Goal: Task Accomplishment & Management: Complete application form

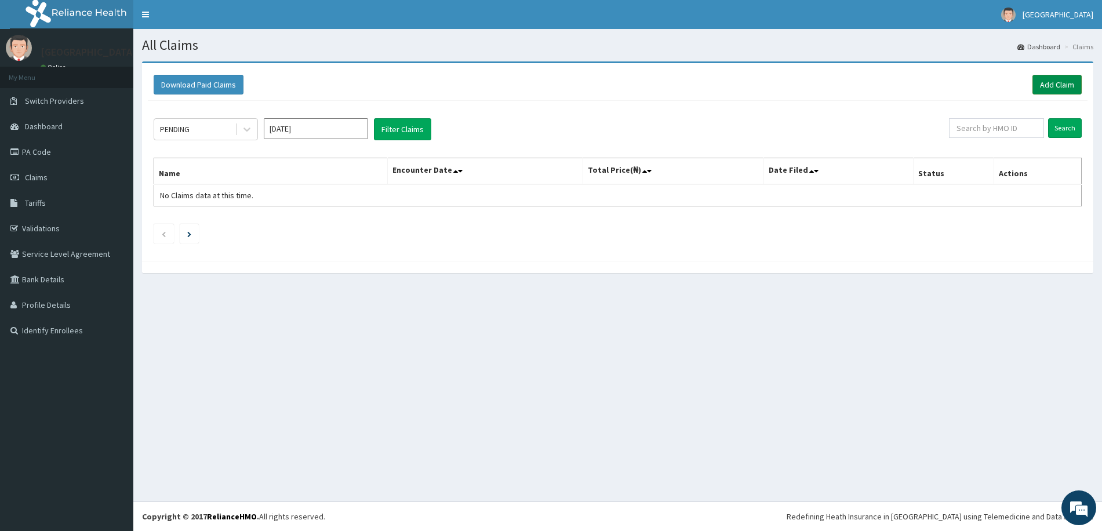
click at [1055, 83] on link "Add Claim" at bounding box center [1057, 85] width 49 height 20
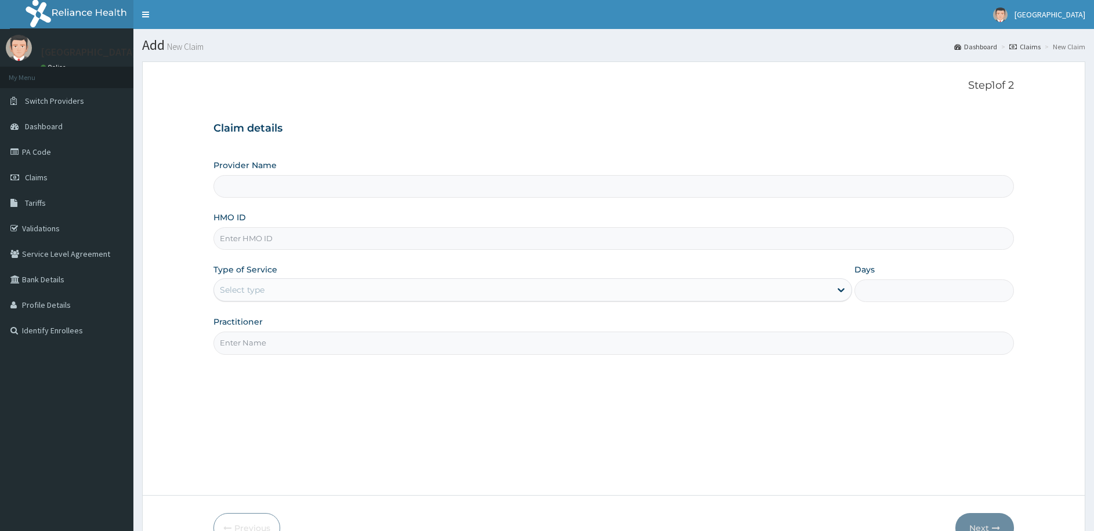
type input "[GEOGRAPHIC_DATA]"
click at [257, 242] on input "HMO ID" at bounding box center [613, 238] width 800 height 23
paste input "0792"
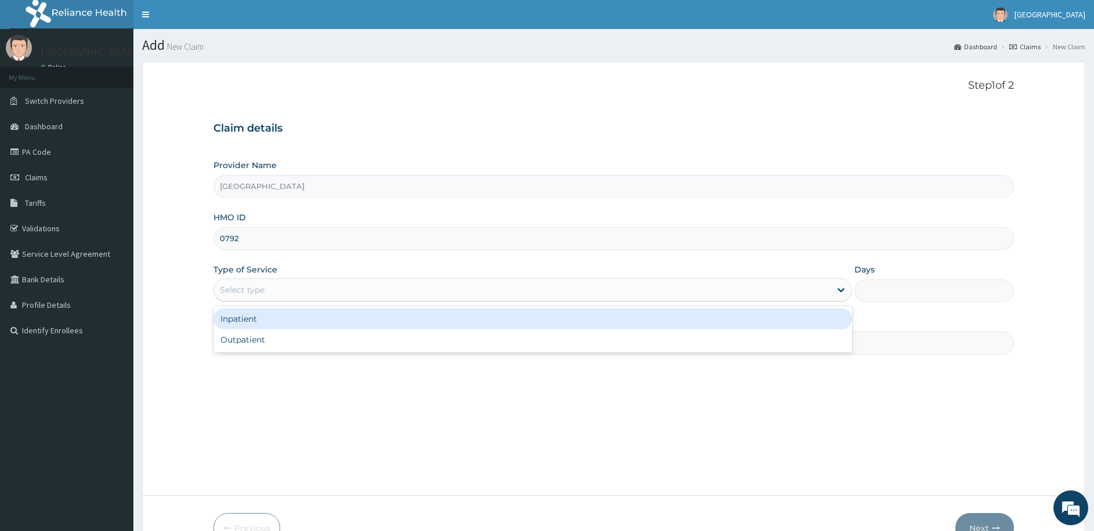
click at [311, 289] on div "Select type" at bounding box center [522, 290] width 616 height 19
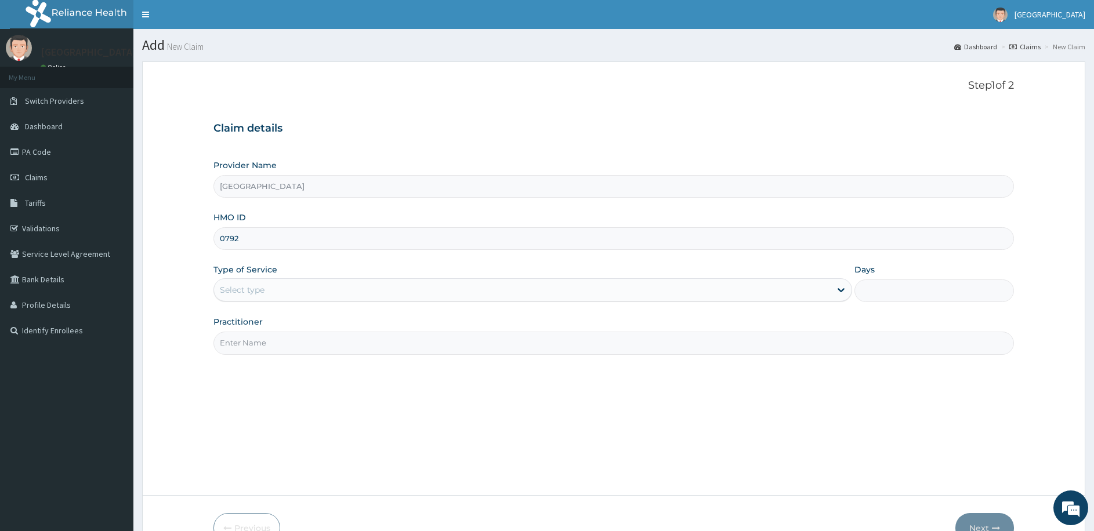
click at [271, 237] on input "0792" at bounding box center [613, 238] width 800 height 23
drag, startPoint x: 250, startPoint y: 239, endPoint x: 160, endPoint y: 233, distance: 90.7
click at [161, 233] on form "Step 1 of 2 Claim details Provider Name Meridian Hospital HMO ID 0792 Type of S…" at bounding box center [613, 311] width 943 height 500
paste input "BRD/10050/A"
type input "BRD/10050/A"
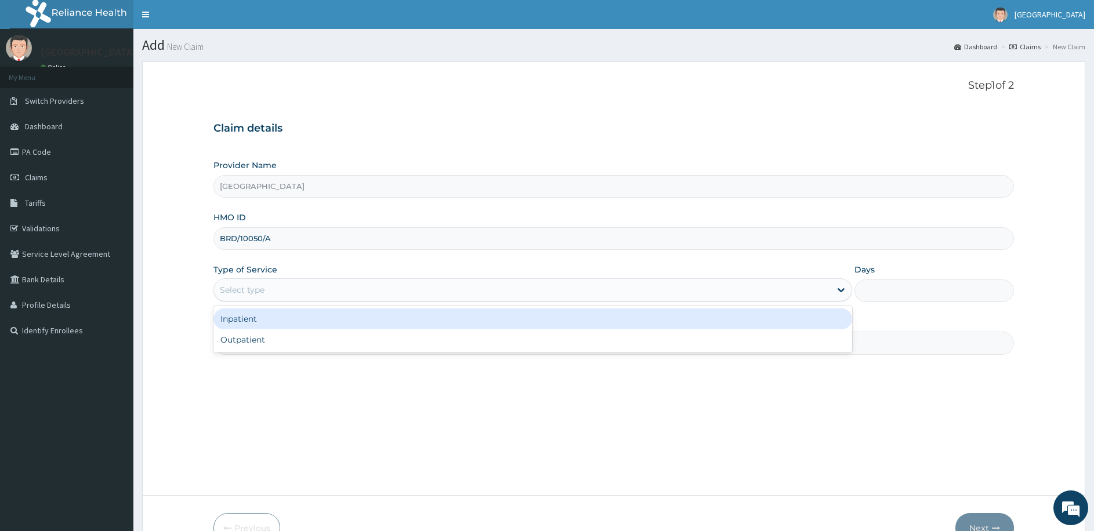
click at [279, 288] on div "Select type" at bounding box center [522, 290] width 616 height 19
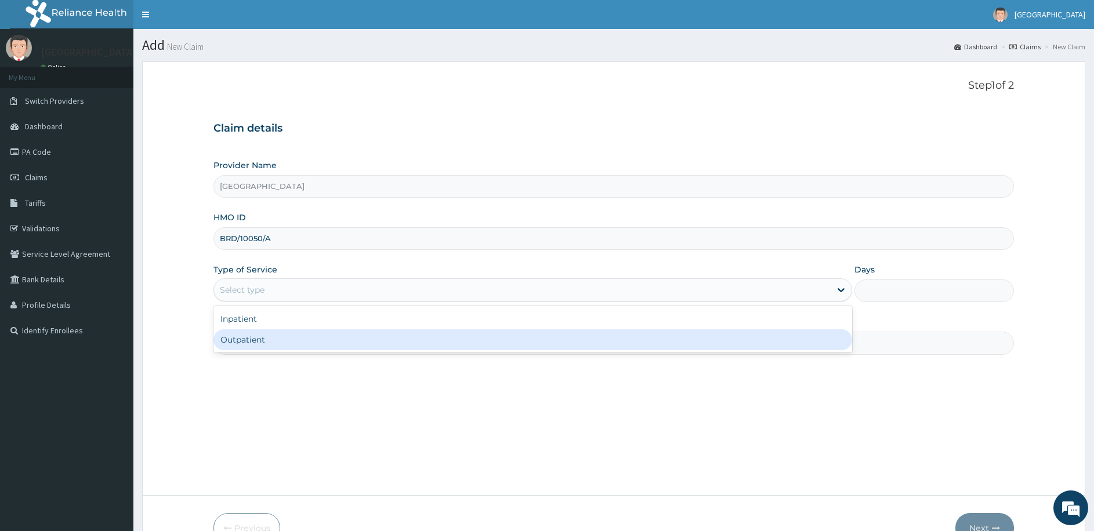
click at [279, 346] on div "Outpatient" at bounding box center [532, 339] width 638 height 21
type input "1"
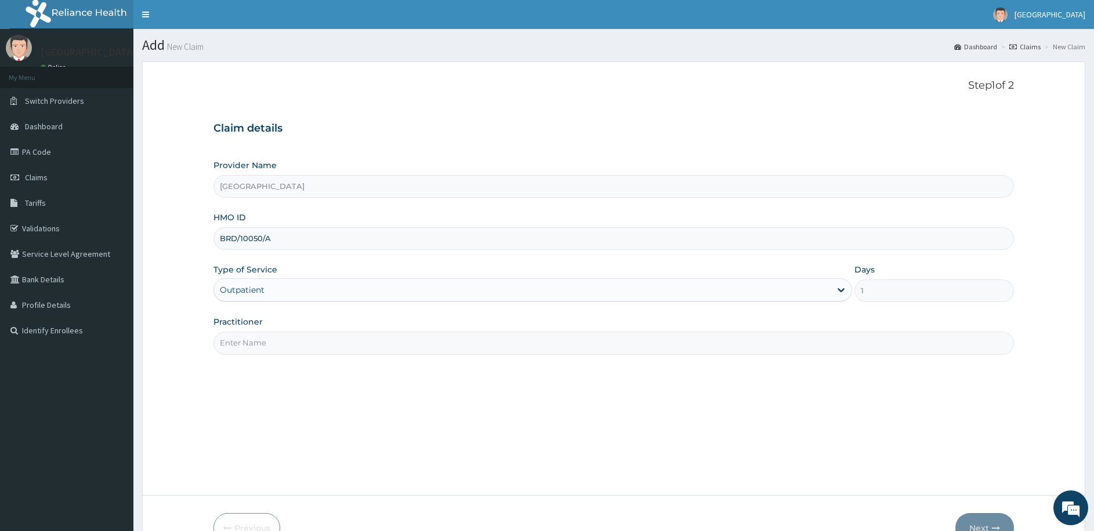
drag, startPoint x: 294, startPoint y: 347, endPoint x: 293, endPoint y: 354, distance: 7.0
click at [294, 347] on input "Practitioner" at bounding box center [613, 343] width 800 height 23
type input "dr elvis"
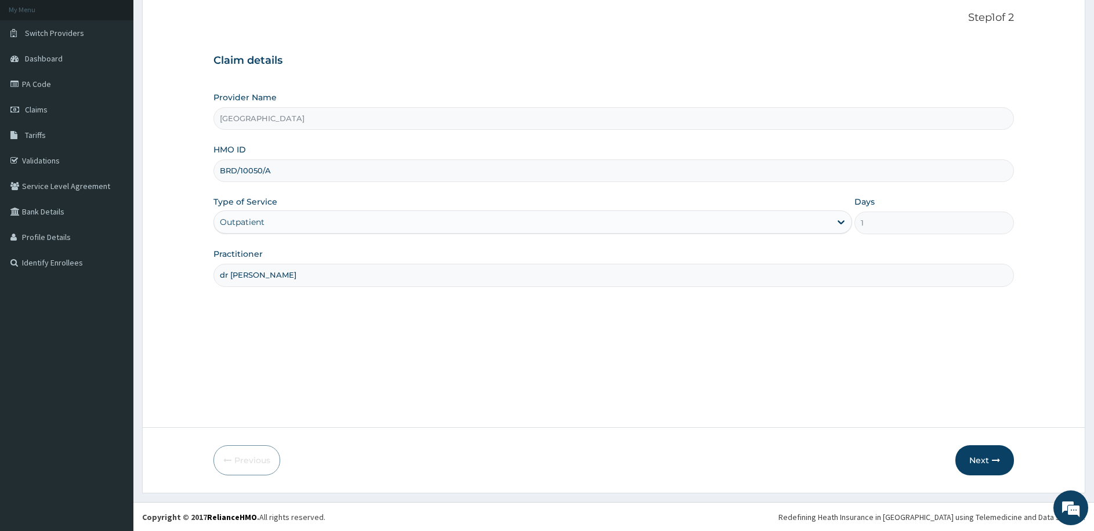
scroll to position [68, 0]
click at [972, 456] on button "Next" at bounding box center [984, 460] width 59 height 30
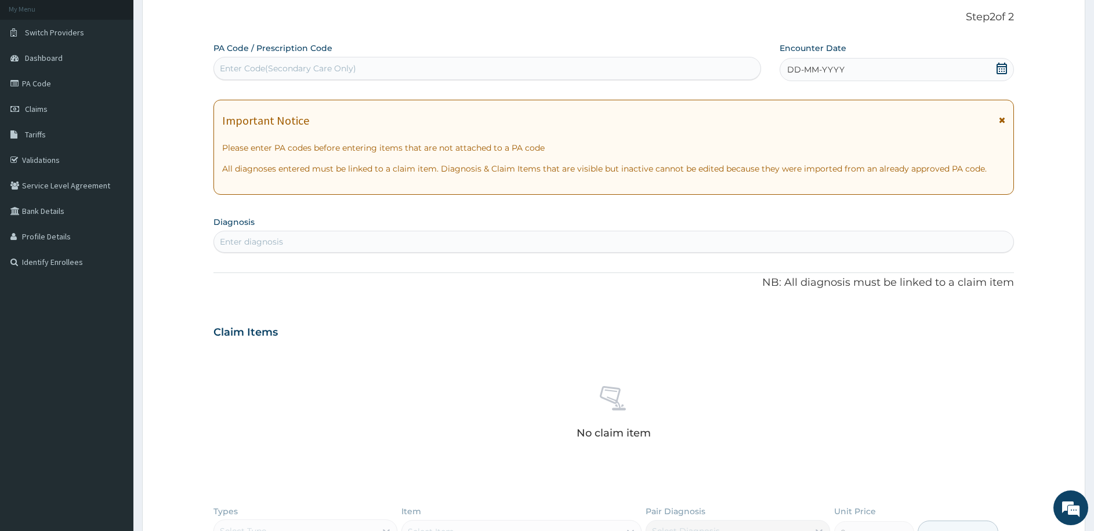
click at [346, 61] on div "Enter Code(Secondary Care Only)" at bounding box center [487, 68] width 546 height 19
paste input "PA/7EC302"
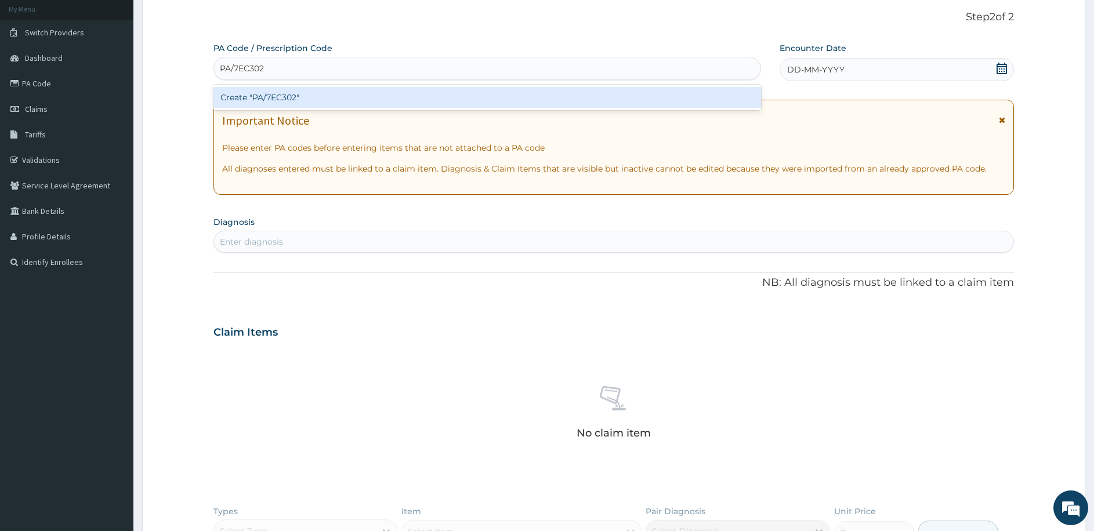
type input "PA/7EC302"
click at [295, 103] on div "Create "PA/7EC302"" at bounding box center [486, 97] width 547 height 21
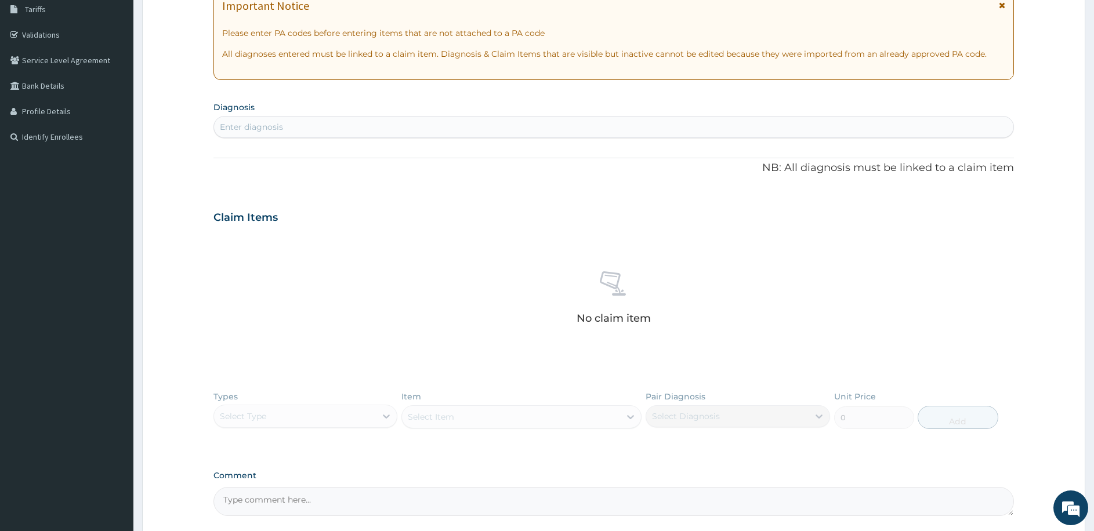
scroll to position [300, 0]
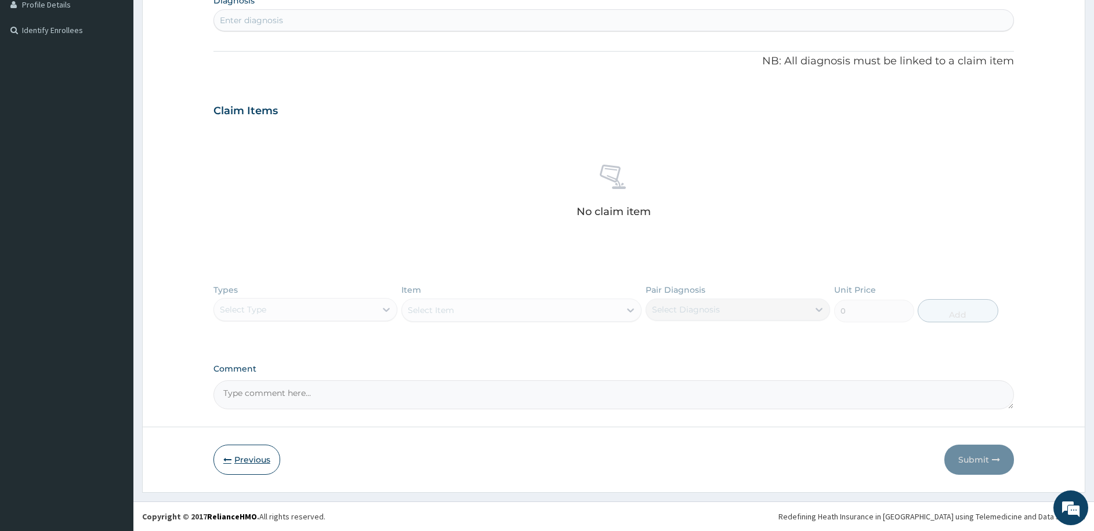
click at [248, 463] on button "Previous" at bounding box center [246, 460] width 67 height 30
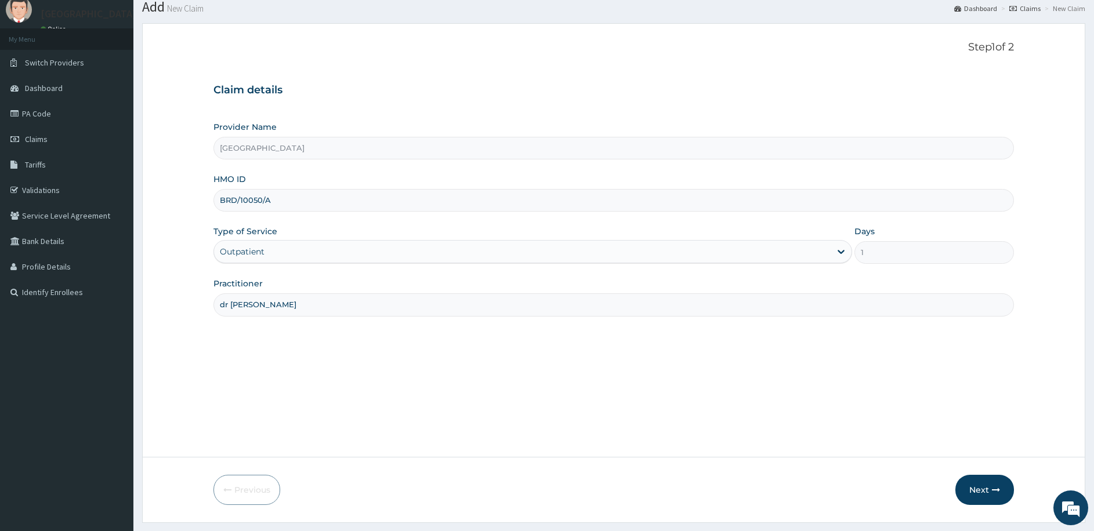
scroll to position [10, 0]
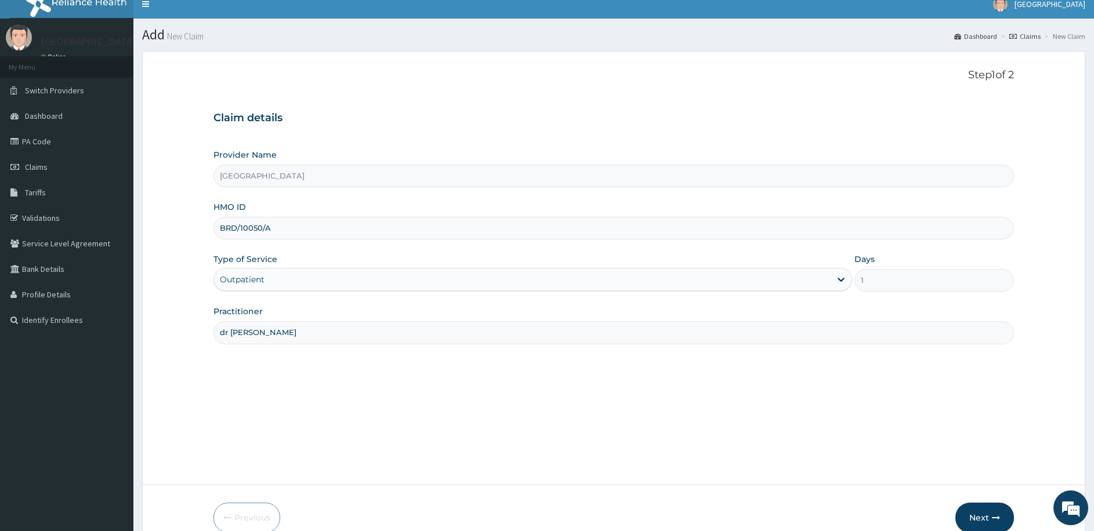
drag, startPoint x: 292, startPoint y: 231, endPoint x: 148, endPoint y: 248, distance: 145.4
click at [148, 248] on form "Step 1 of 2 Claim details Provider Name Meridian Hospital HMO ID BRD/10050/A Ty…" at bounding box center [613, 301] width 943 height 500
paste input "ERM/10006/B"
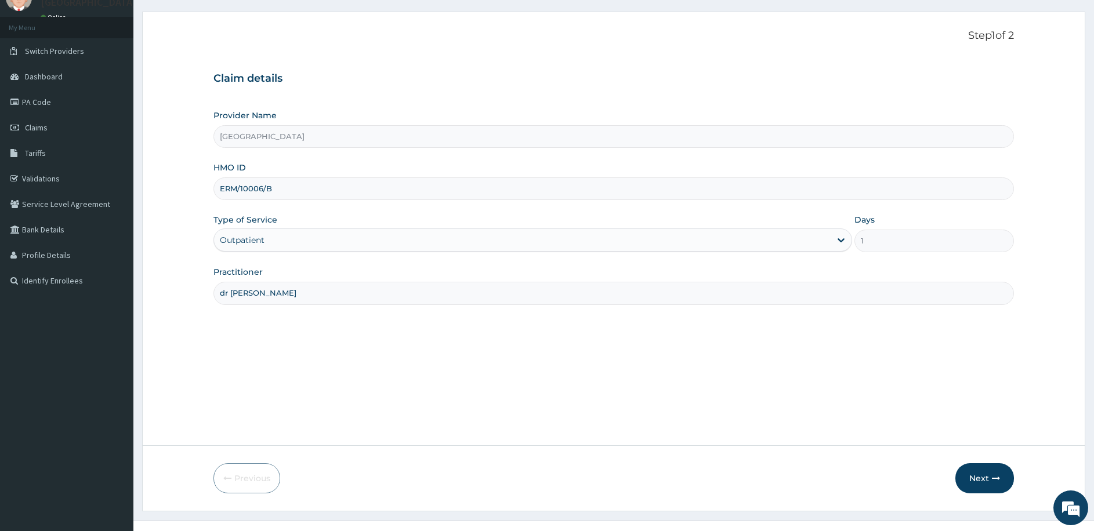
scroll to position [68, 0]
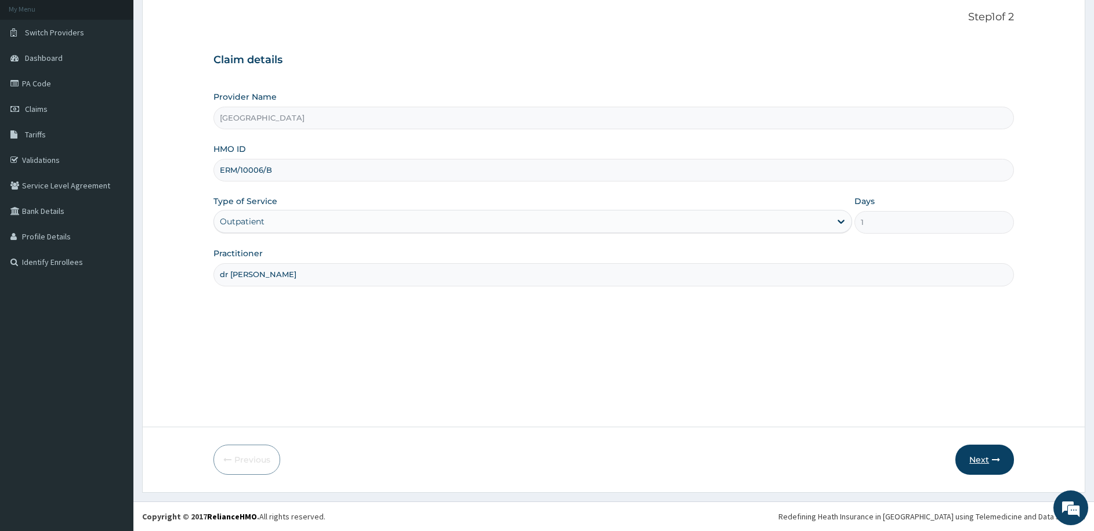
type input "ERM/10006/B"
click at [963, 455] on button "Next" at bounding box center [984, 460] width 59 height 30
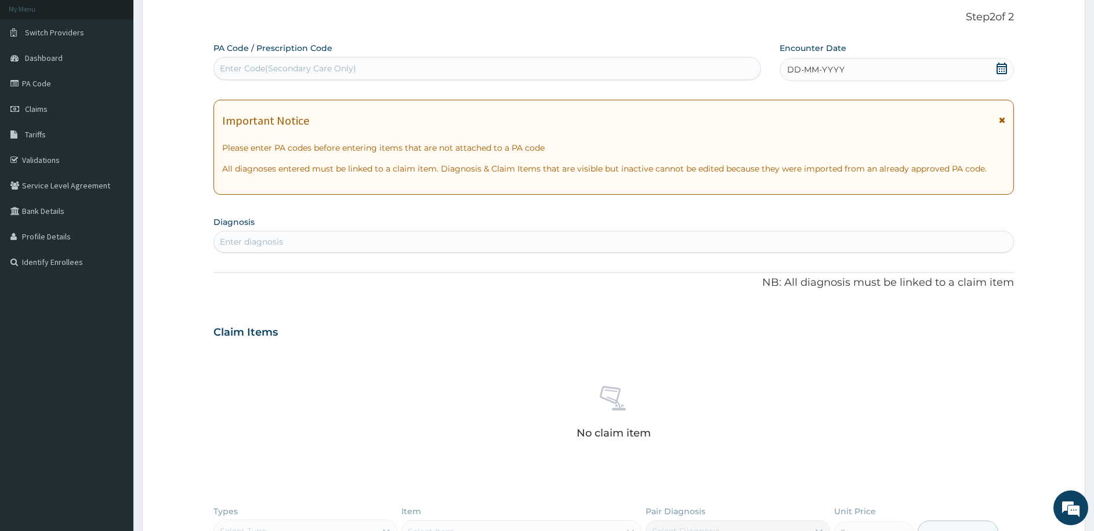
click at [285, 76] on div "Enter Code(Secondary Care Only)" at bounding box center [487, 68] width 546 height 19
paste input "PA/45CDEB"
type input "PA/45CDEB"
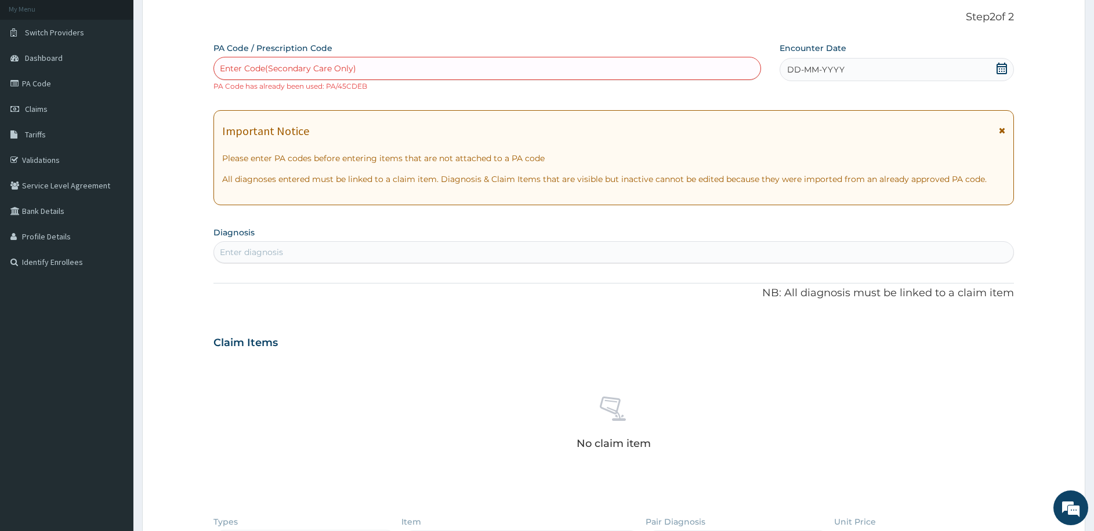
paste input "PA/1A80ED"
type input "PA/1A80ED"
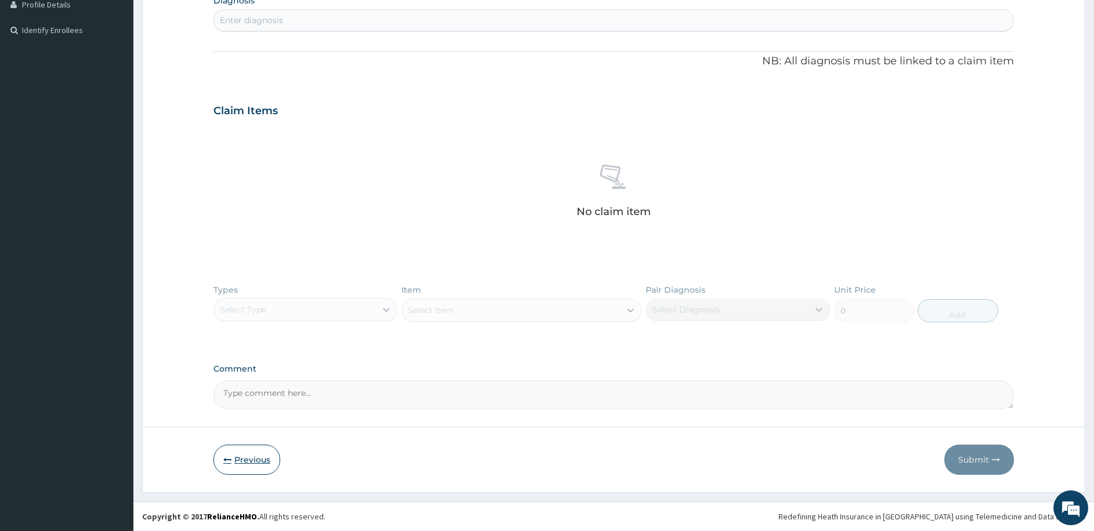
click at [253, 455] on button "Previous" at bounding box center [246, 460] width 67 height 30
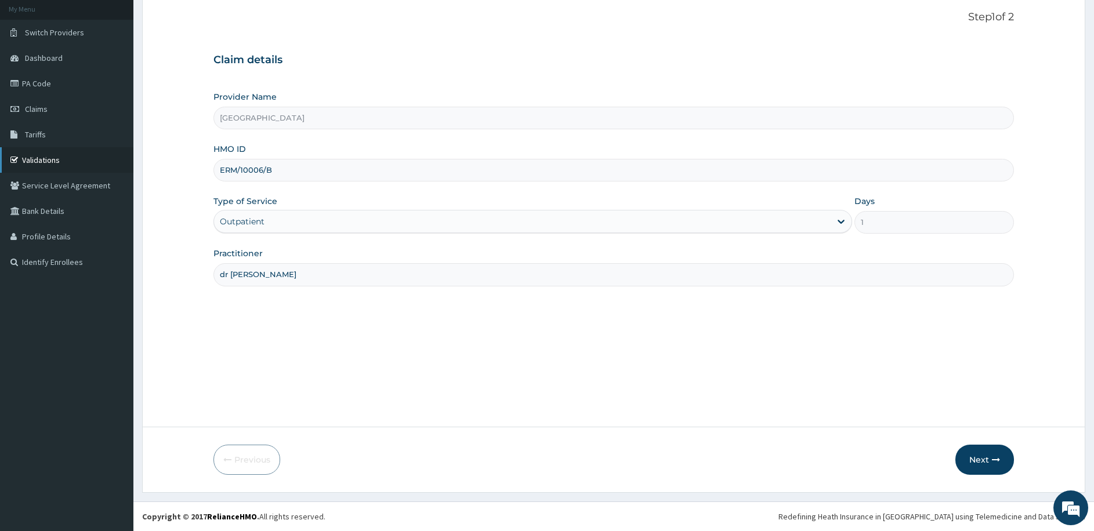
drag, startPoint x: 306, startPoint y: 176, endPoint x: 31, endPoint y: 162, distance: 275.7
click at [31, 162] on div "R EL Toggle navigation Meridian Hospital Meridian Hospital - meridianhospitalph…" at bounding box center [547, 232] width 1094 height 600
paste input "MGB/10026/A"
type input "MGB/10026/A"
click at [964, 450] on button "Next" at bounding box center [984, 460] width 59 height 30
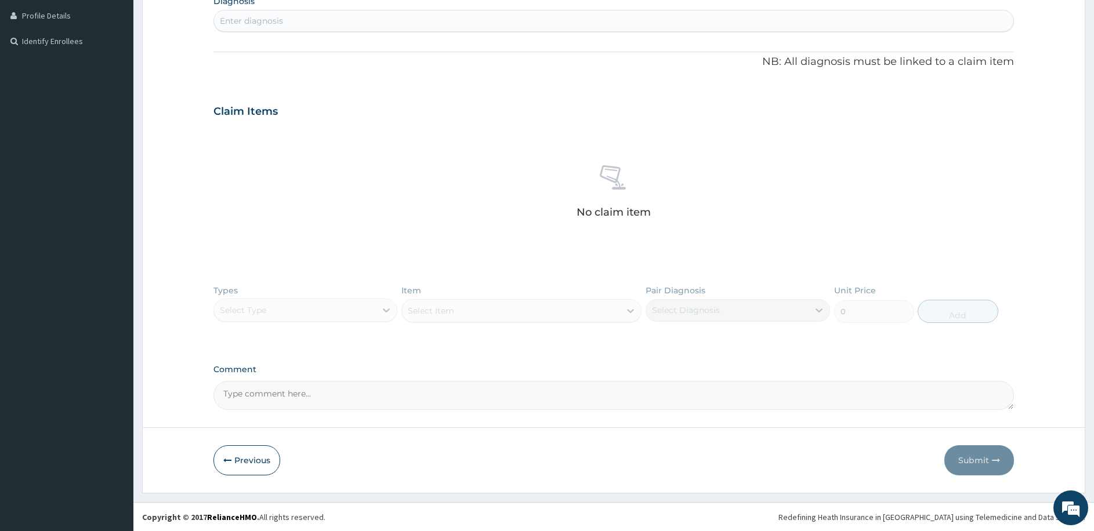
scroll to position [290, 0]
click at [306, 404] on textarea "Comment" at bounding box center [613, 394] width 800 height 29
paste textarea "UTI/MALARIA"
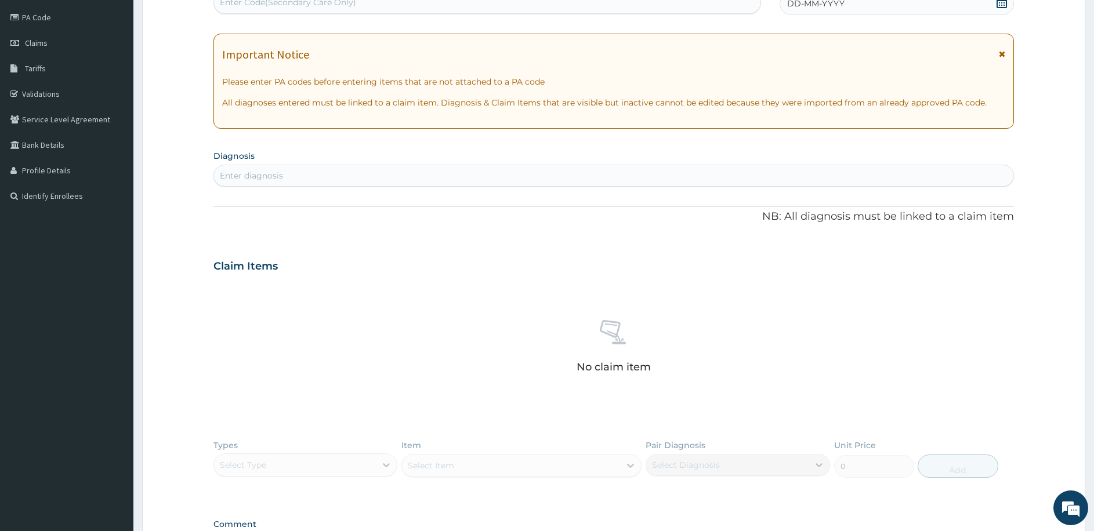
scroll to position [116, 0]
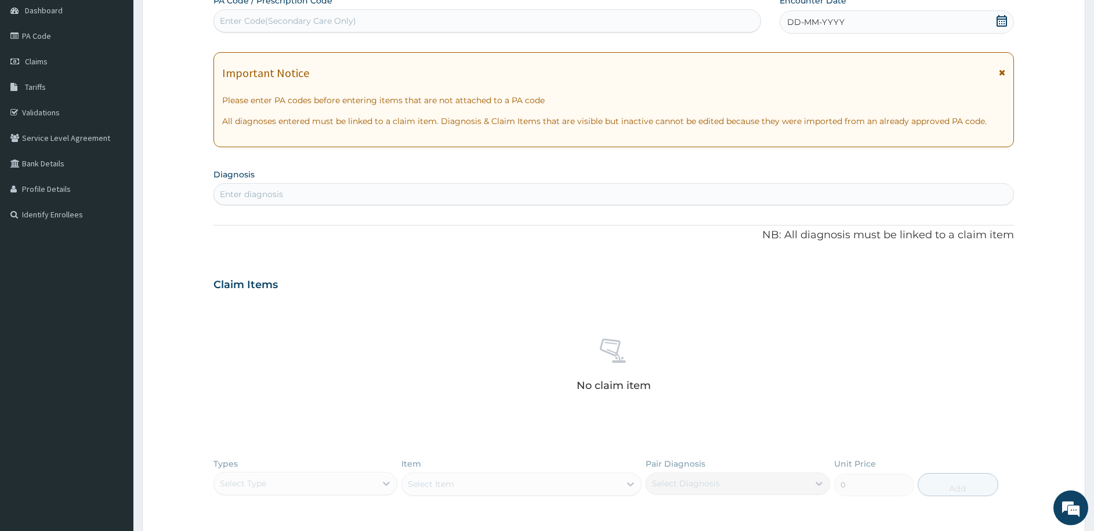
type textarea "UTI/MALARIA"
click at [329, 198] on div "Enter diagnosis" at bounding box center [613, 194] width 799 height 19
type input "URINARY TRACT"
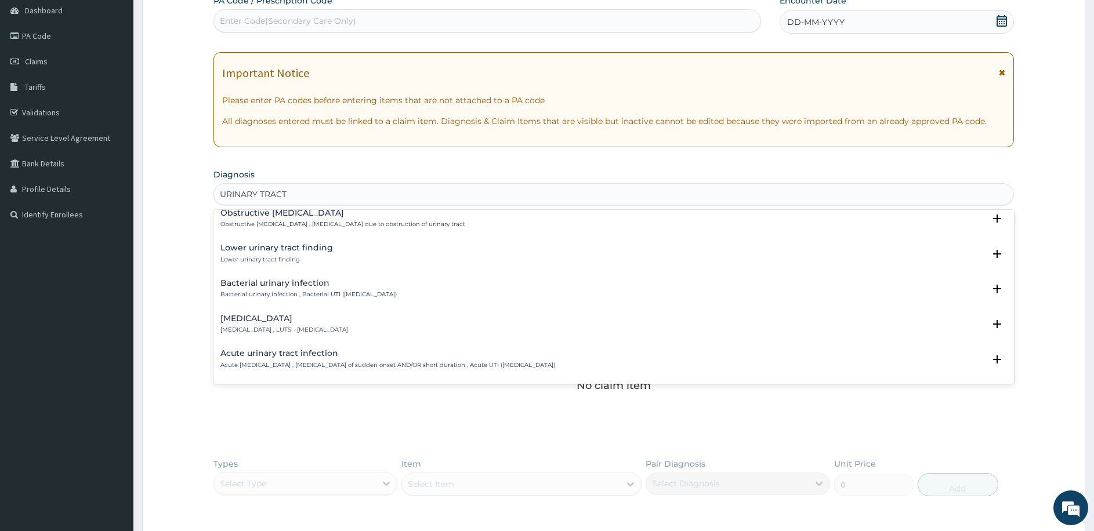
scroll to position [348, 0]
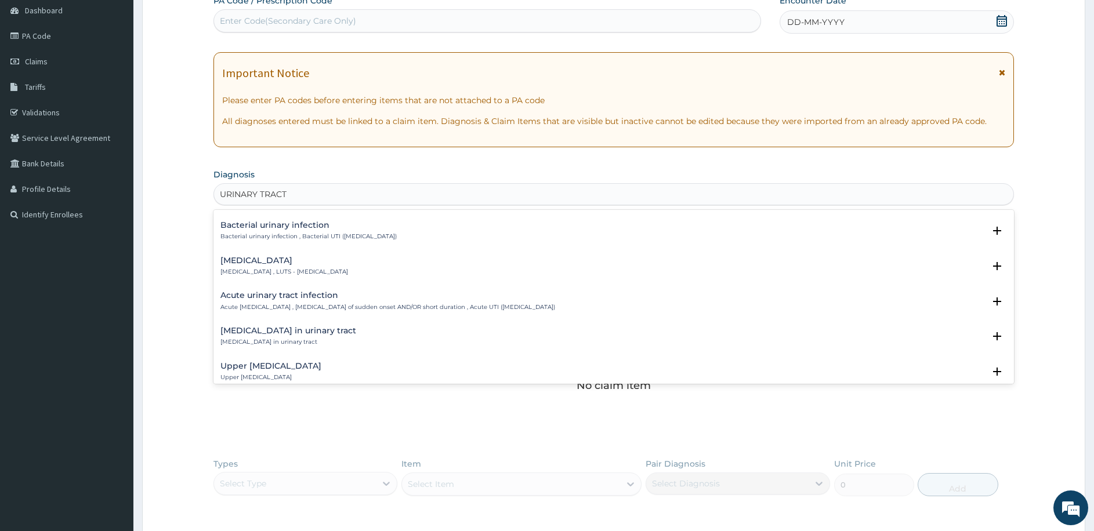
click at [307, 304] on p "Acute urinary tract infection , Urinary tract infection of sudden onset AND/OR …" at bounding box center [387, 307] width 335 height 8
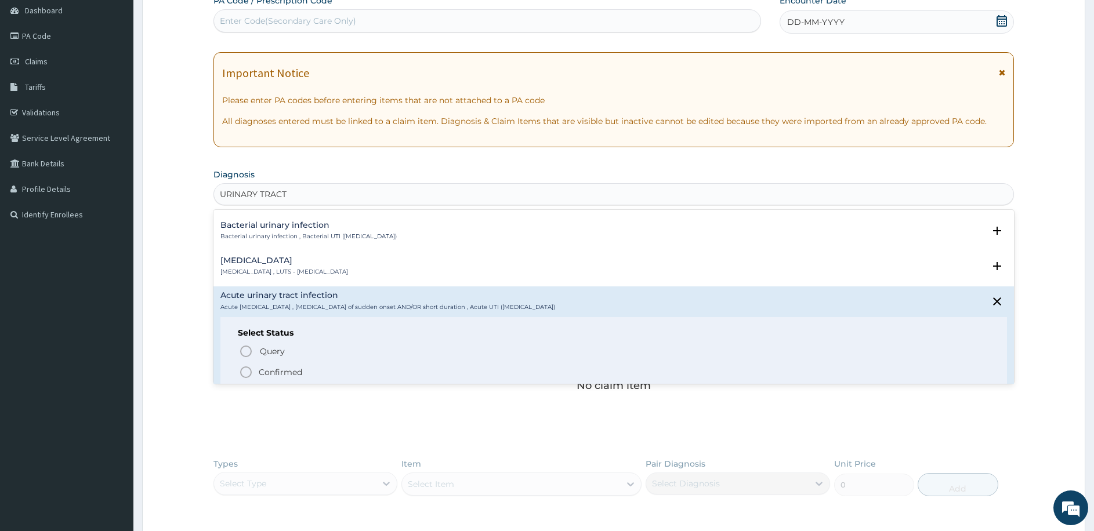
click at [282, 375] on p "Confirmed" at bounding box center [280, 372] width 43 height 12
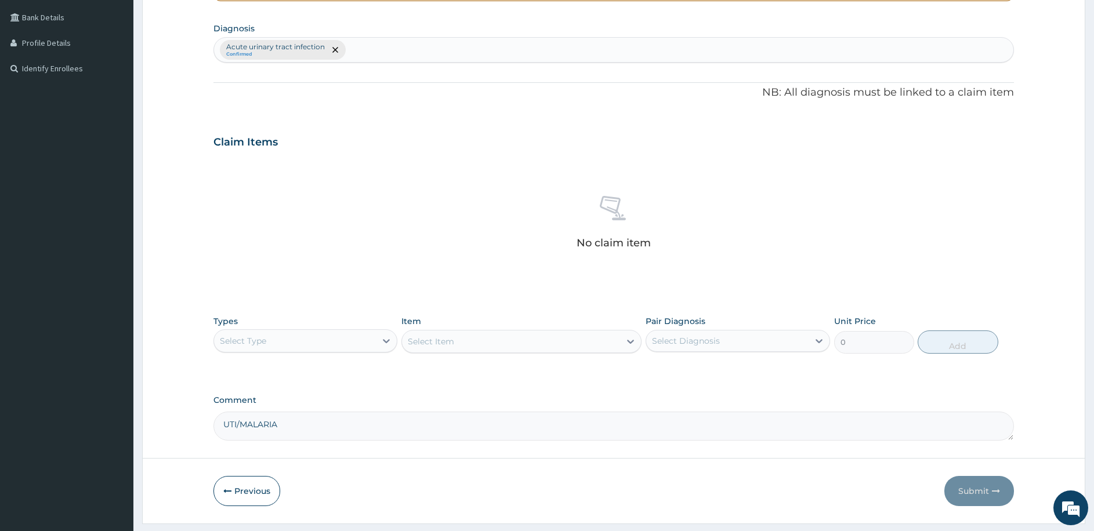
scroll to position [290, 0]
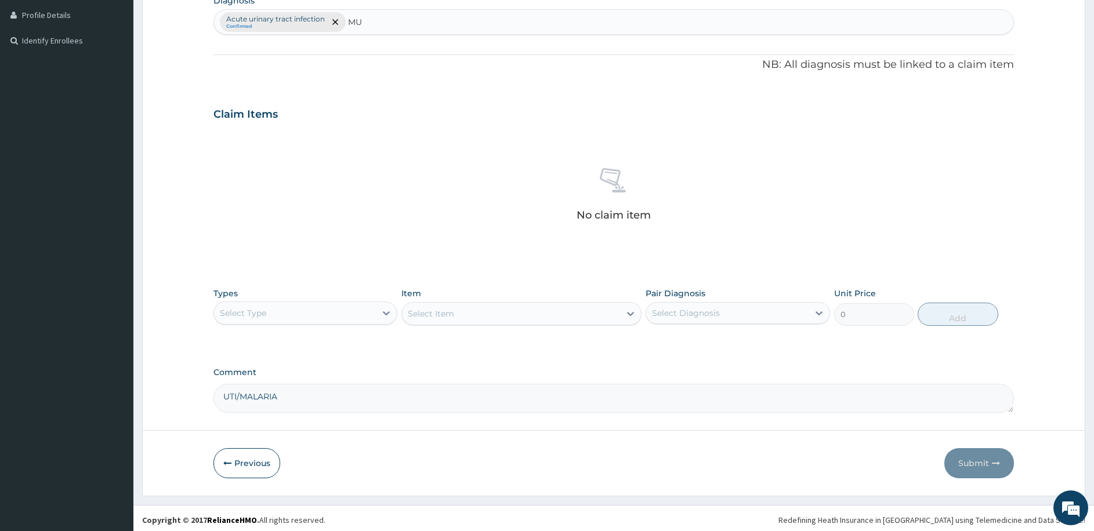
type input "M"
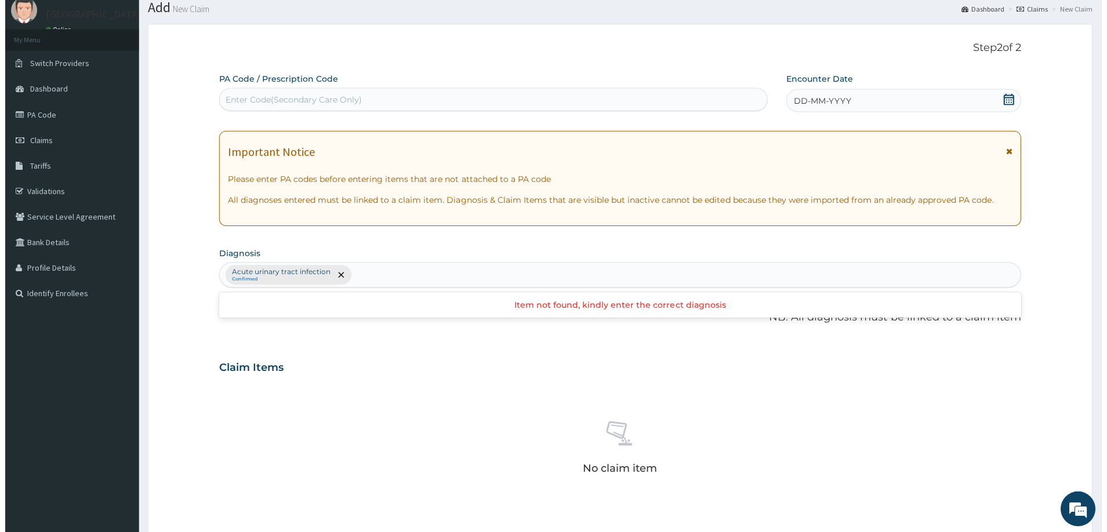
scroll to position [58, 0]
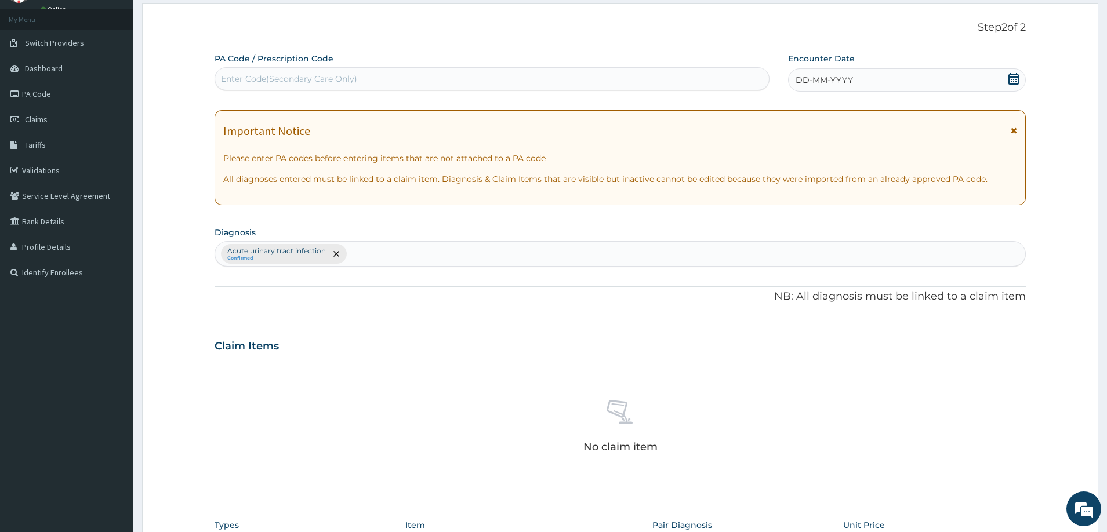
click at [746, 373] on div "No claim item" at bounding box center [621, 428] width 812 height 133
click at [398, 253] on div "Acute urinary tract infection Confirmed" at bounding box center [620, 254] width 811 height 24
type input "MALARIA"
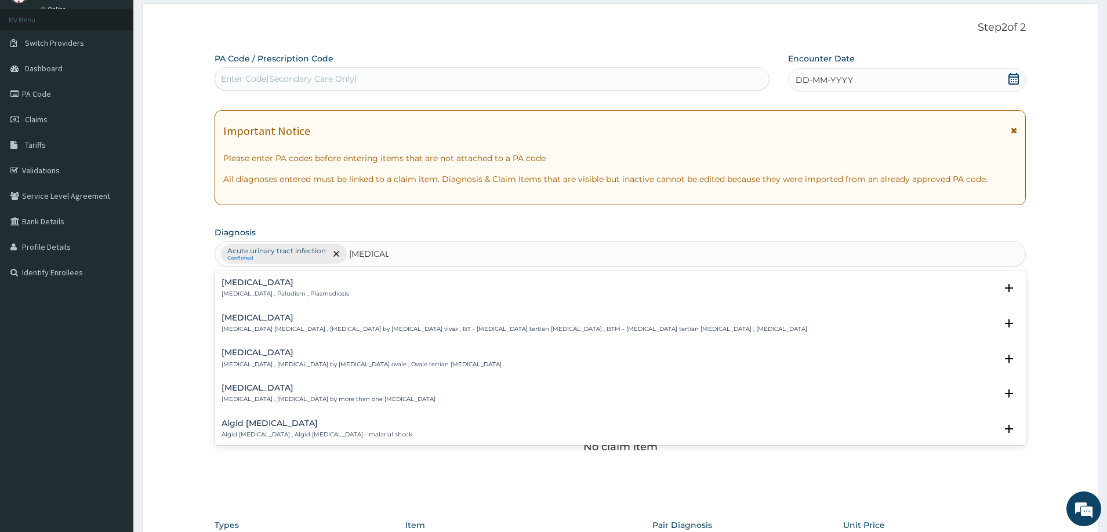
click at [304, 286] on h4 "Malaria" at bounding box center [285, 282] width 128 height 9
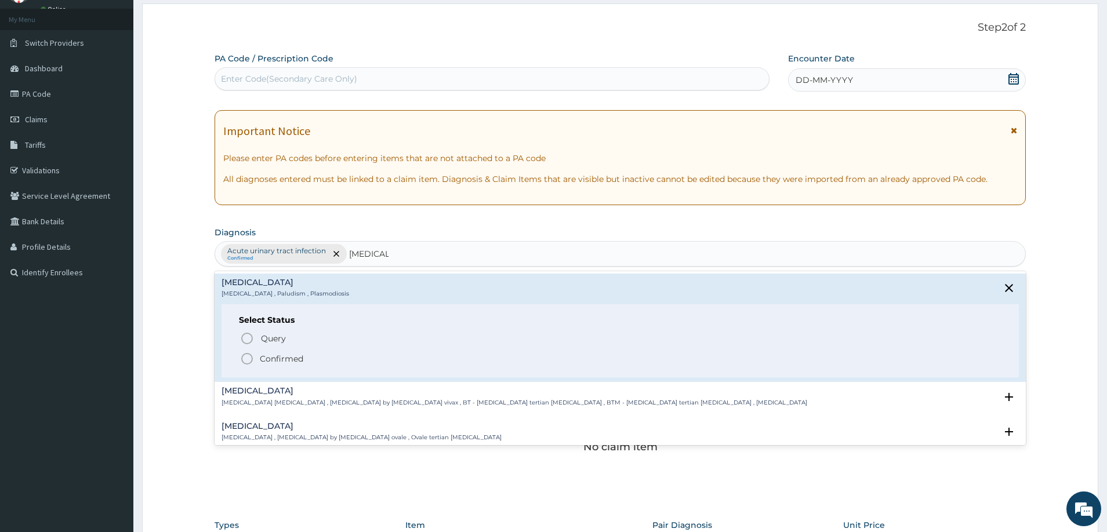
click at [281, 353] on p "Confirmed" at bounding box center [281, 359] width 43 height 12
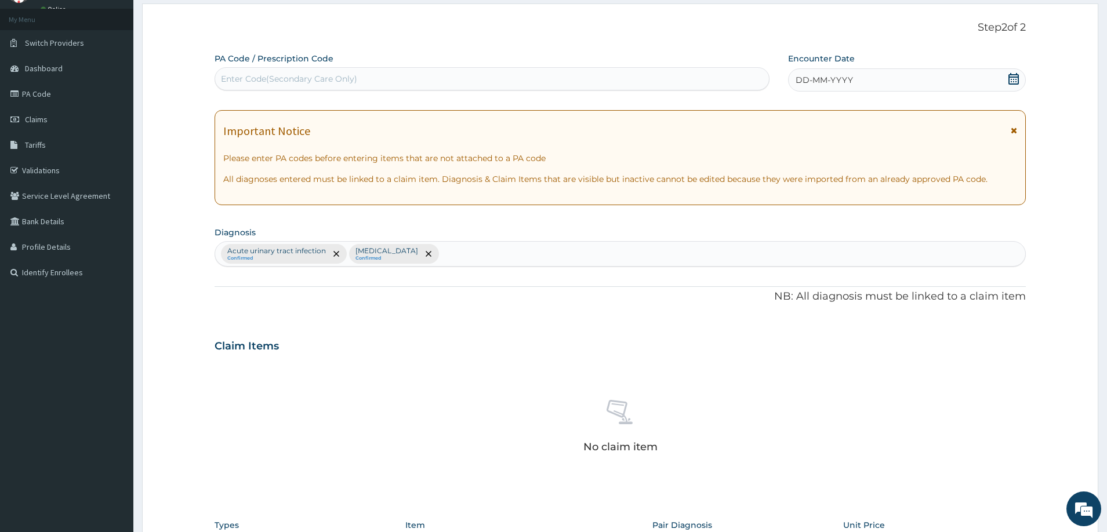
click at [725, 260] on div "Acute urinary tract infection Confirmed Malaria Confirmed" at bounding box center [620, 254] width 811 height 24
type input "SPONDYLO"
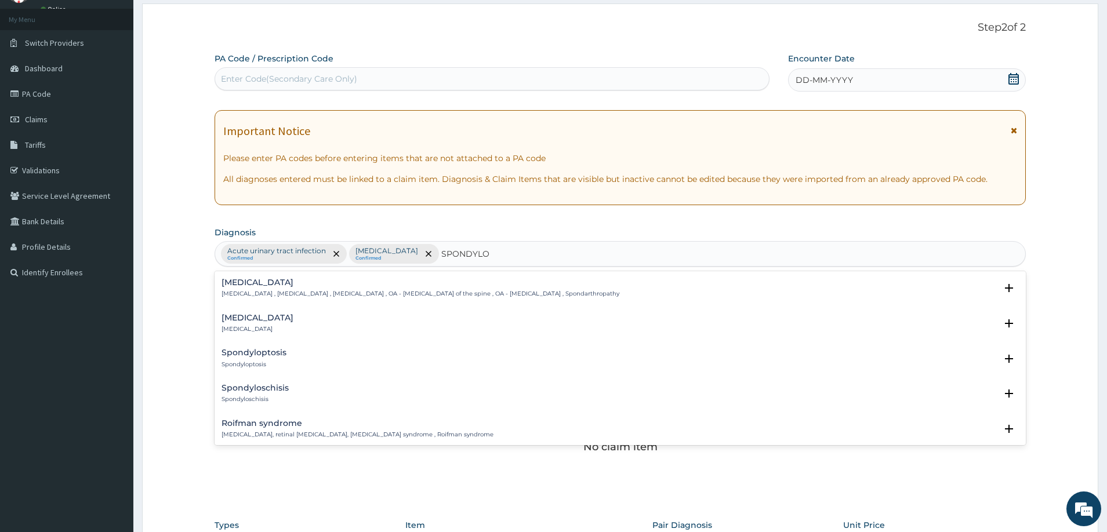
click at [314, 295] on p "Spondylosis , Spondylarthrosis , Osteoarthritis of spine , OA - Osteoarthritis …" at bounding box center [420, 294] width 398 height 8
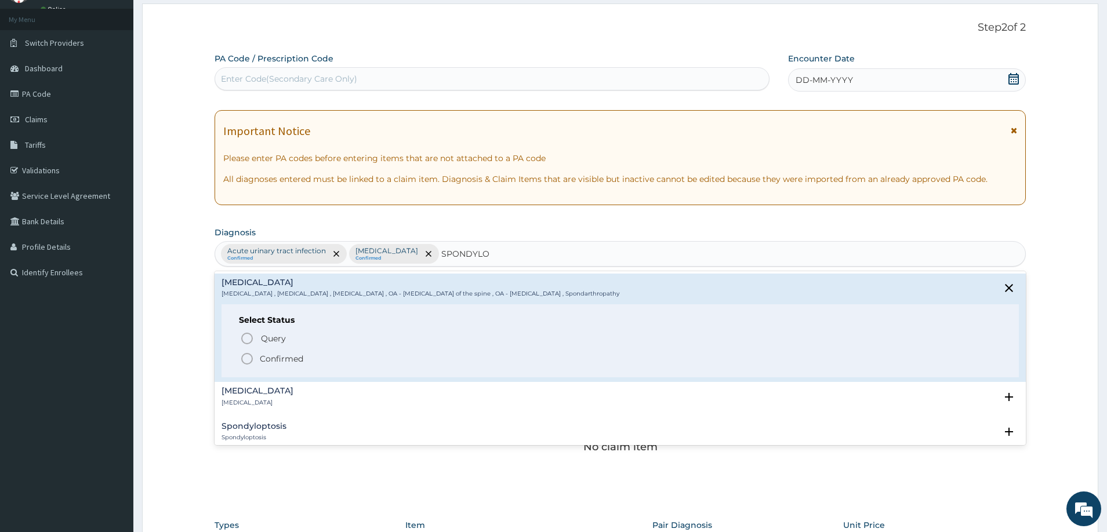
click at [269, 359] on p "Confirmed" at bounding box center [281, 359] width 43 height 12
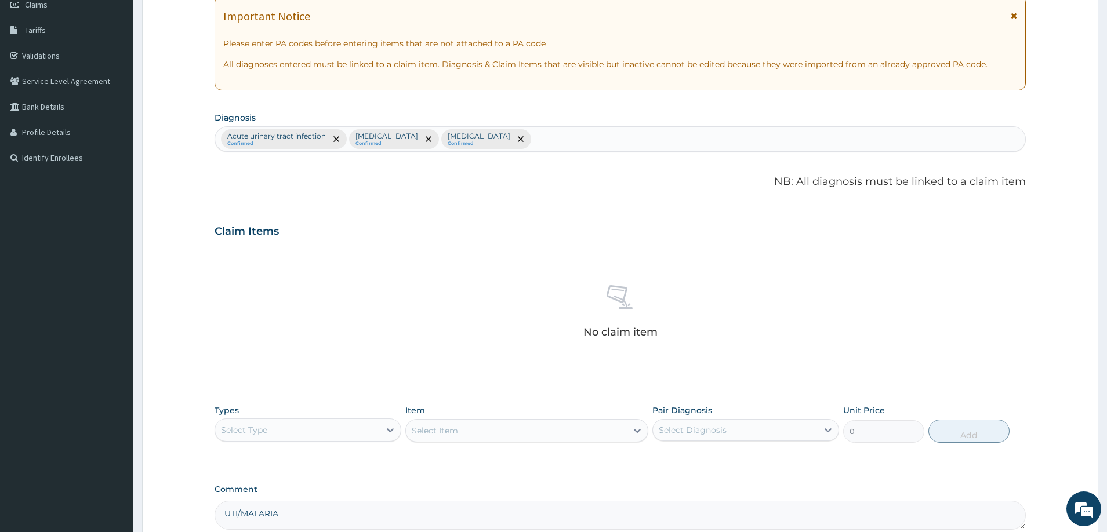
scroll to position [174, 0]
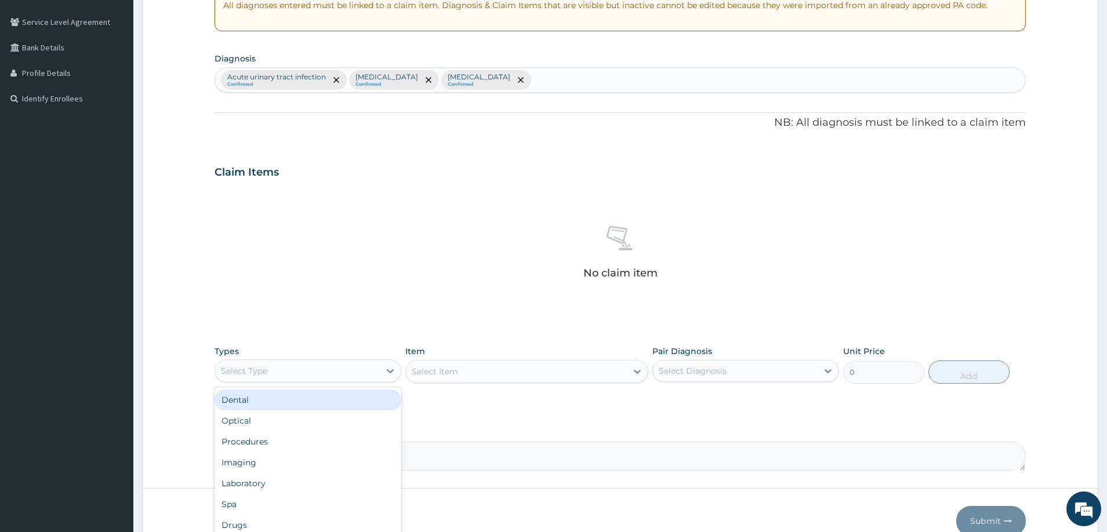
click at [373, 365] on div "Select Type" at bounding box center [297, 371] width 165 height 19
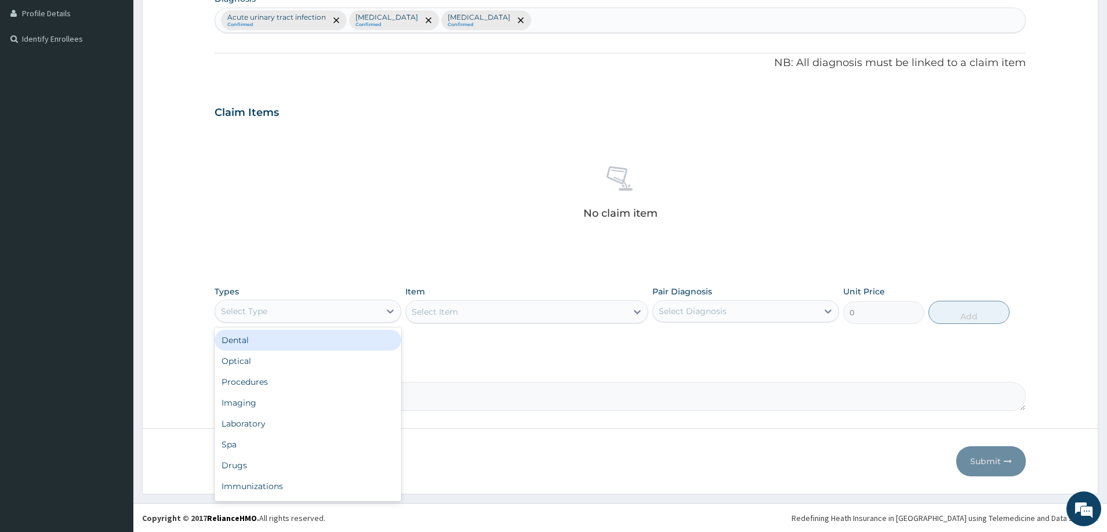
scroll to position [292, 0]
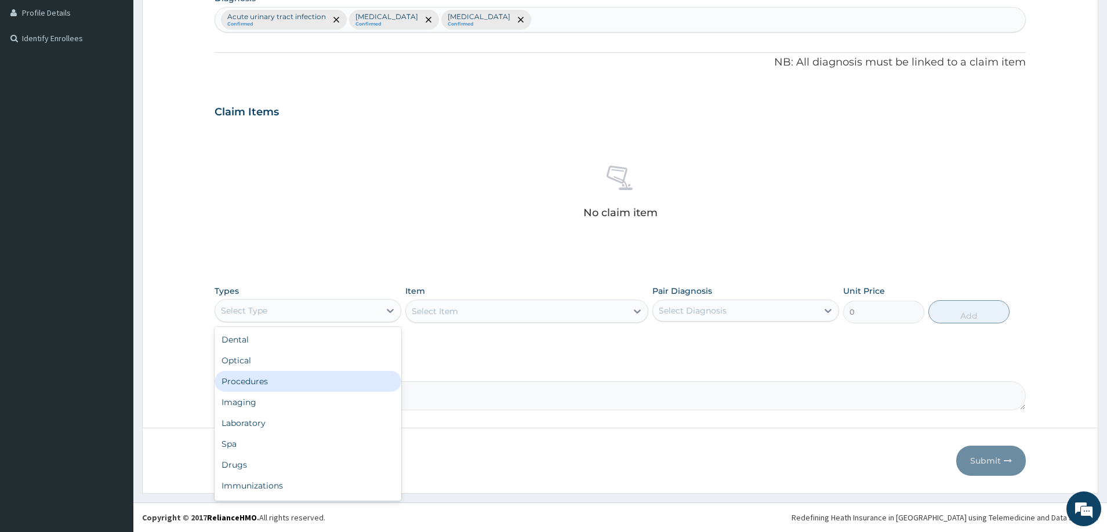
click at [297, 371] on div "Procedures" at bounding box center [308, 381] width 187 height 21
click at [465, 316] on div "Select Item" at bounding box center [527, 311] width 244 height 23
click at [549, 315] on div "Select Item" at bounding box center [516, 311] width 221 height 19
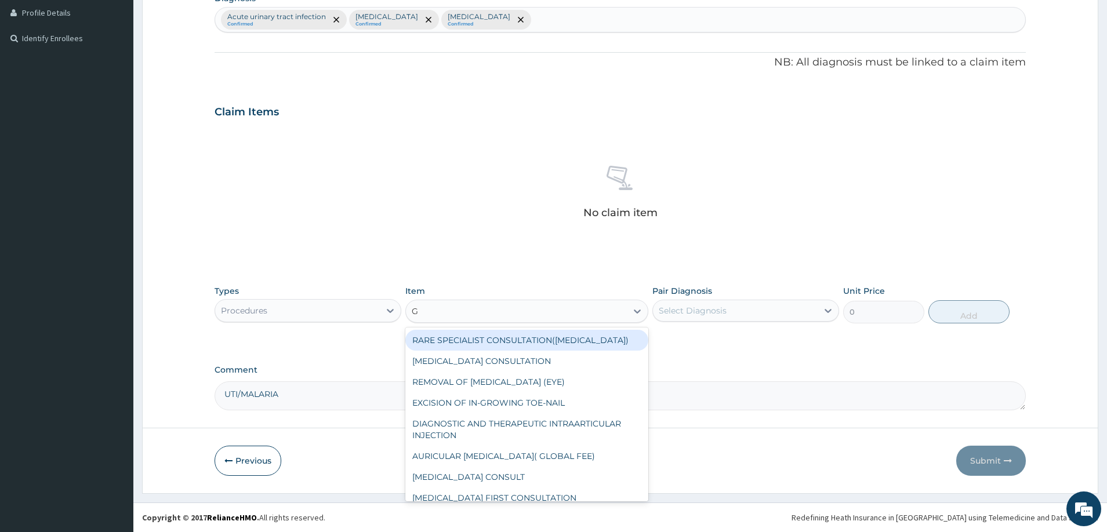
type input "GP"
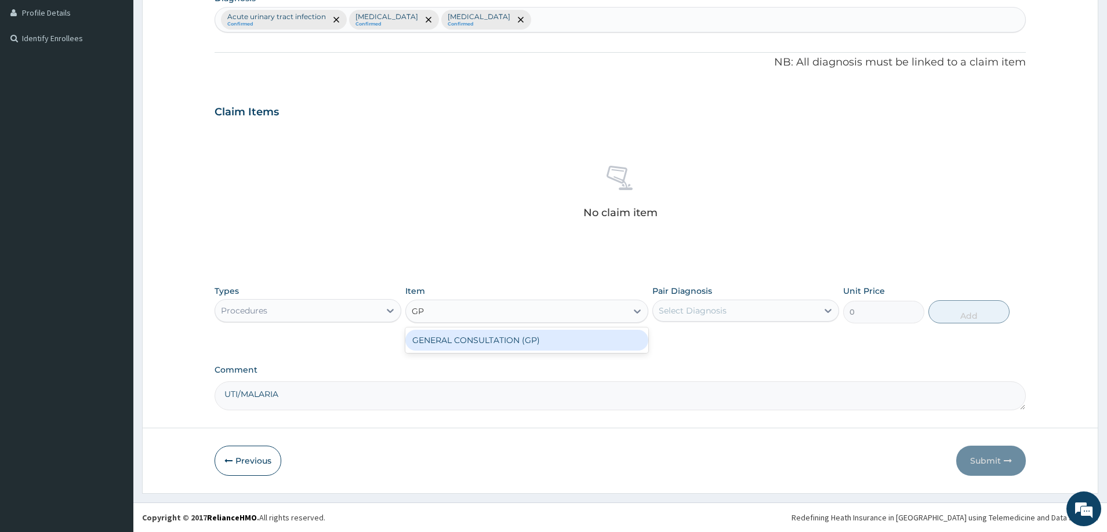
click at [506, 330] on div "GENERAL CONSULTATION (GP)" at bounding box center [527, 340] width 244 height 21
type input "1500"
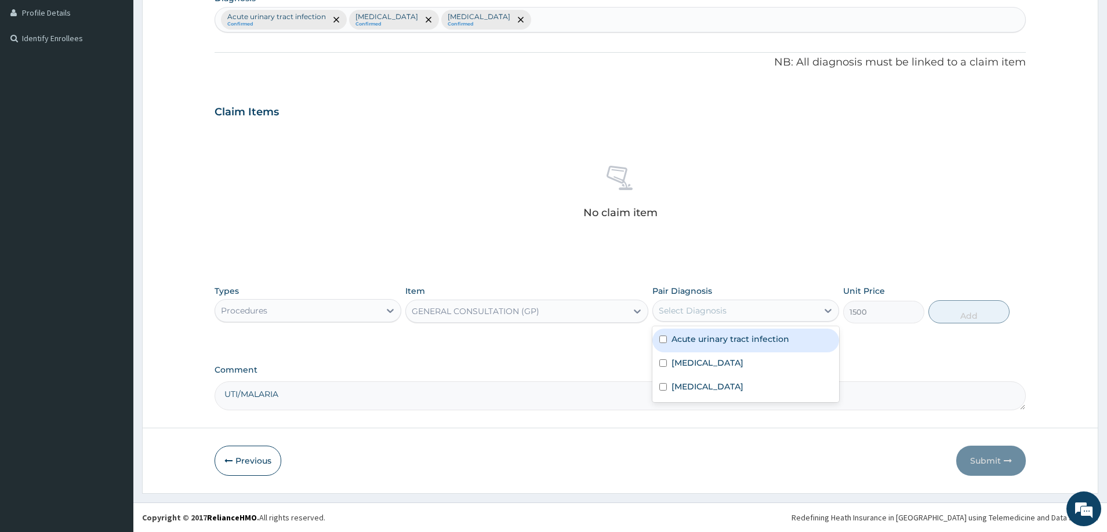
click at [700, 312] on div "Select Diagnosis" at bounding box center [693, 311] width 68 height 12
click at [698, 341] on label "Acute urinary tract infection" at bounding box center [730, 339] width 118 height 12
checkbox input "true"
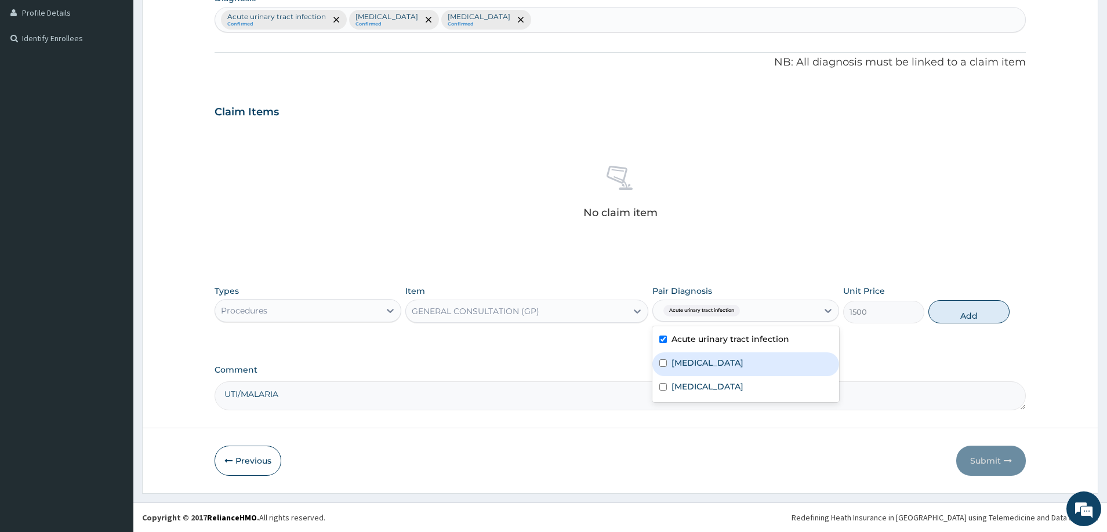
click at [699, 366] on label "Malaria" at bounding box center [707, 363] width 72 height 12
checkbox input "true"
click at [704, 388] on label "Spondylosis" at bounding box center [707, 387] width 72 height 12
checkbox input "true"
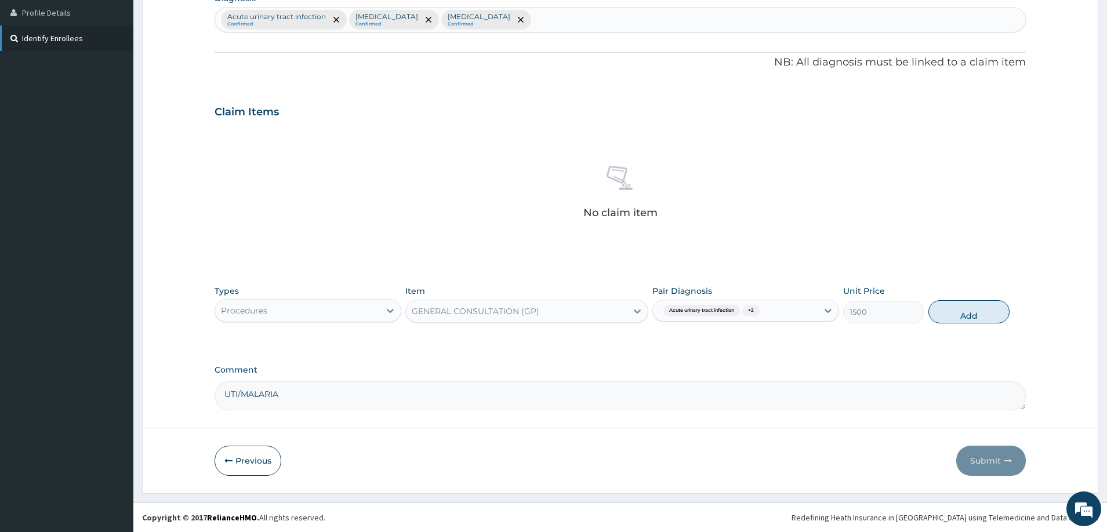
click at [0, 28] on link "Identify Enrollees" at bounding box center [66, 39] width 133 height 26
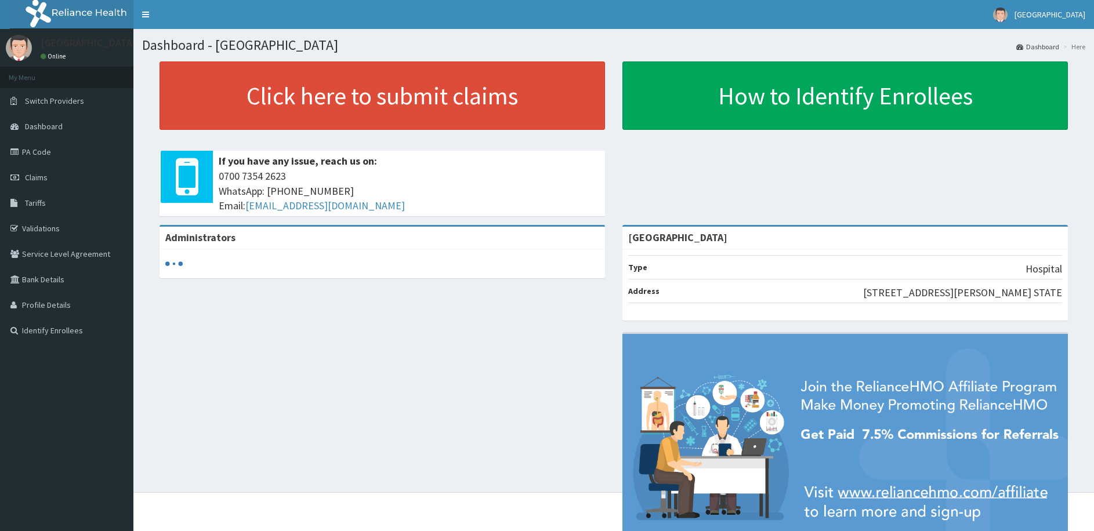
click at [38, 152] on link "PA Code" at bounding box center [66, 152] width 133 height 26
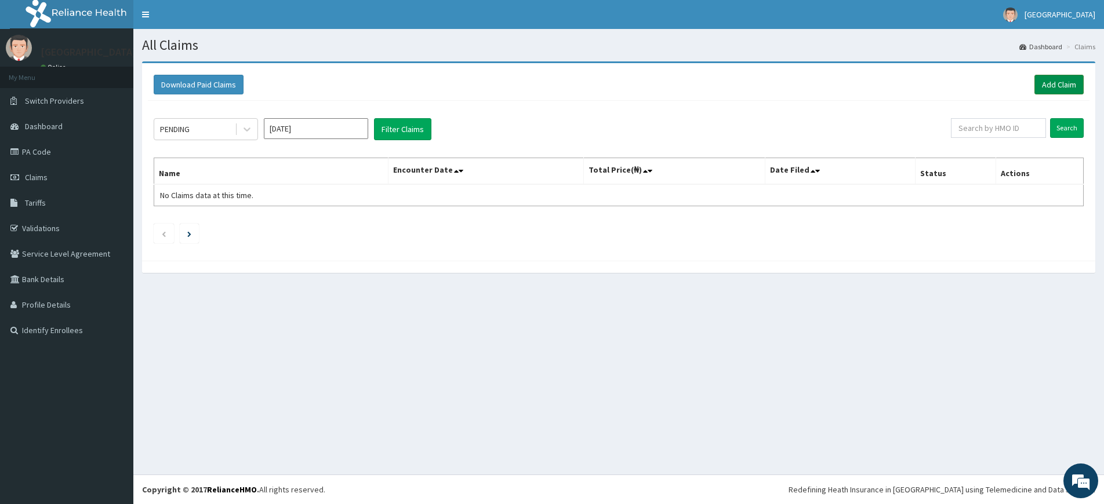
click at [1058, 80] on link "Add Claim" at bounding box center [1058, 85] width 49 height 20
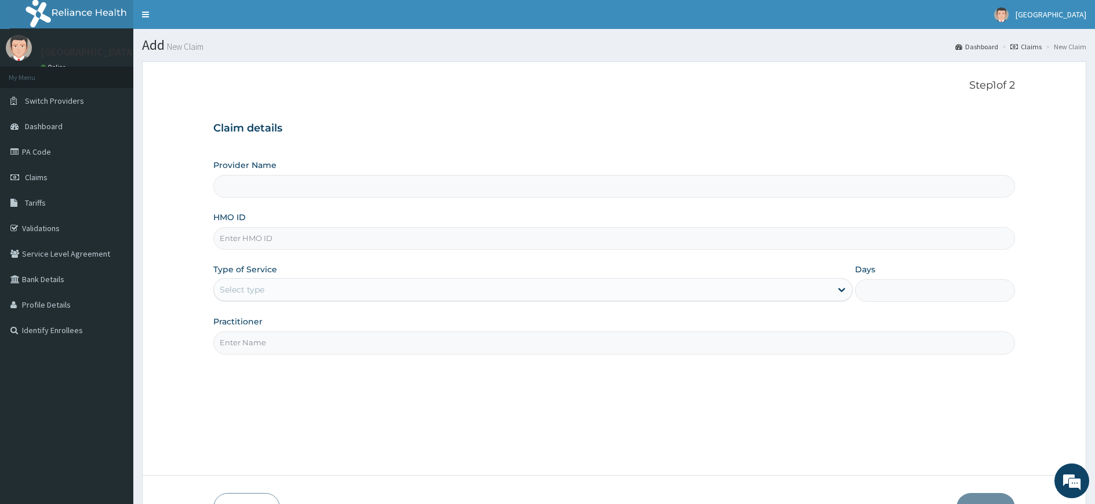
click at [306, 241] on input "HMO ID" at bounding box center [614, 238] width 802 height 23
type input "[GEOGRAPHIC_DATA]"
paste input "MGB/10026/A"
click at [236, 239] on input "MGB/10026/A" at bounding box center [614, 238] width 802 height 23
type input "MGB/10026/A"
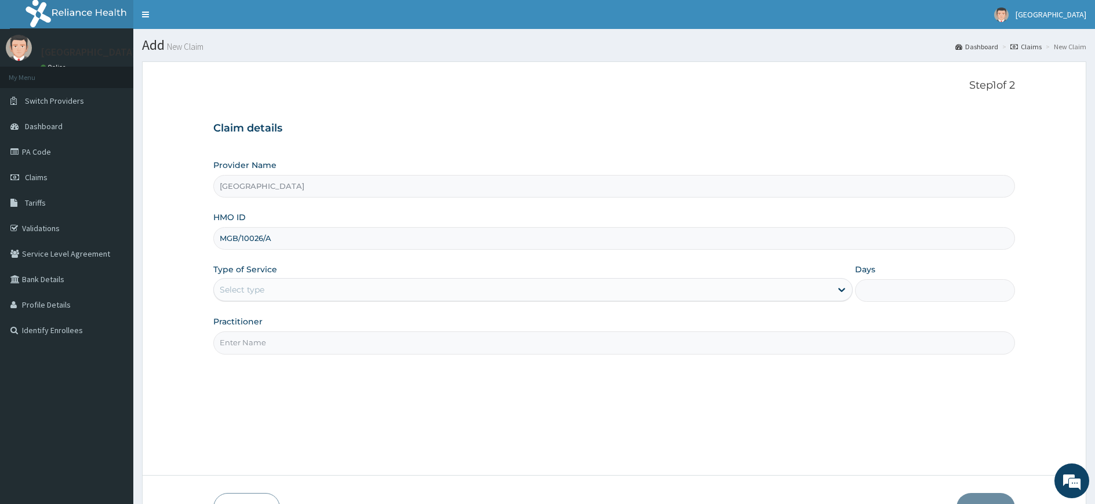
click at [279, 292] on div "Select type" at bounding box center [523, 290] width 618 height 19
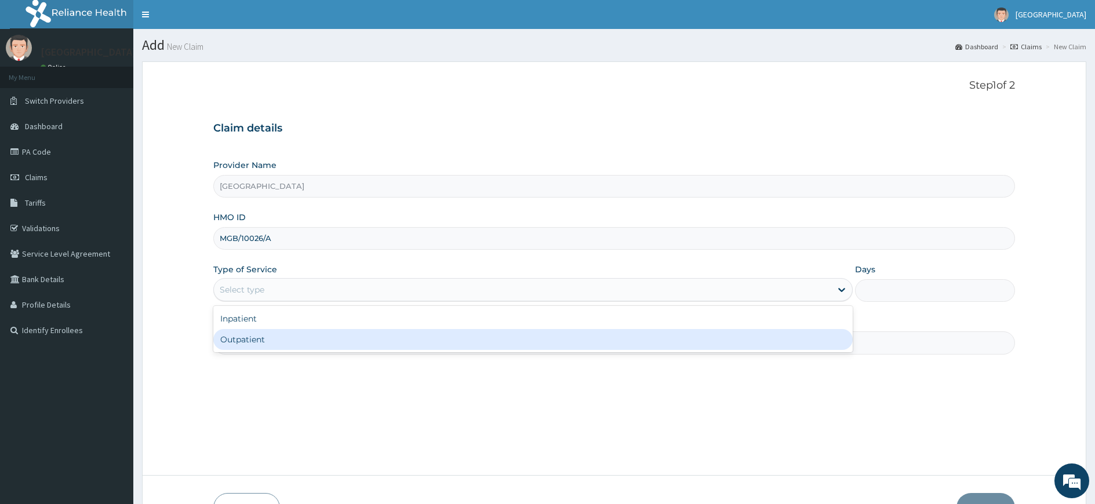
click at [292, 349] on div "Outpatient" at bounding box center [533, 339] width 640 height 21
type input "1"
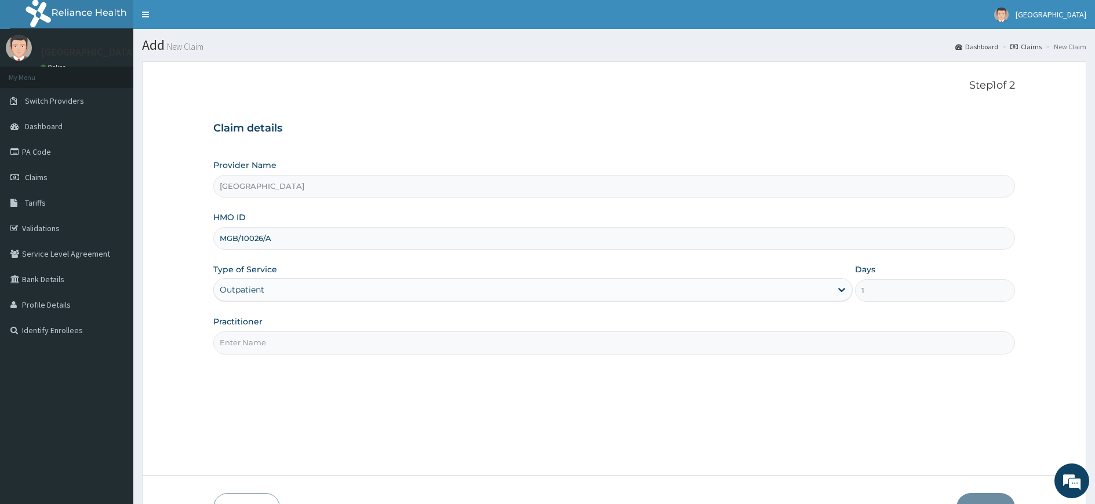
click at [297, 347] on input "Practitioner" at bounding box center [614, 343] width 802 height 23
type input "dr [PERSON_NAME]"
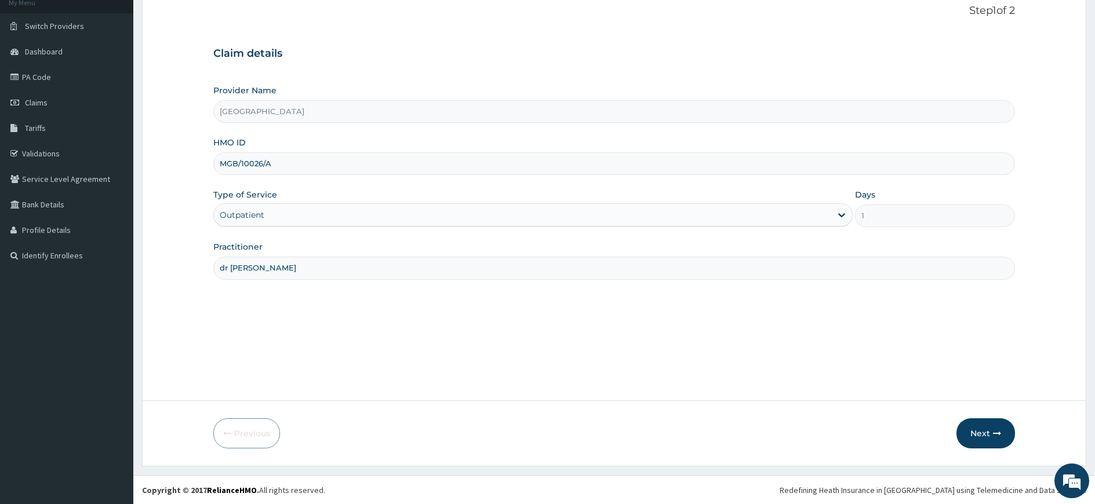
scroll to position [75, 0]
click at [990, 438] on button "Next" at bounding box center [986, 433] width 59 height 30
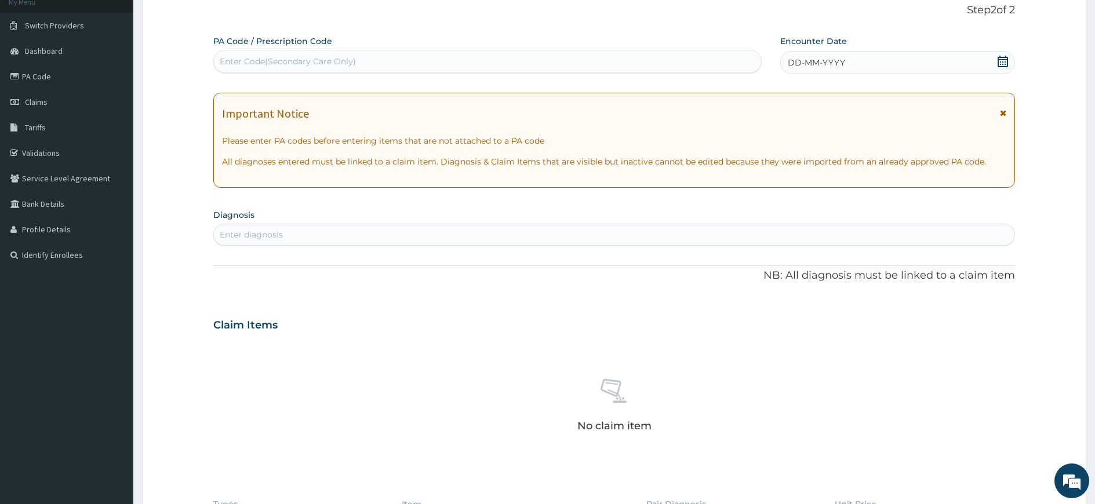
click at [317, 63] on div "Enter Code(Secondary Care Only)" at bounding box center [288, 62] width 136 height 12
click at [896, 52] on div "DD-MM-YYYY" at bounding box center [897, 62] width 235 height 23
click at [600, 64] on div "Enter Code(Secondary Care Only)" at bounding box center [487, 61] width 547 height 19
click at [1001, 56] on icon at bounding box center [1003, 62] width 12 height 12
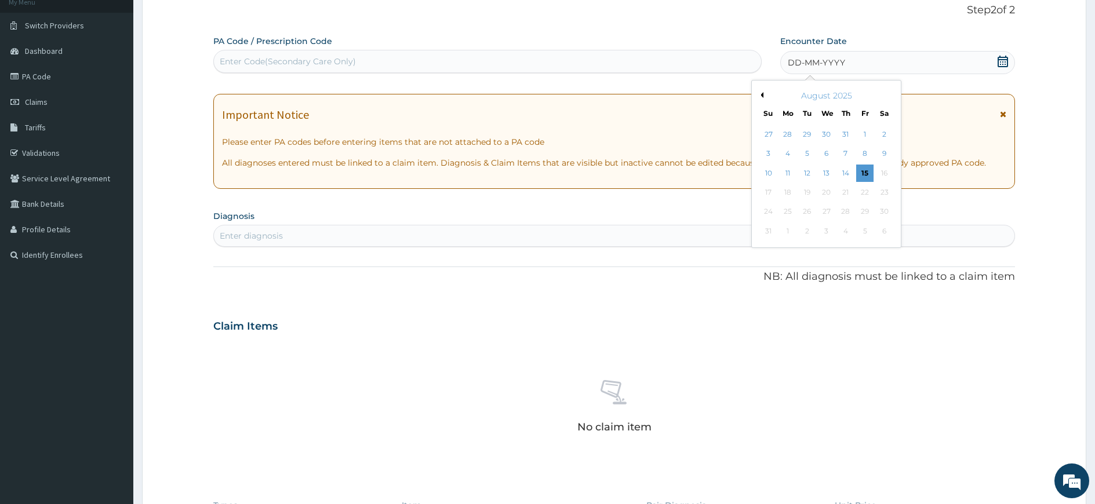
click at [761, 94] on button "Previous Month" at bounding box center [761, 95] width 6 height 6
click at [891, 94] on button "Next Month" at bounding box center [892, 95] width 6 height 6
click at [811, 133] on div "1" at bounding box center [806, 134] width 17 height 17
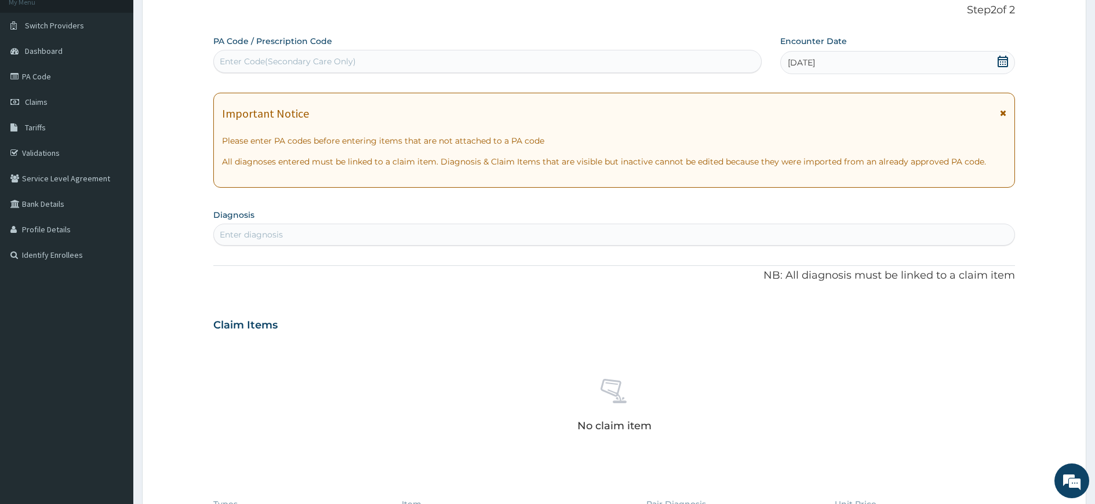
click at [456, 57] on div "Enter Code(Secondary Care Only)" at bounding box center [487, 61] width 547 height 19
click at [324, 235] on div "Enter diagnosis" at bounding box center [614, 235] width 801 height 19
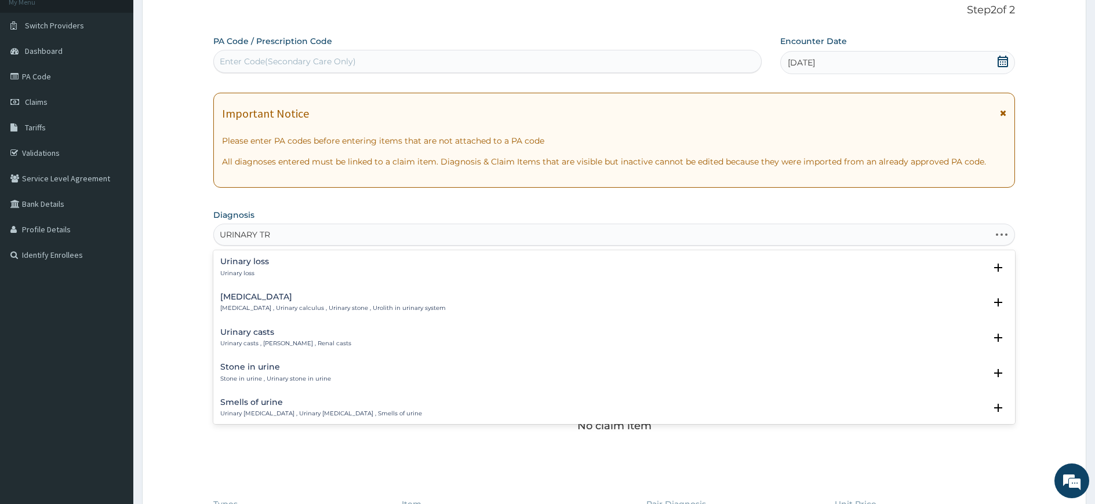
type input "URINARY TRA"
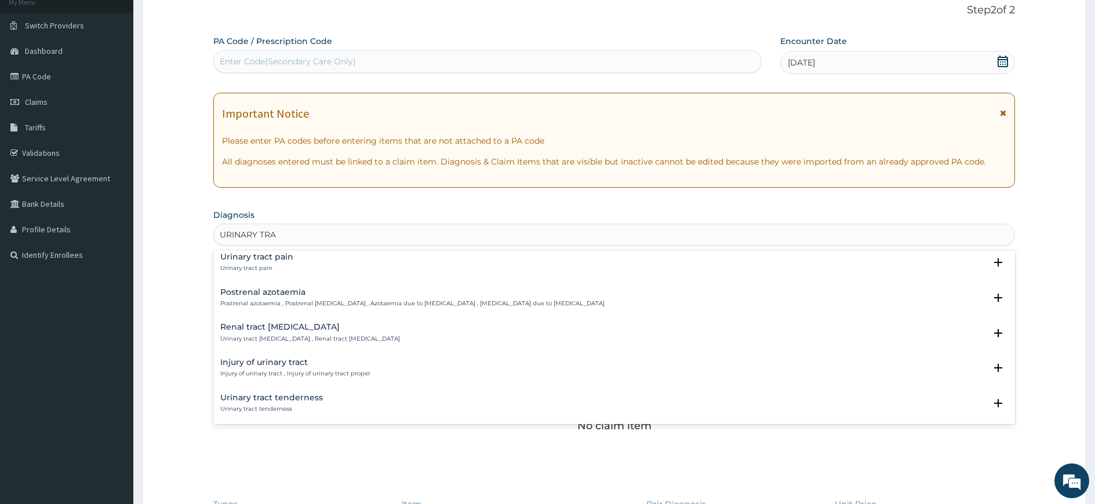
scroll to position [58, 0]
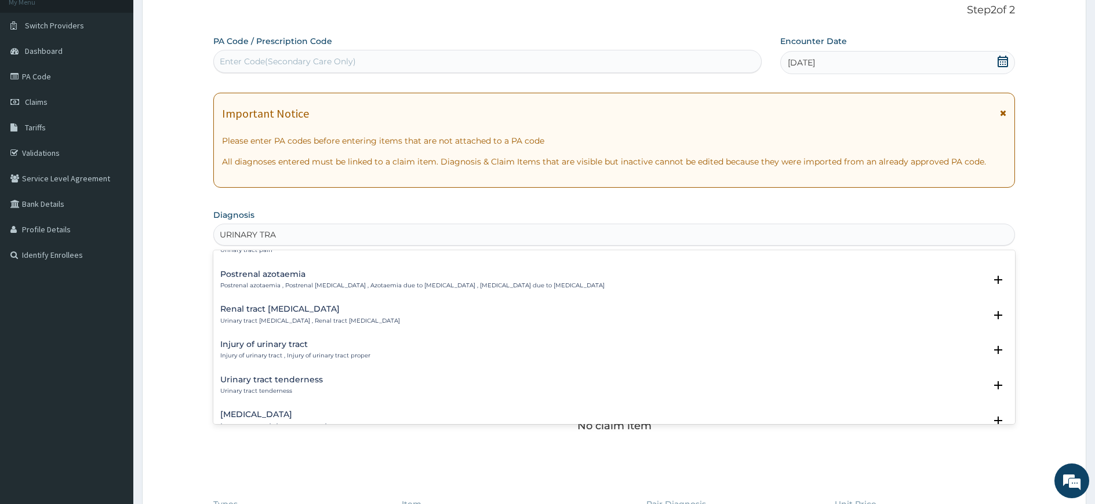
click at [306, 348] on h4 "Injury of urinary tract" at bounding box center [295, 344] width 150 height 9
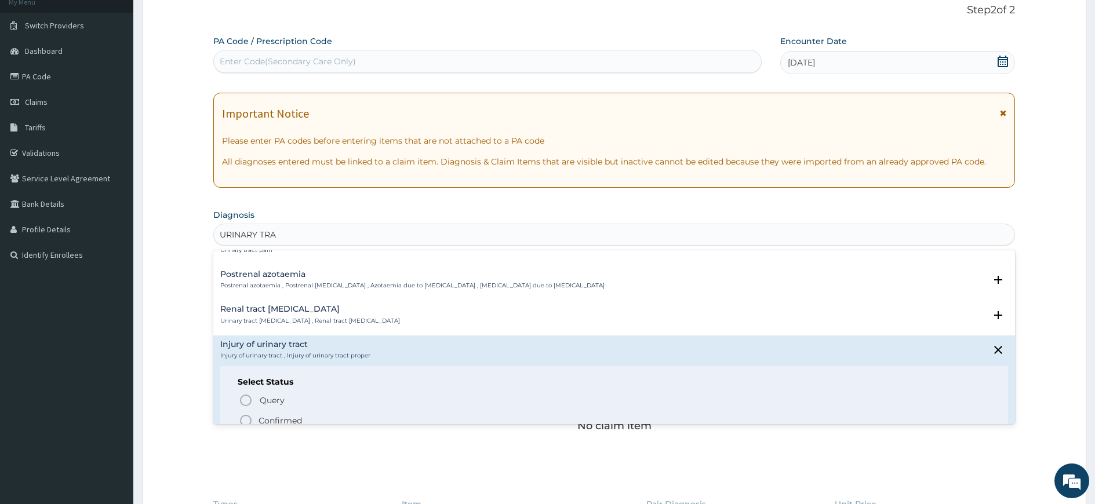
click at [275, 422] on p "Confirmed" at bounding box center [280, 421] width 43 height 12
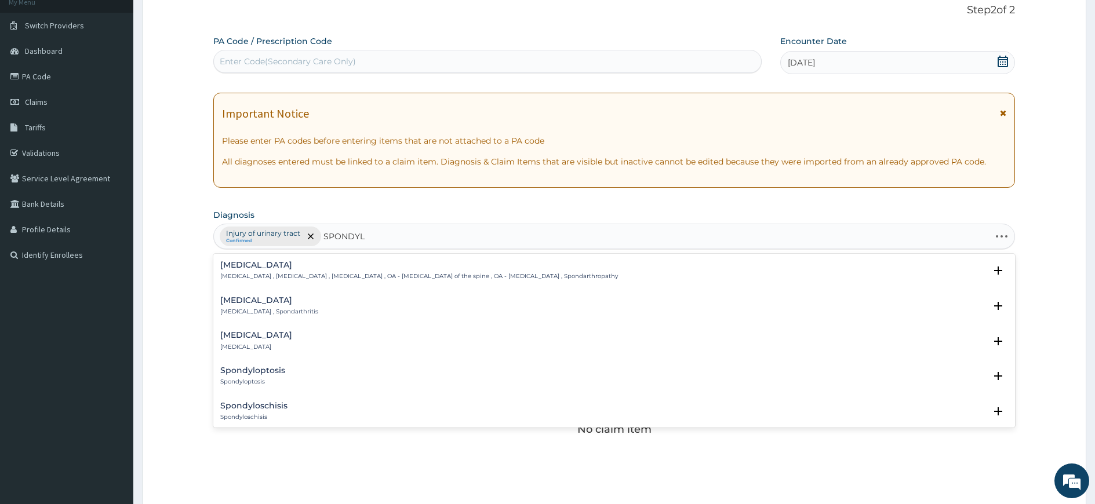
type input "SPONDYLO"
click at [329, 281] on p "Spondylosis , Spondylarthrosis , Osteoarthritis of spine , OA - Osteoarthritis …" at bounding box center [419, 277] width 398 height 8
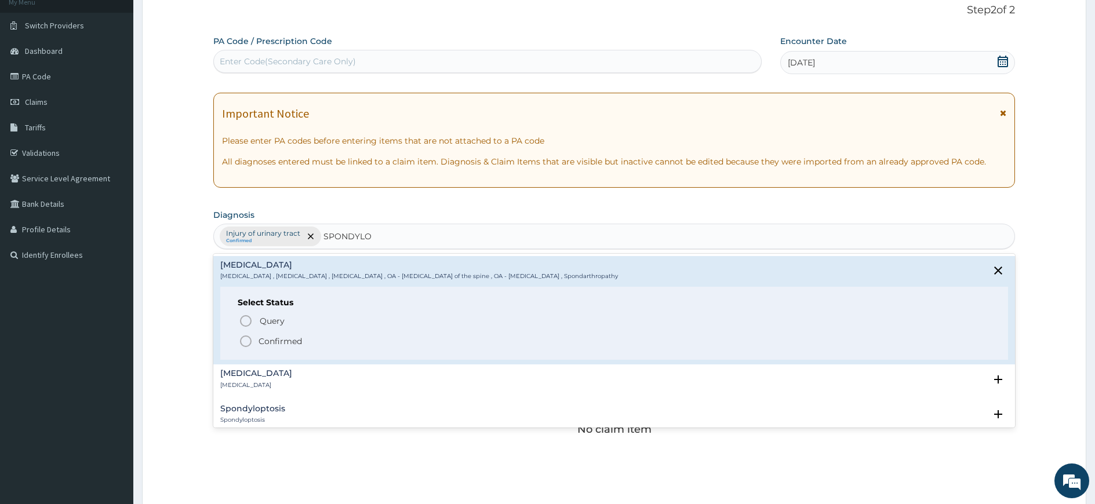
click at [285, 342] on p "Confirmed" at bounding box center [280, 342] width 43 height 12
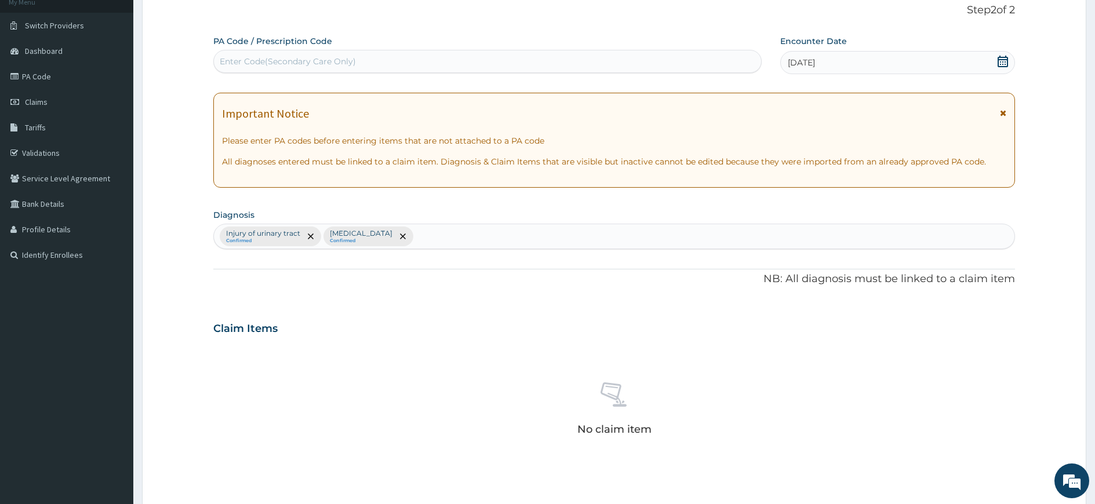
click at [945, 396] on div "No claim item" at bounding box center [614, 410] width 802 height 133
click at [430, 238] on div "Injury of urinary tract Confirmed Spondylosis Confirmed" at bounding box center [614, 236] width 801 height 24
type input "PHARY"
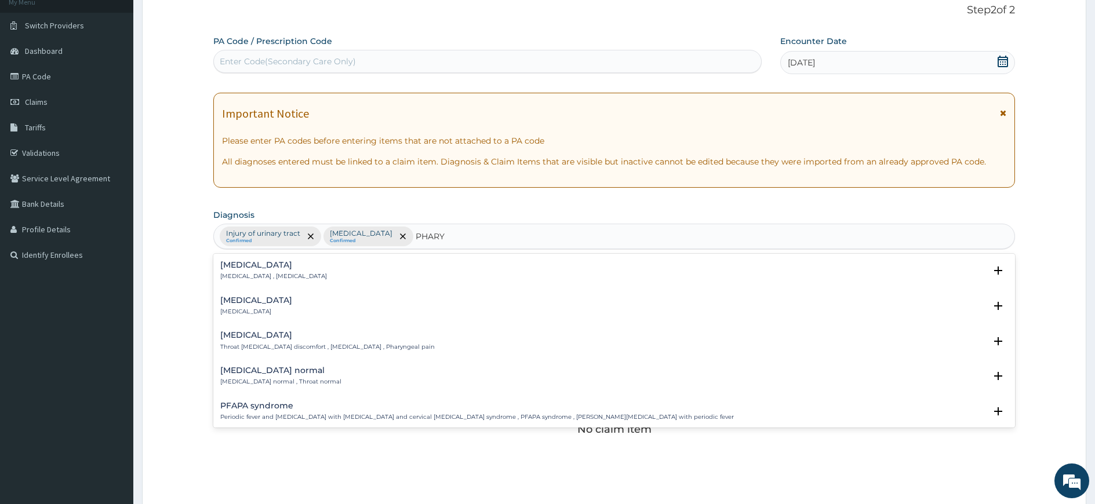
click at [256, 304] on h4 "Pharyngitis" at bounding box center [256, 300] width 72 height 9
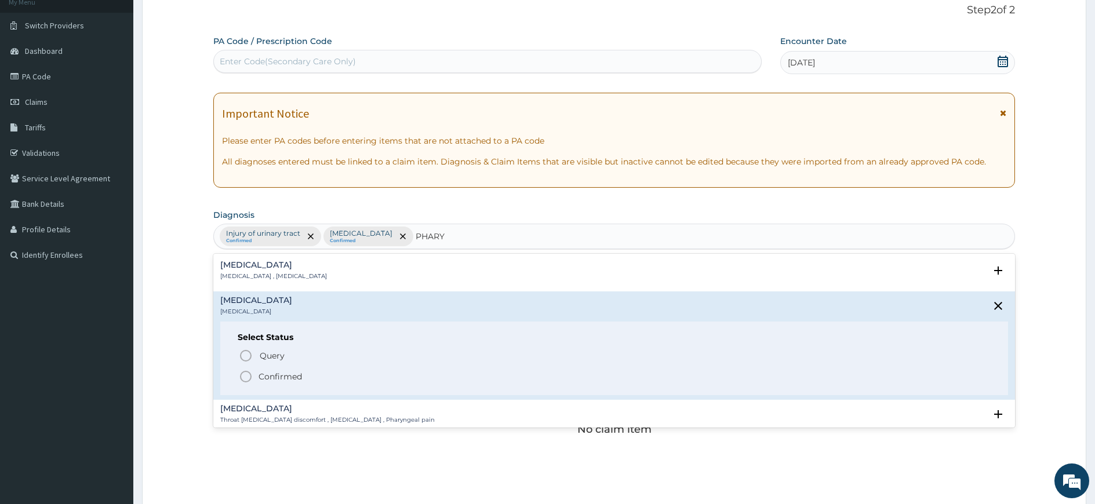
click at [281, 377] on p "Confirmed" at bounding box center [280, 377] width 43 height 12
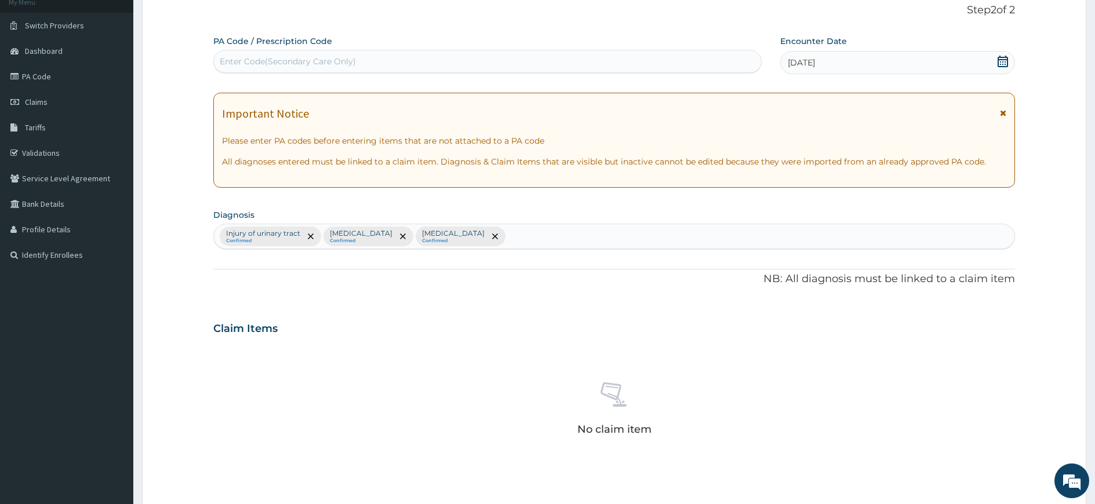
click at [885, 246] on div "Injury of urinary tract Confirmed Spondylosis Confirmed Pharyngitis Confirmed" at bounding box center [614, 236] width 801 height 24
type input "HYPERTENSIVE HEART"
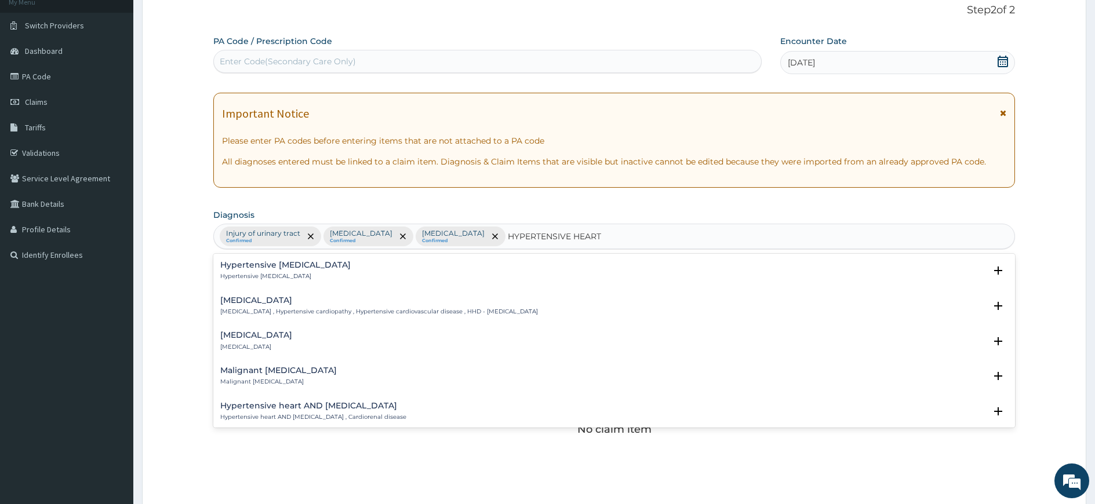
click at [297, 309] on p "Hypertensive heart disease , Hypertensive cardiopathy , Hypertensive cardiovasc…" at bounding box center [379, 312] width 318 height 8
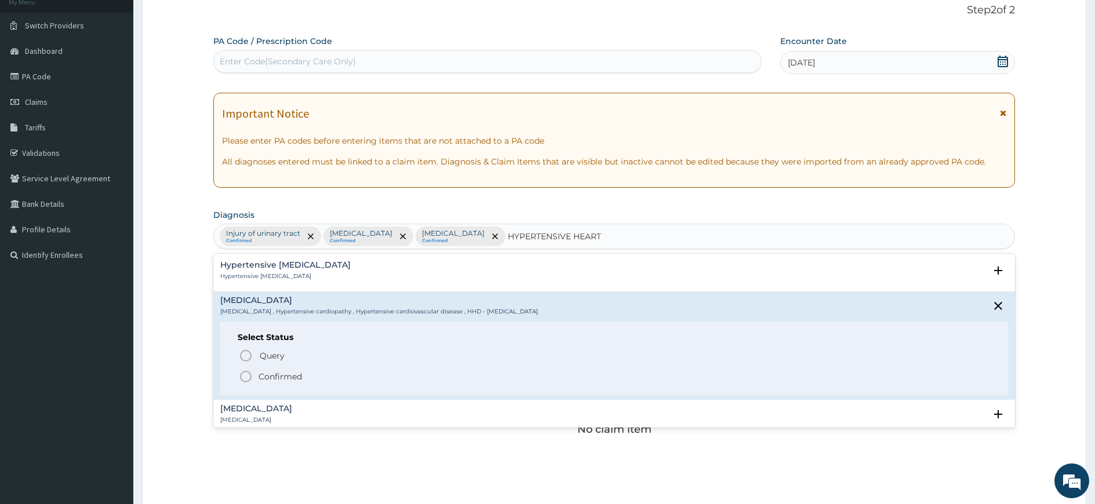
click at [273, 377] on p "Confirmed" at bounding box center [280, 377] width 43 height 12
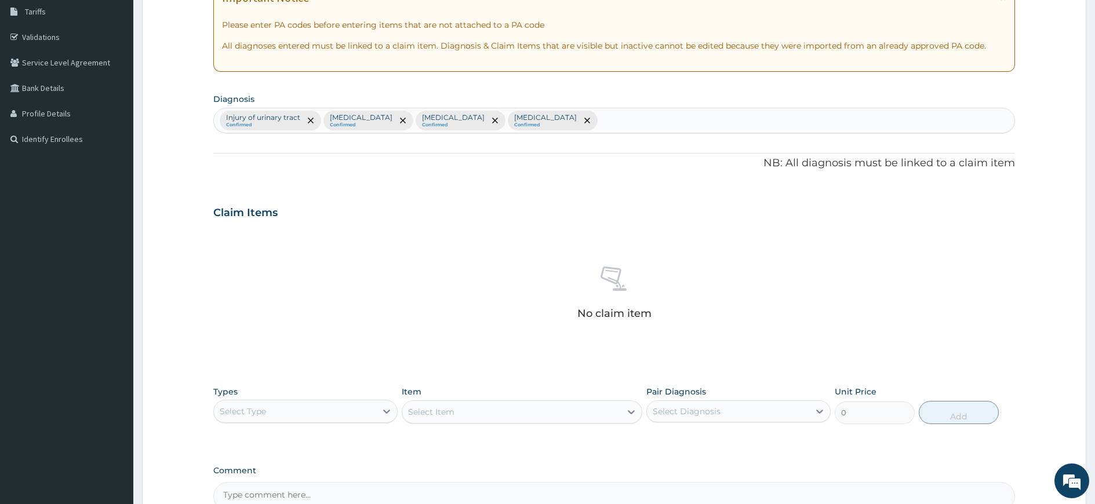
scroll to position [249, 0]
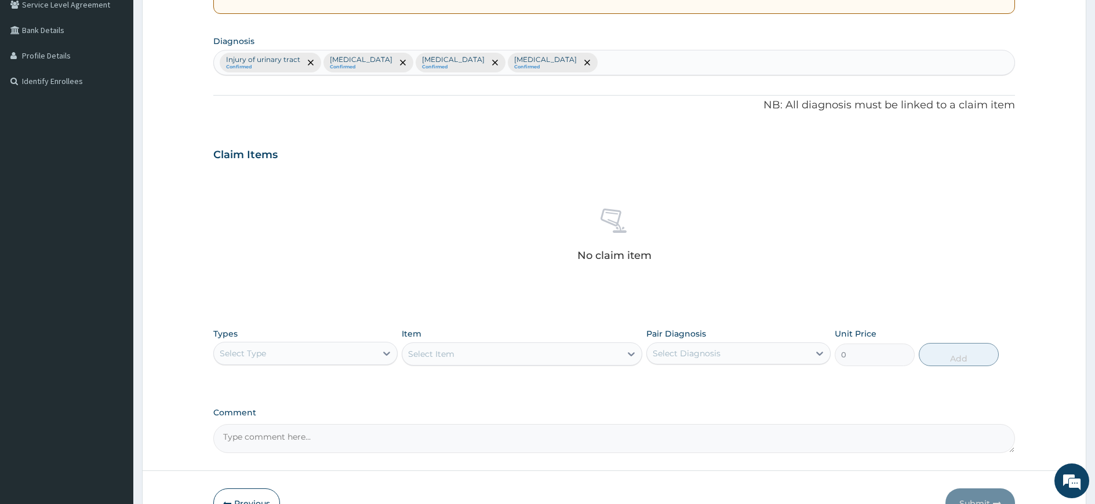
click at [324, 358] on div "Select Type" at bounding box center [295, 353] width 162 height 19
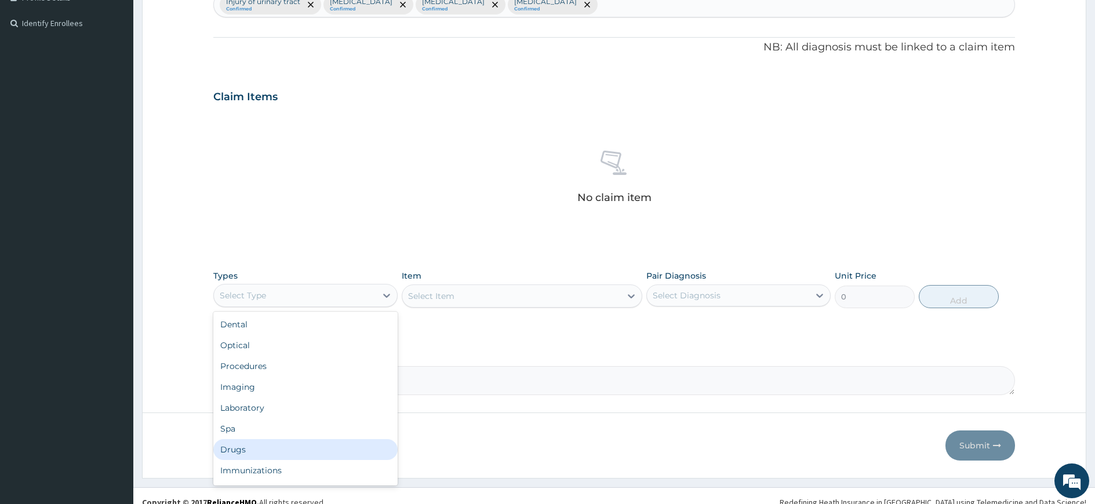
scroll to position [39, 0]
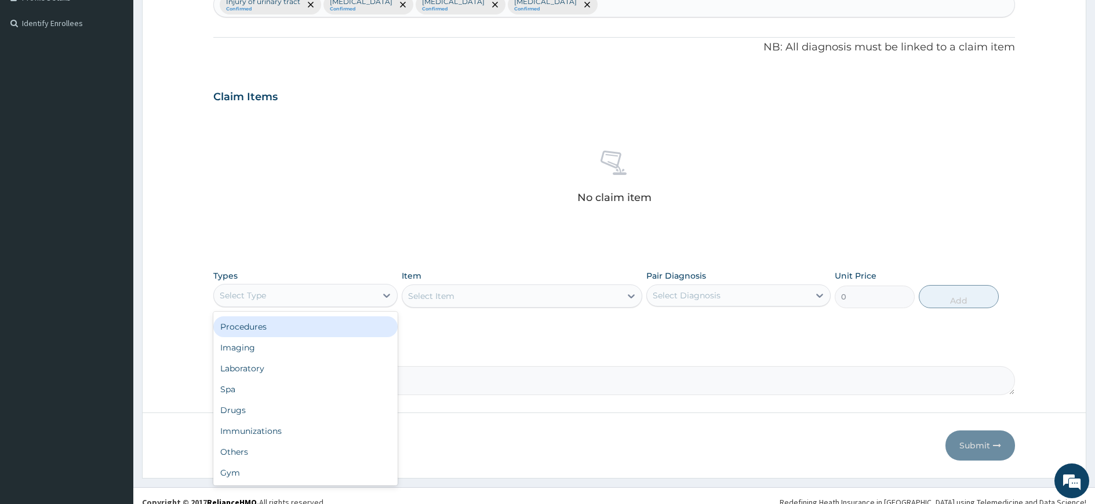
click at [271, 329] on div "Procedures" at bounding box center [305, 327] width 184 height 21
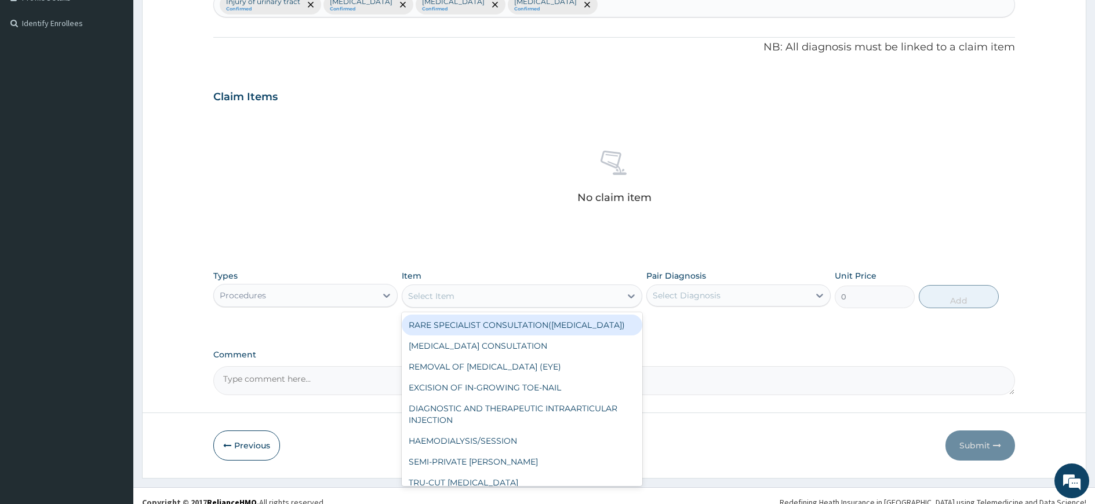
click at [580, 304] on div "Select Item" at bounding box center [511, 296] width 219 height 19
type input "GP"
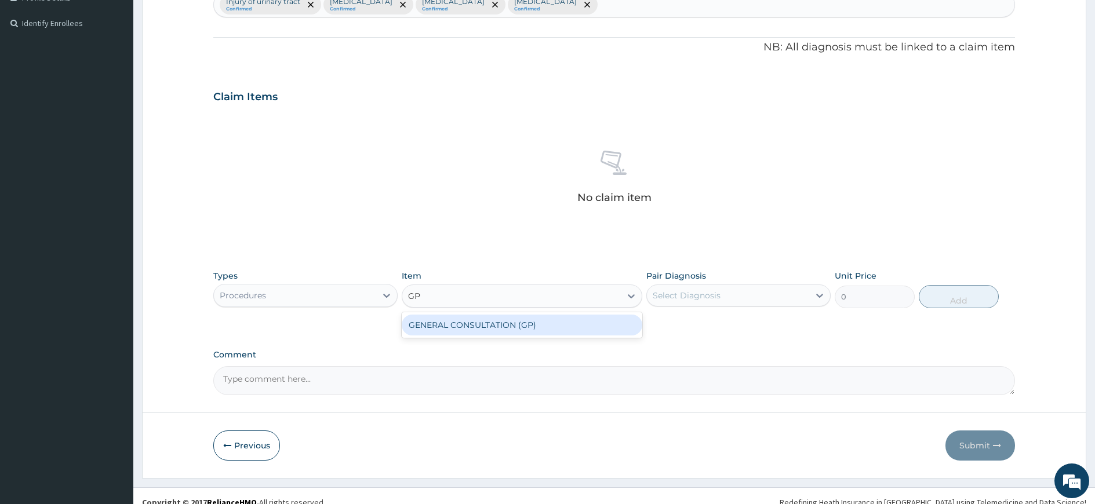
click at [552, 326] on div "GENERAL CONSULTATION (GP)" at bounding box center [522, 325] width 241 height 21
type input "1500"
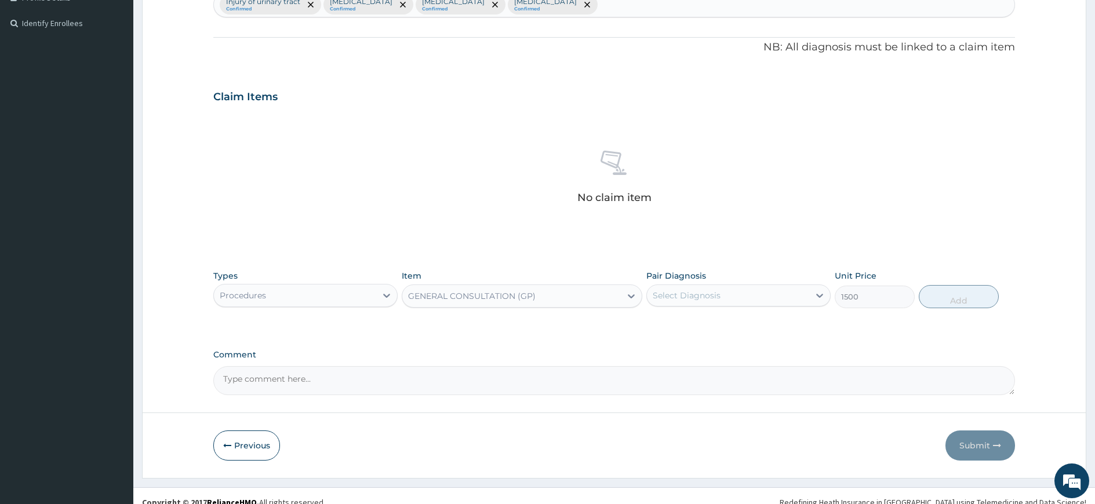
click at [675, 296] on div "Select Diagnosis" at bounding box center [687, 296] width 68 height 12
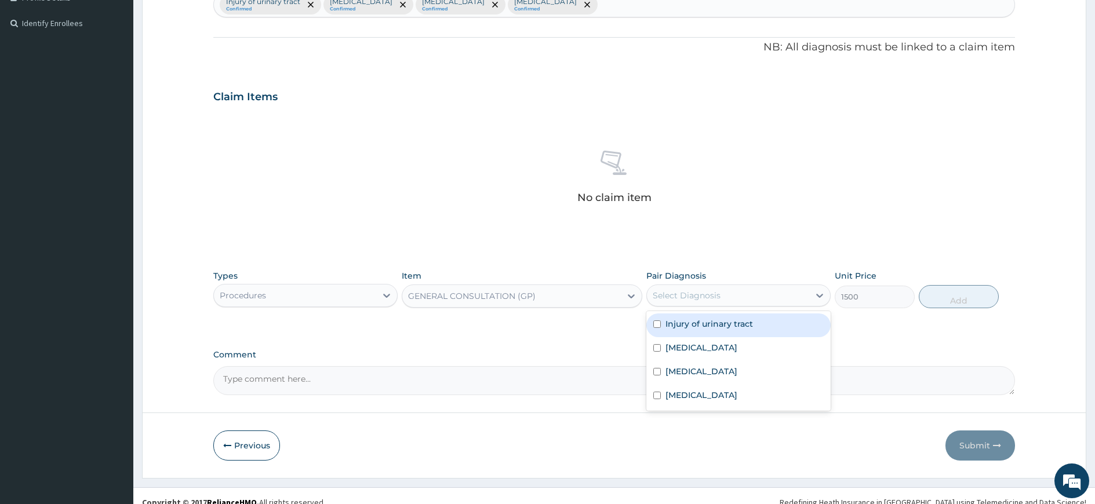
click at [674, 322] on label "Injury of urinary tract" at bounding box center [710, 324] width 88 height 12
checkbox input "true"
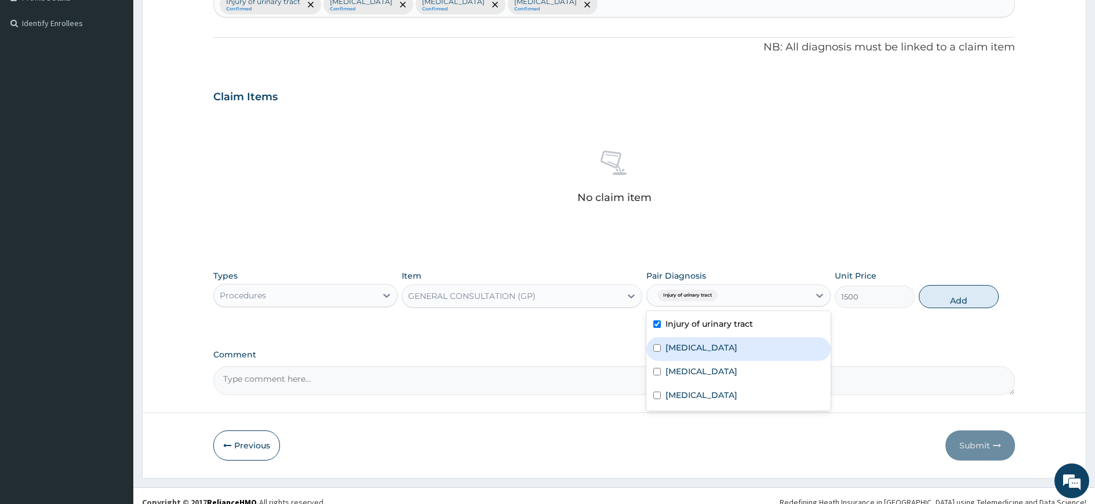
click at [704, 354] on div "Spondylosis" at bounding box center [739, 349] width 184 height 24
checkbox input "true"
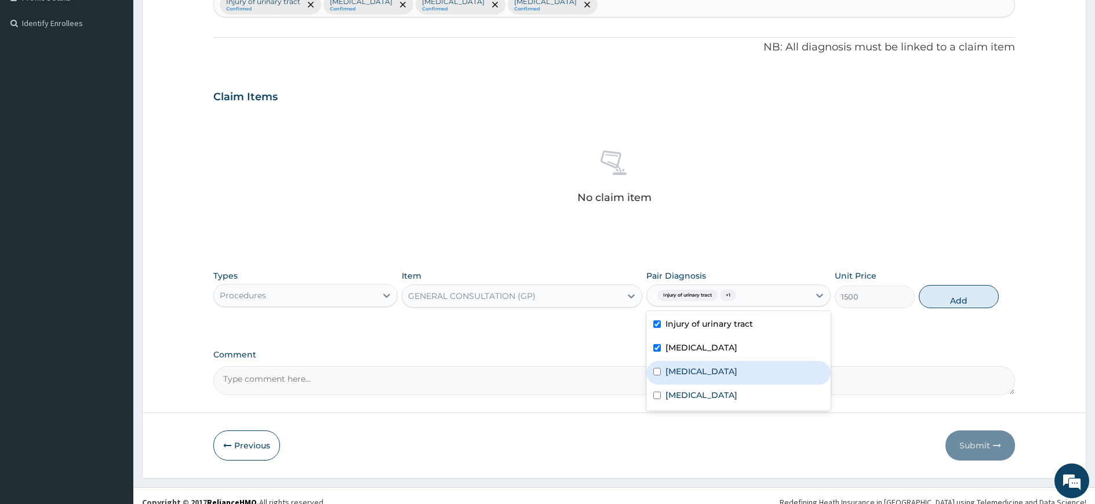
click at [700, 369] on label "Pharyngitis" at bounding box center [702, 372] width 72 height 12
checkbox input "true"
drag, startPoint x: 719, startPoint y: 401, endPoint x: 782, endPoint y: 344, distance: 84.6
click at [720, 401] on div "Hypertensive heart disease" at bounding box center [739, 397] width 184 height 24
checkbox input "true"
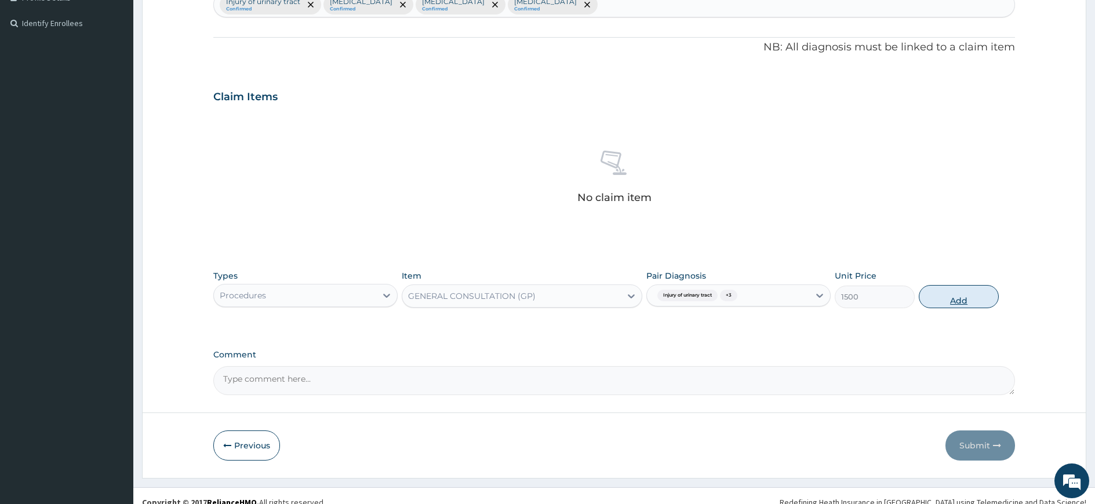
click at [971, 303] on button "Add" at bounding box center [959, 296] width 80 height 23
type input "0"
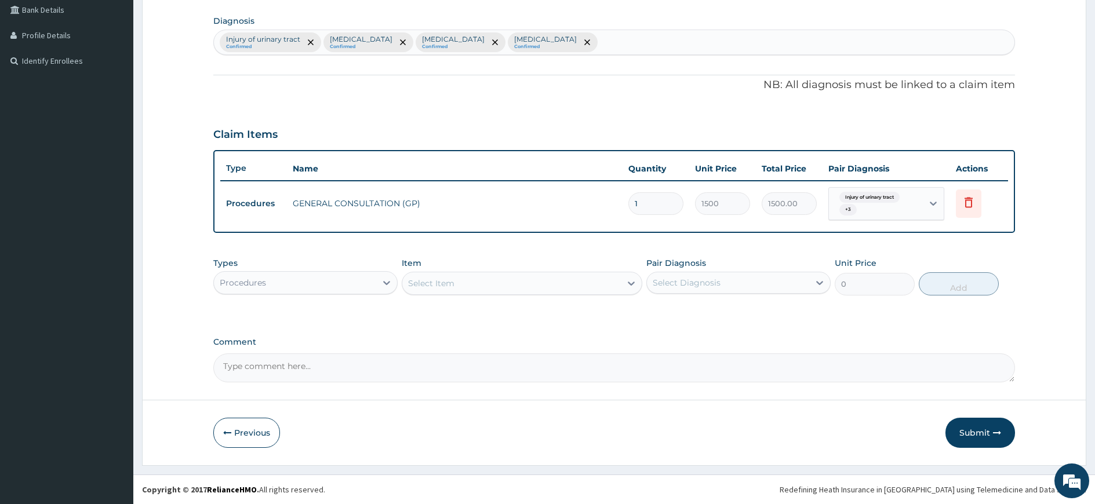
scroll to position [270, 0]
click at [321, 292] on div "Procedures" at bounding box center [295, 283] width 162 height 19
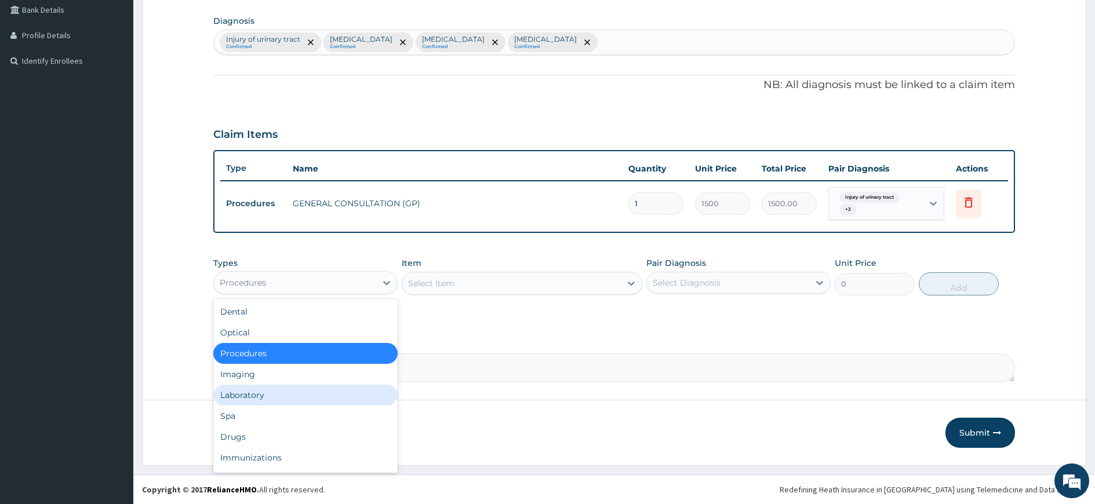
click at [262, 399] on div "Laboratory" at bounding box center [305, 395] width 184 height 21
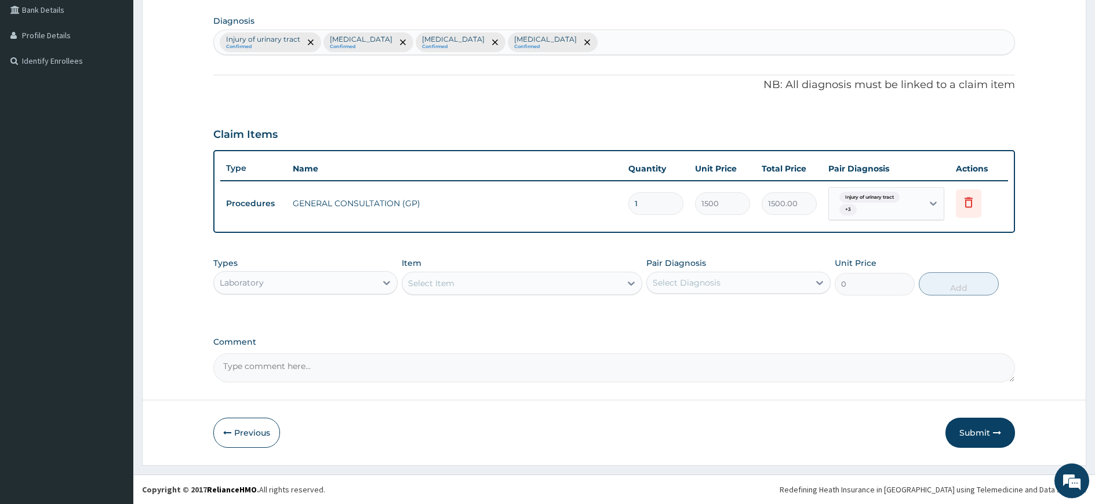
click at [876, 310] on div "Types Laboratory Item Select Item Pair Diagnosis Select Diagnosis Unit Price 0 …" at bounding box center [614, 285] width 802 height 67
click at [588, 34] on div "Injury of urinary tract Confirmed Spondylosis Confirmed Pharyngitis Confirmed H…" at bounding box center [614, 42] width 801 height 24
type input "MALARIA"
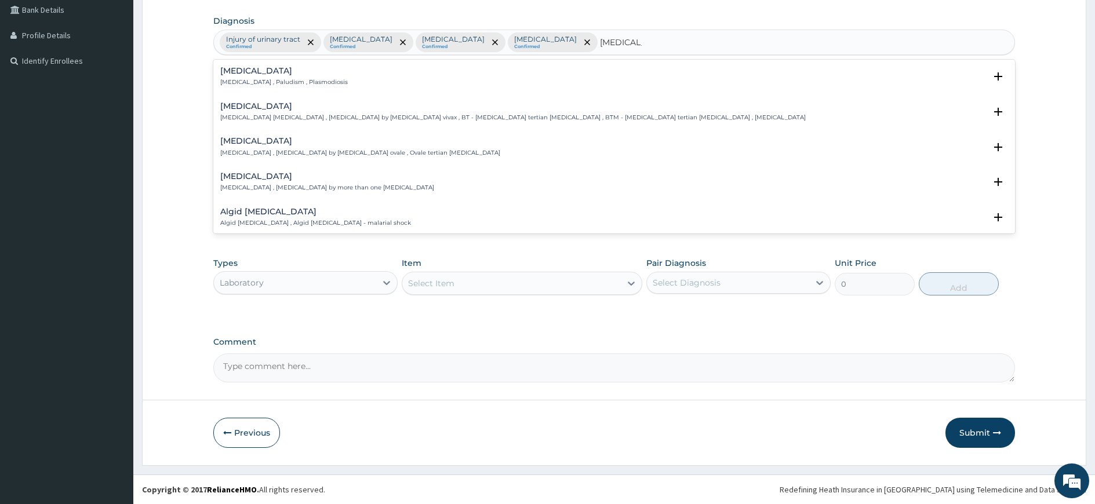
click at [293, 77] on div "Malaria Malaria , Paludism , Plasmodiosis" at bounding box center [284, 77] width 128 height 20
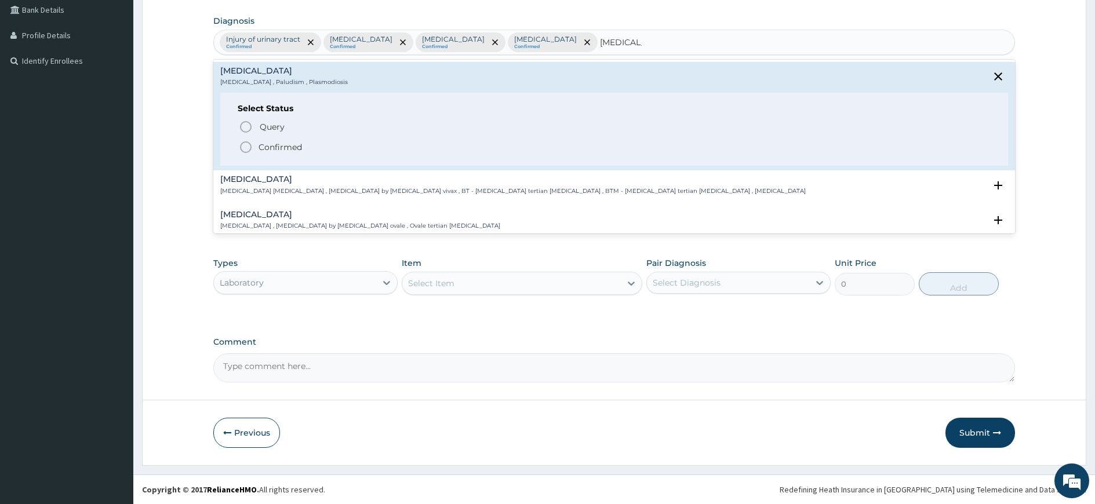
click at [262, 144] on p "Confirmed" at bounding box center [280, 147] width 43 height 12
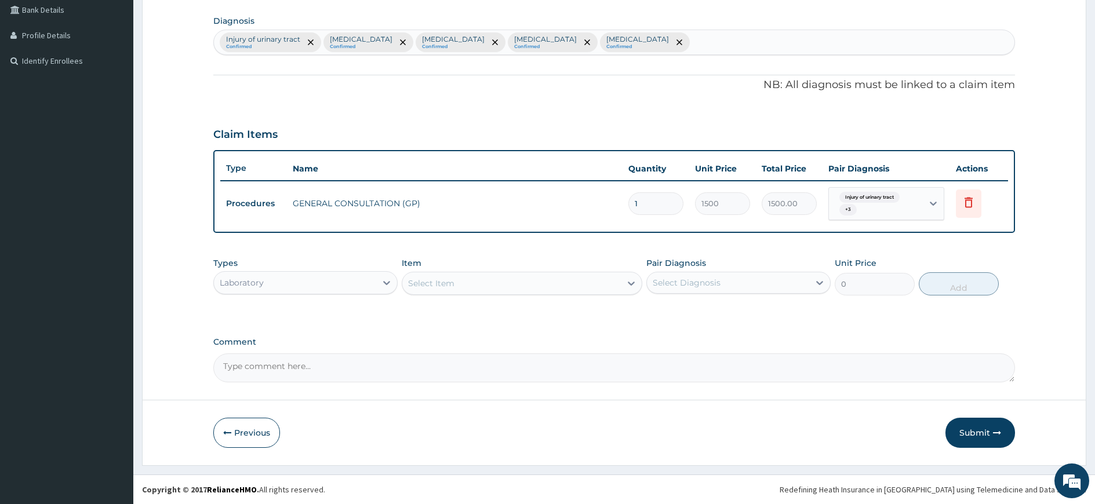
click at [927, 328] on div "PA Code / Prescription Code Enter Code(Secondary Care Only) Encounter Date 01-0…" at bounding box center [614, 112] width 802 height 542
click at [427, 288] on div "Select Item" at bounding box center [431, 284] width 46 height 12
click at [881, 332] on div "PA Code / Prescription Code Enter Code(Secondary Care Only) Encounter Date 01-0…" at bounding box center [614, 112] width 802 height 542
click at [286, 276] on div "Laboratory" at bounding box center [295, 283] width 162 height 19
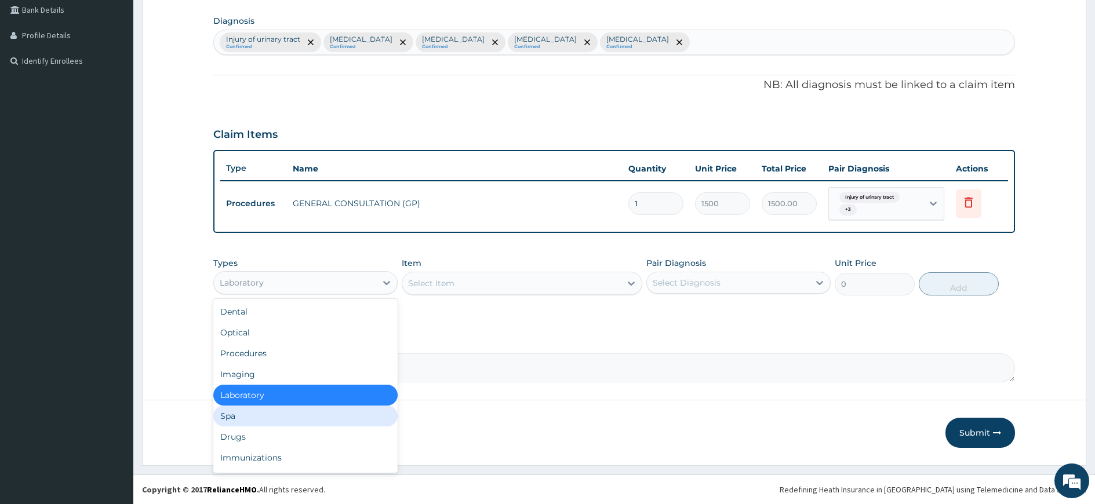
scroll to position [39, 0]
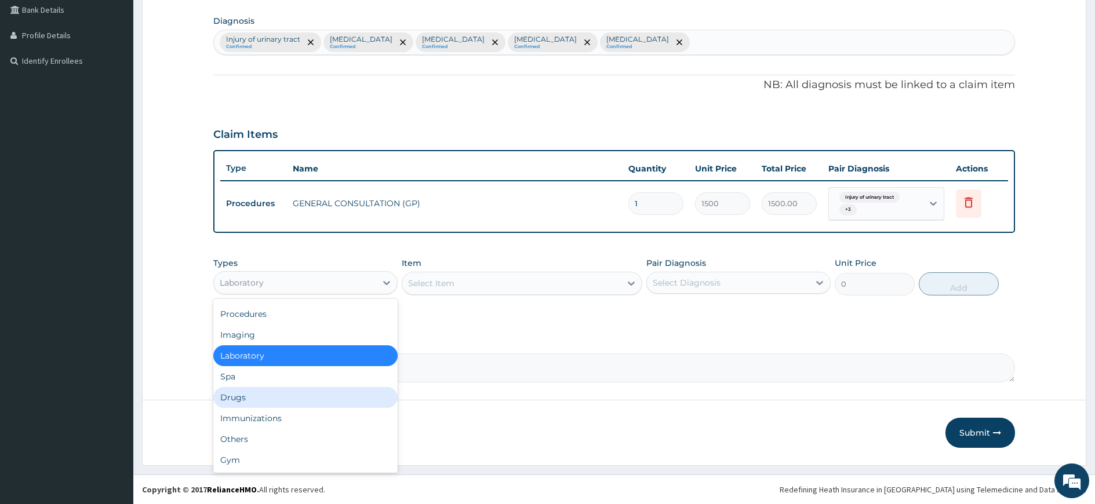
click at [244, 403] on div "Drugs" at bounding box center [305, 397] width 184 height 21
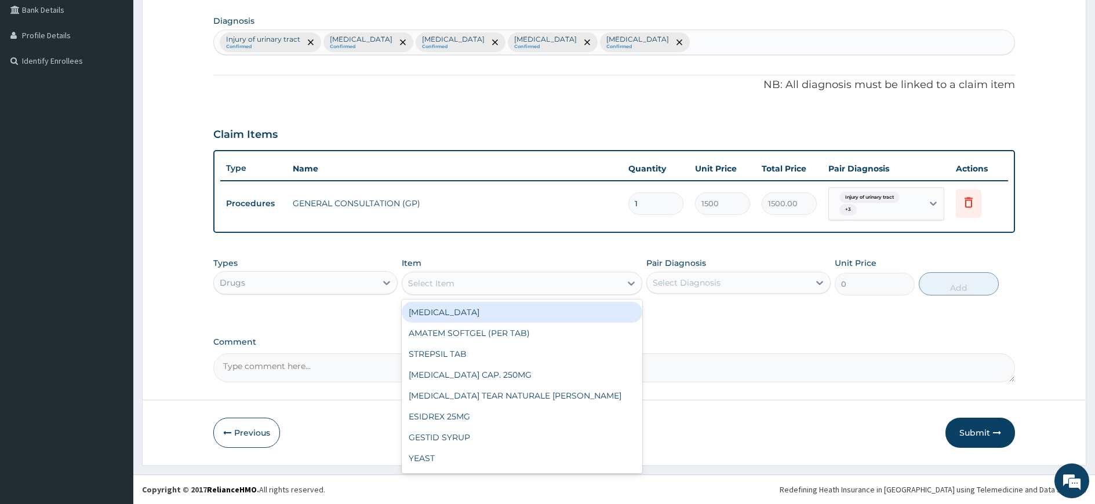
click at [486, 282] on div "Select Item" at bounding box center [511, 283] width 219 height 19
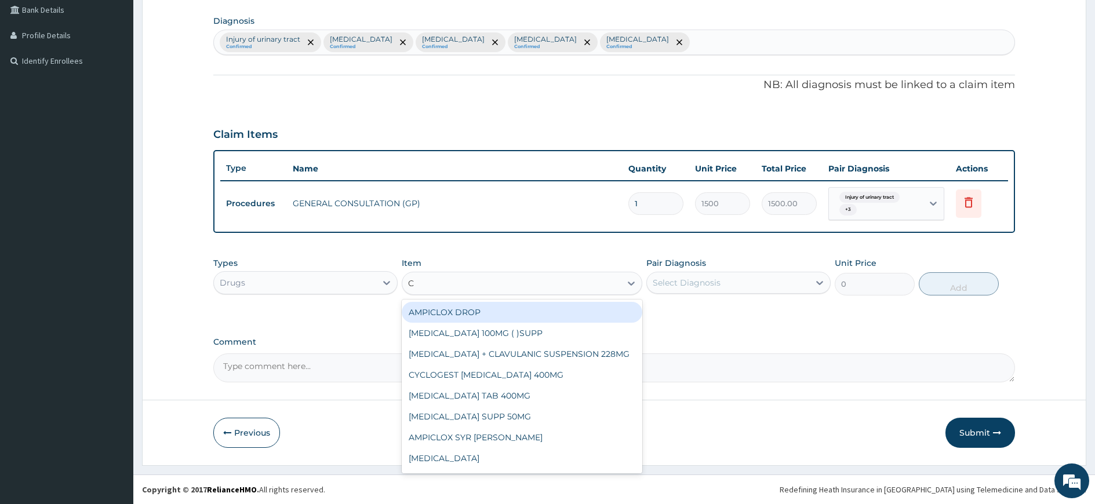
type input "CE"
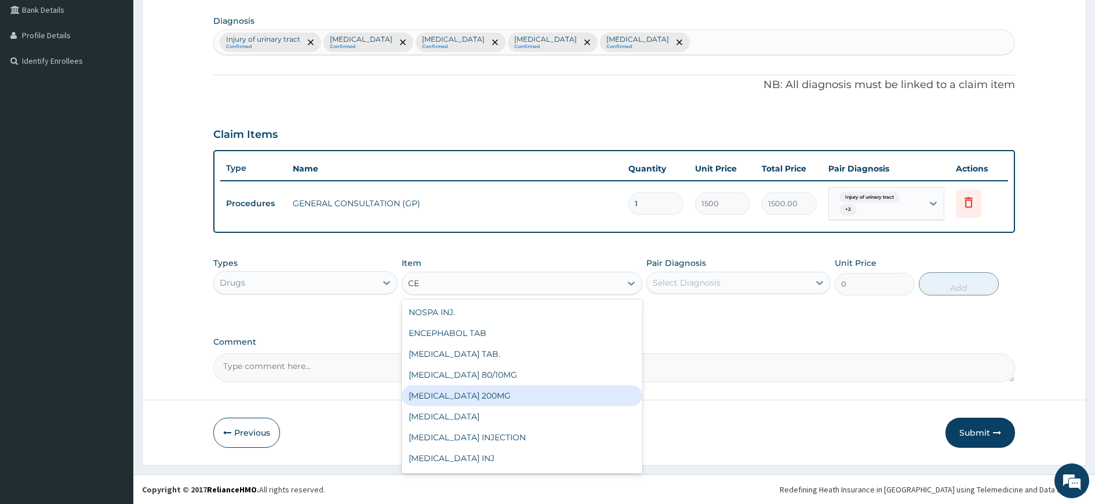
click at [467, 391] on div "CELEBREX 200MG" at bounding box center [522, 396] width 241 height 21
type input "150"
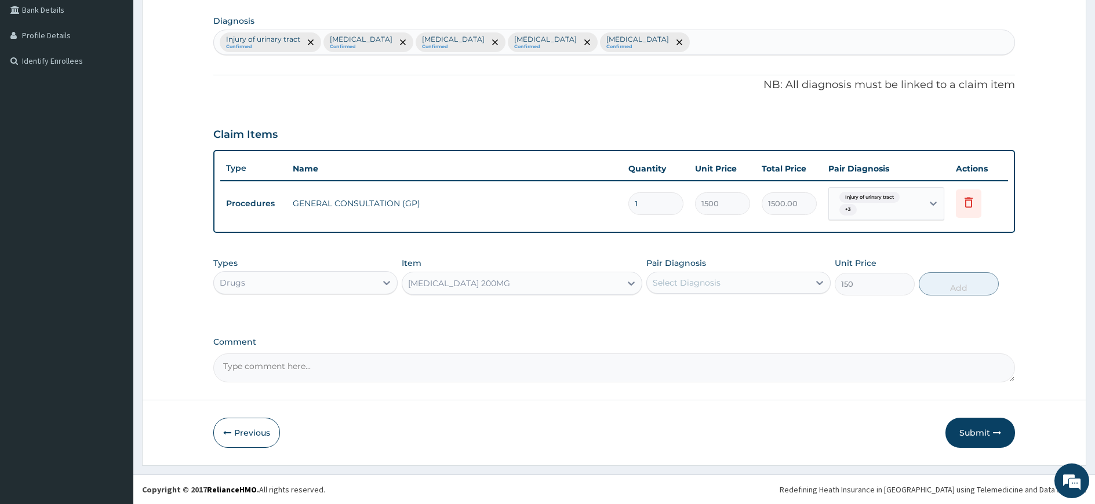
click at [693, 273] on div "Select Diagnosis" at bounding box center [739, 283] width 184 height 22
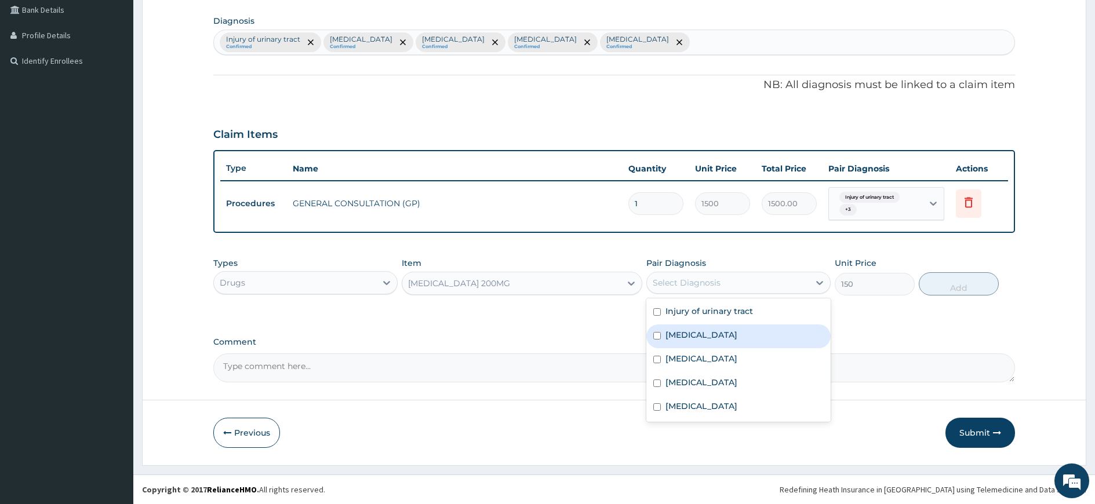
click at [686, 334] on label "Spondylosis" at bounding box center [702, 335] width 72 height 12
checkbox input "true"
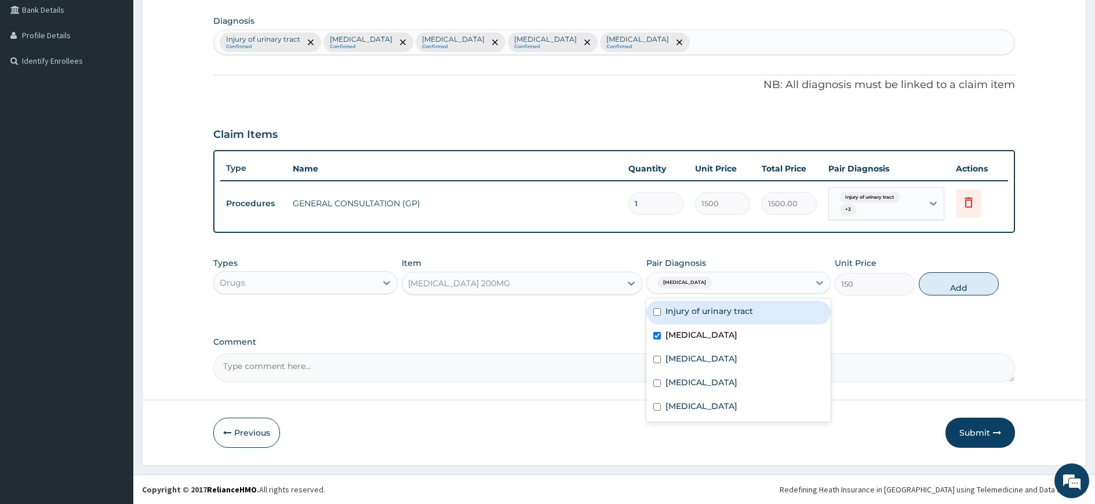
click at [935, 280] on button "Add" at bounding box center [959, 284] width 80 height 23
type input "0"
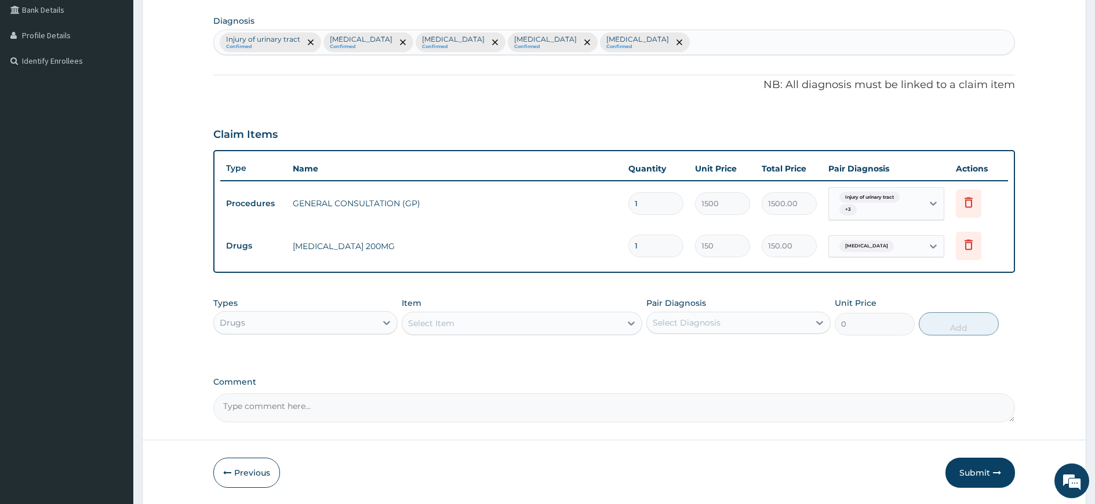
type input "0.00"
type input "5"
type input "750.00"
click at [924, 379] on label "Comment" at bounding box center [614, 382] width 802 height 10
click at [924, 394] on textarea "Comment" at bounding box center [614, 408] width 802 height 29
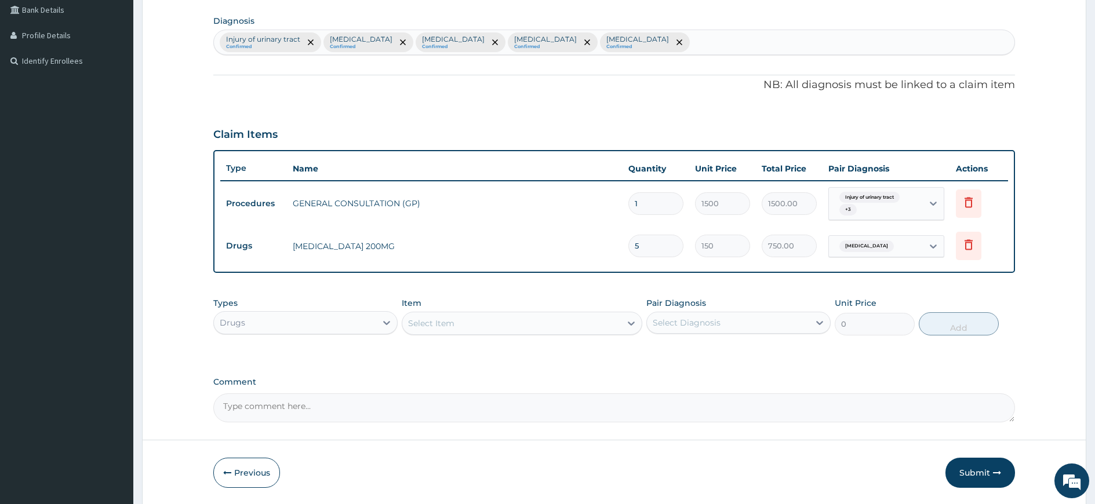
drag, startPoint x: 655, startPoint y: 246, endPoint x: 613, endPoint y: 243, distance: 41.8
click at [613, 243] on tr "Drugs CELEBREX 200MG 5 150 750.00 Spondylosis Delete" at bounding box center [614, 246] width 788 height 40
type input "1"
type input "150.00"
type input "15"
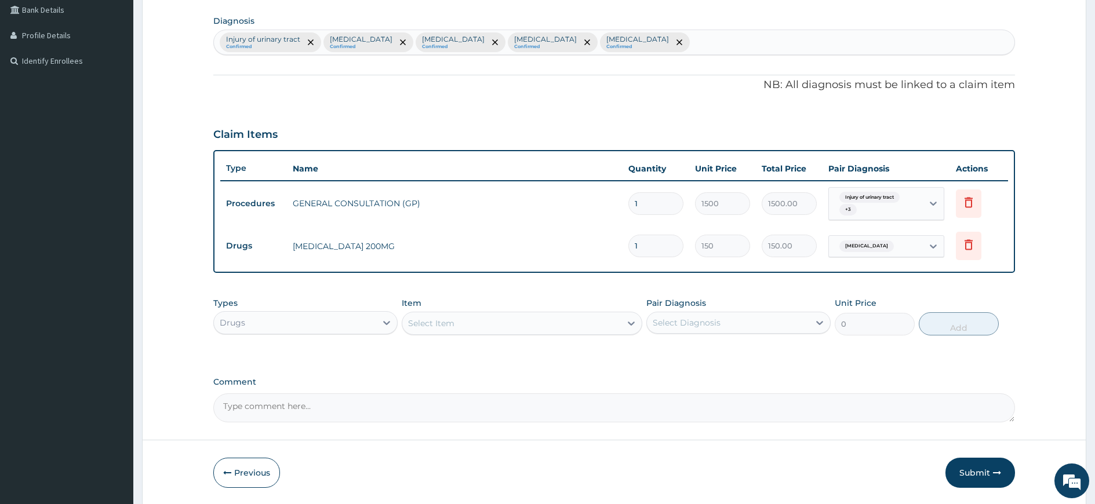
type input "2250.00"
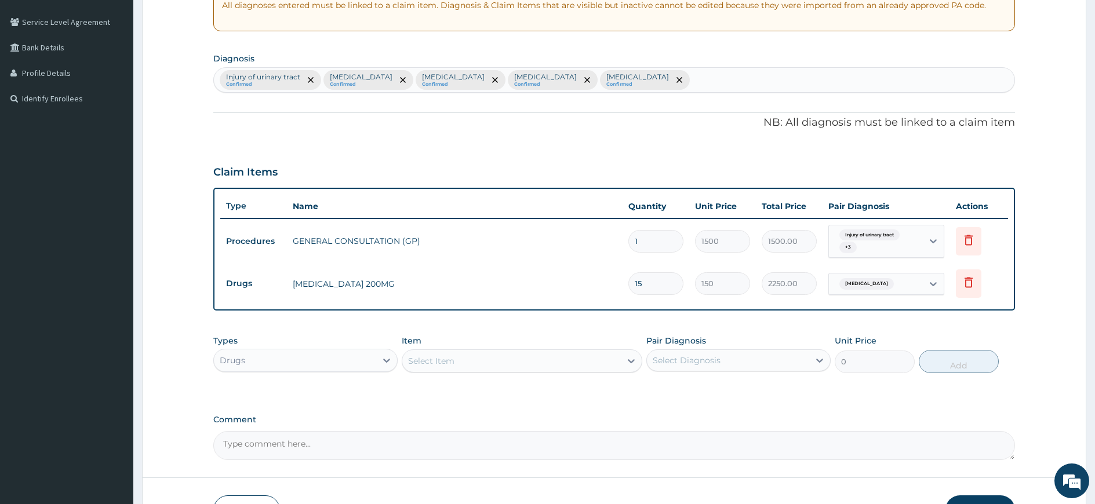
scroll to position [212, 0]
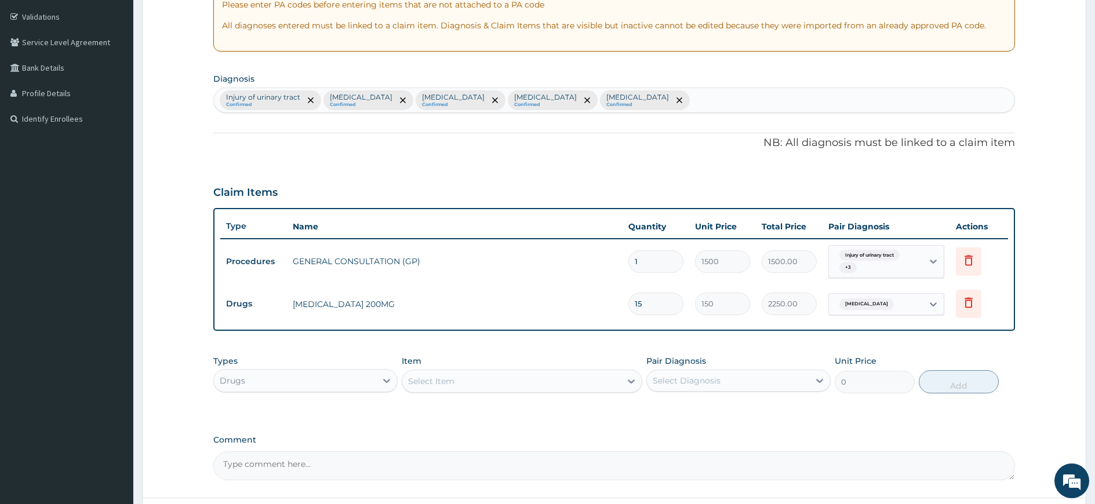
type input "15"
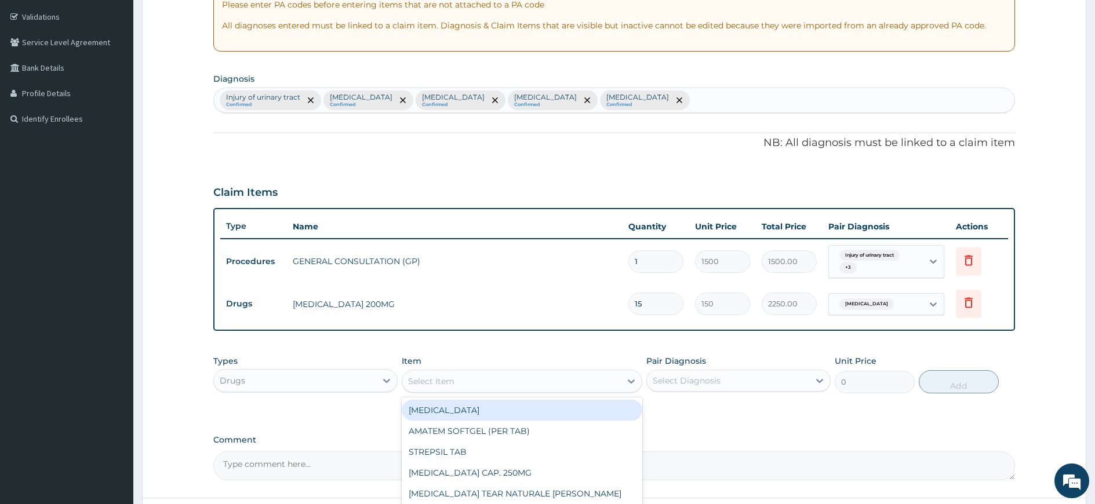
click at [524, 380] on div "Select Item" at bounding box center [511, 381] width 219 height 19
type input "V"
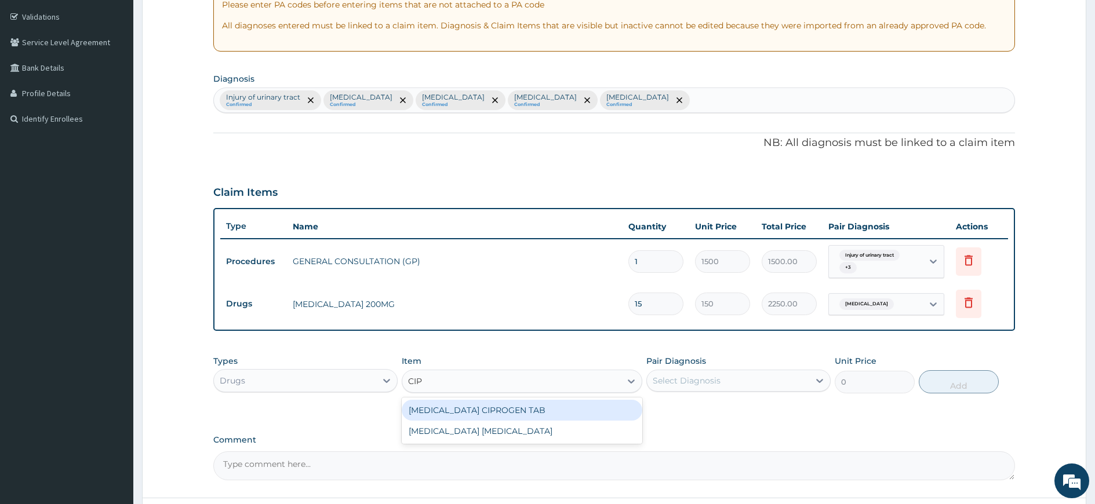
type input "CIPR"
click at [518, 411] on div "CIPROFLOXACIN CIPROGEN TAB" at bounding box center [522, 410] width 241 height 21
type input "600"
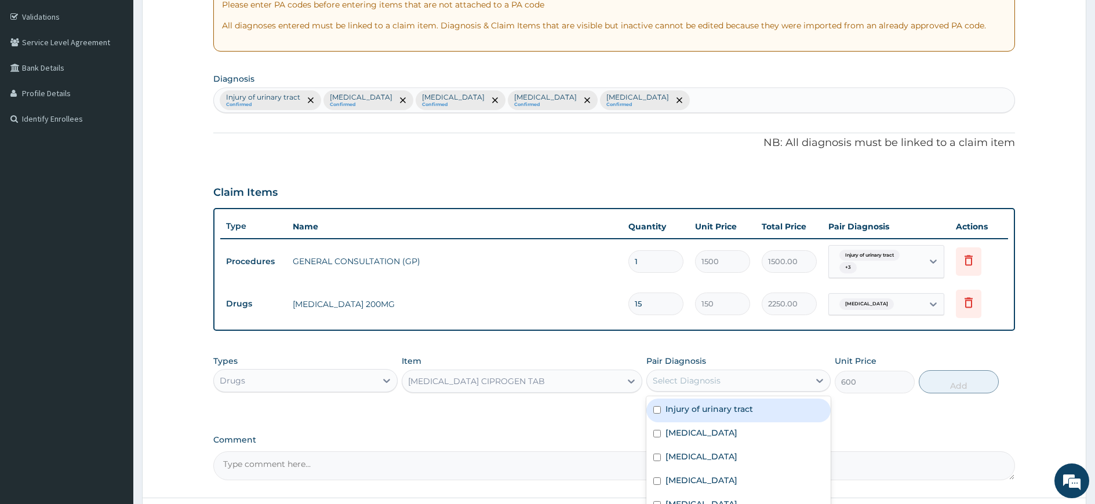
click at [720, 379] on div "Select Diagnosis" at bounding box center [728, 381] width 162 height 19
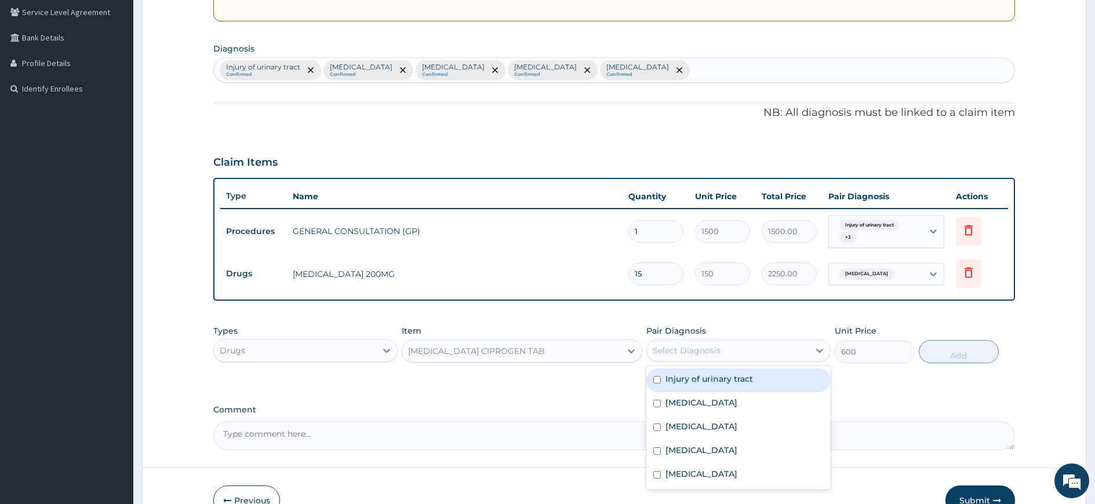
scroll to position [270, 0]
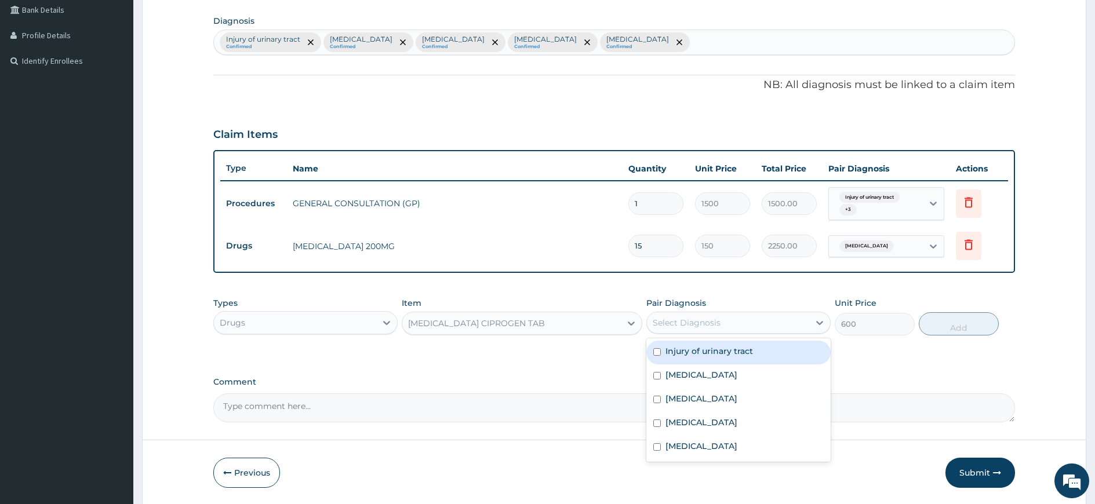
click at [749, 355] on label "Injury of urinary tract" at bounding box center [710, 352] width 88 height 12
checkbox input "true"
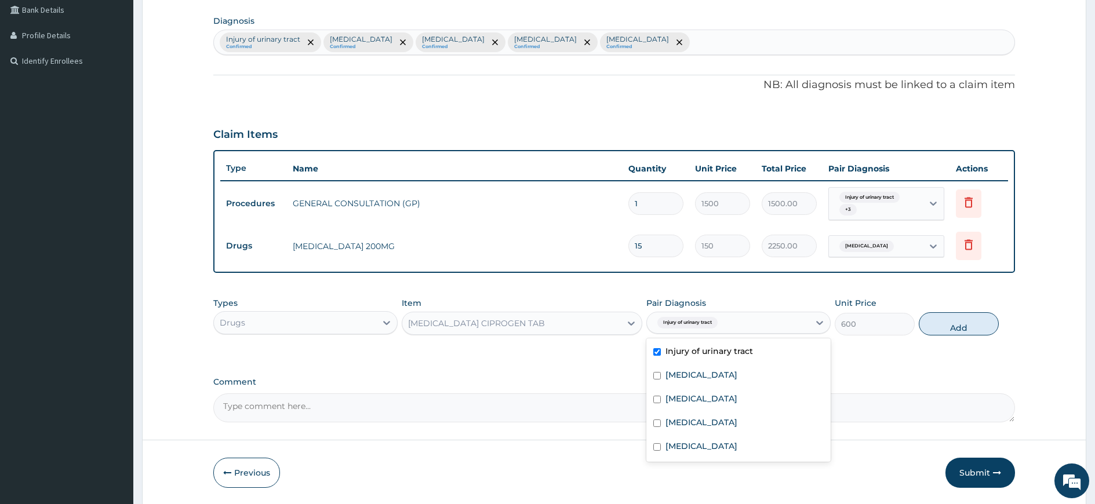
click at [976, 336] on button "Add" at bounding box center [959, 324] width 80 height 23
type input "0"
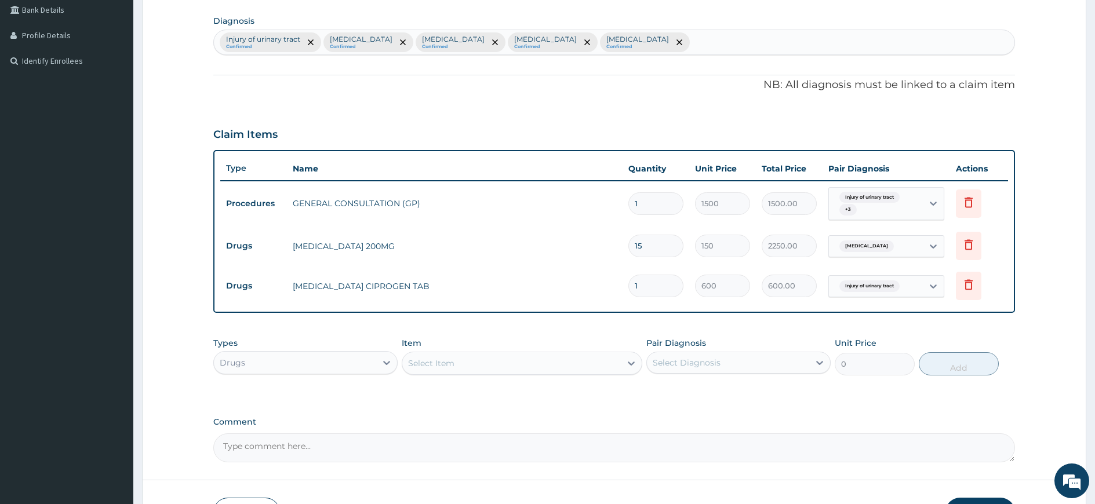
type input "10"
type input "6000.00"
type input "10"
click at [949, 403] on div "PA Code / Prescription Code Enter Code(Secondary Care Only) Encounter Date 01-0…" at bounding box center [614, 152] width 802 height 622
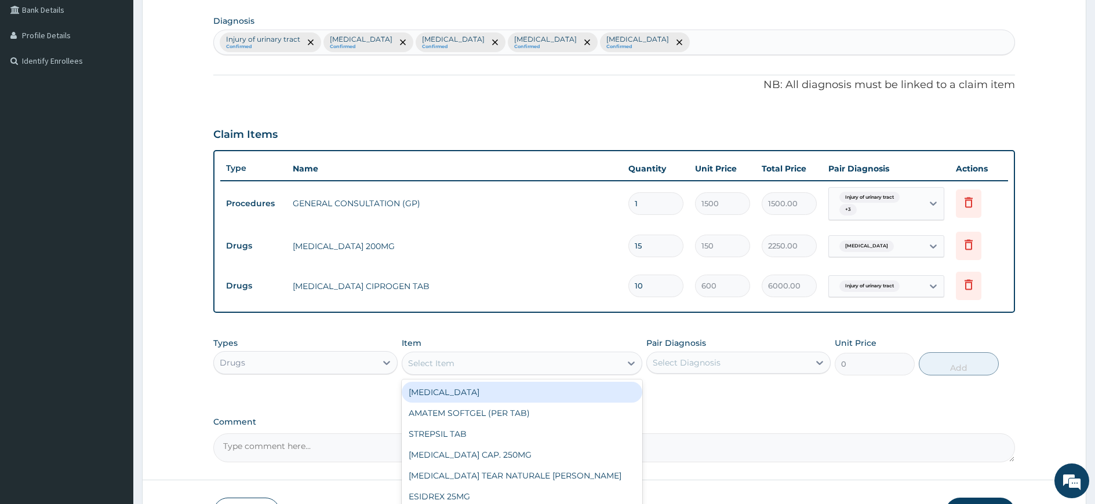
click at [455, 369] on div "Select Item" at bounding box center [511, 363] width 219 height 19
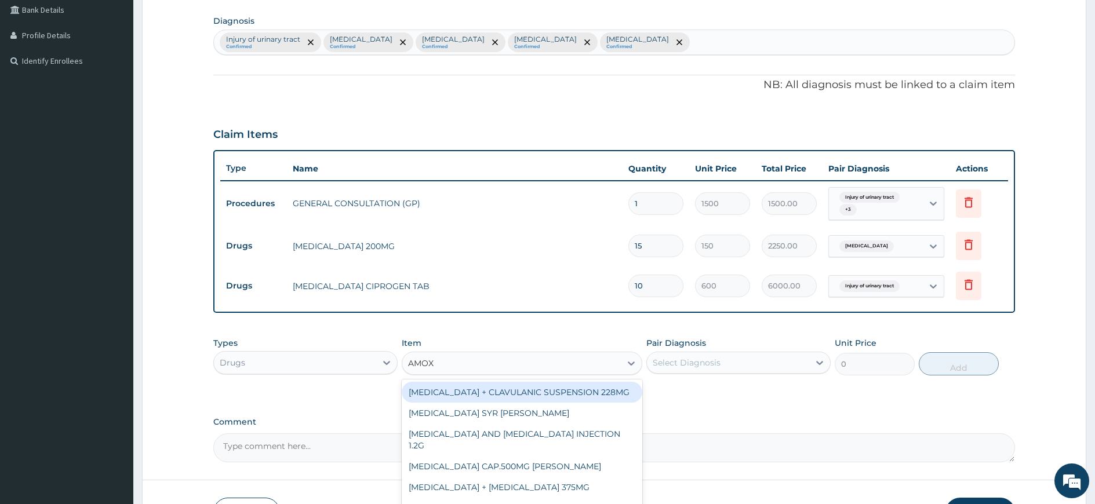
type input "AMOXI"
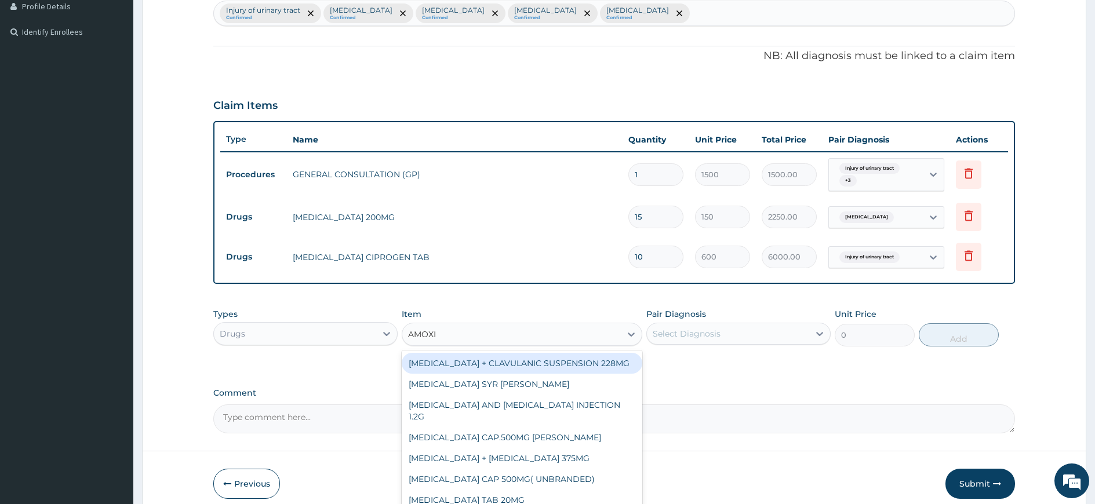
scroll to position [328, 0]
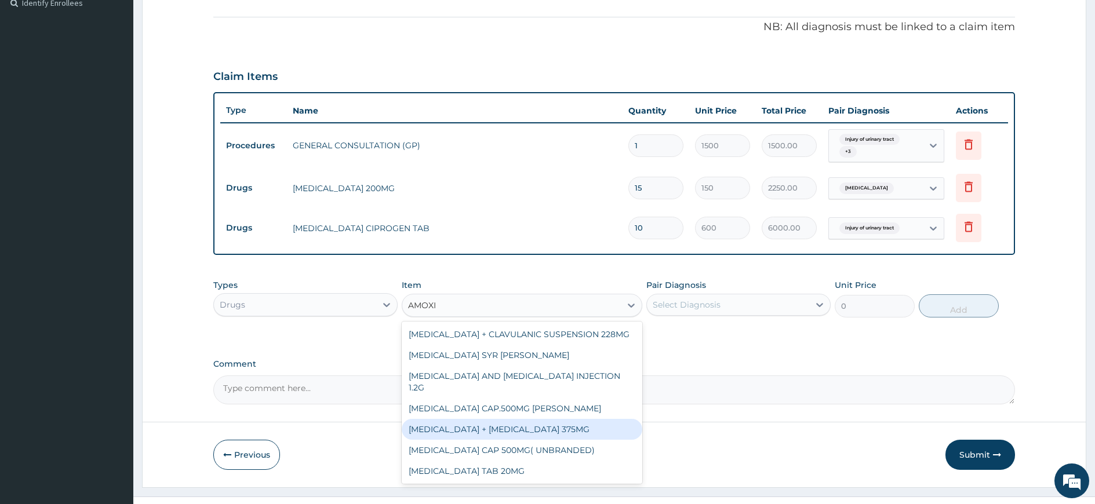
click at [557, 420] on div "[MEDICAL_DATA] + [MEDICAL_DATA] 375MG" at bounding box center [522, 429] width 241 height 21
type input "235.65"
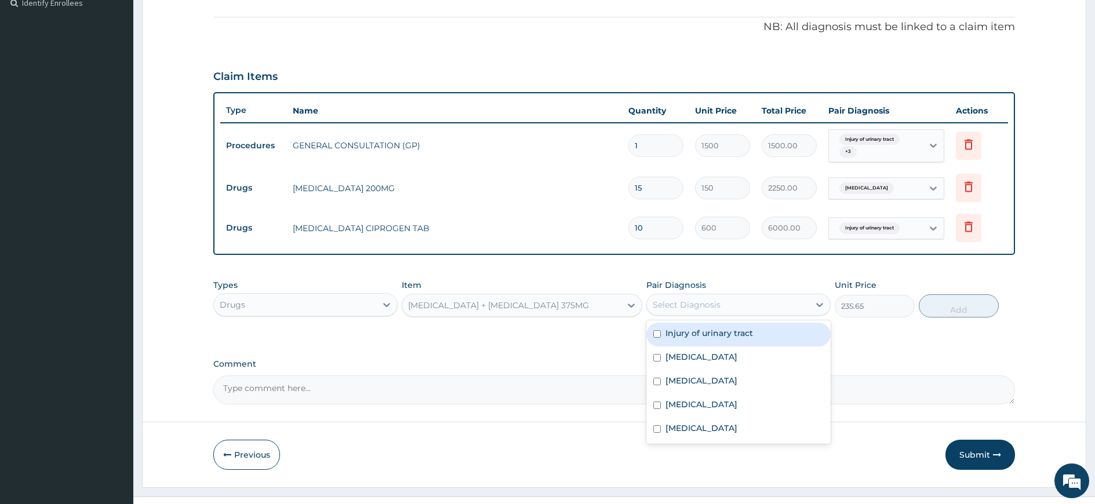
click at [681, 309] on div "Select Diagnosis" at bounding box center [687, 305] width 68 height 12
drag, startPoint x: 691, startPoint y: 338, endPoint x: 699, endPoint y: 365, distance: 27.9
click at [691, 338] on label "Injury of urinary tract" at bounding box center [710, 334] width 88 height 12
checkbox input "true"
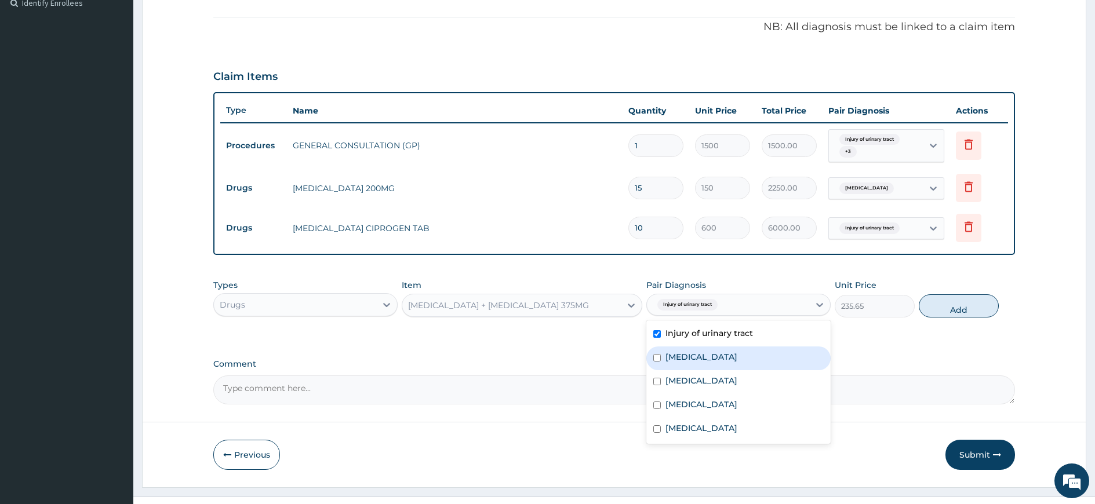
click at [699, 365] on div "Spondylosis" at bounding box center [739, 359] width 184 height 24
checkbox input "true"
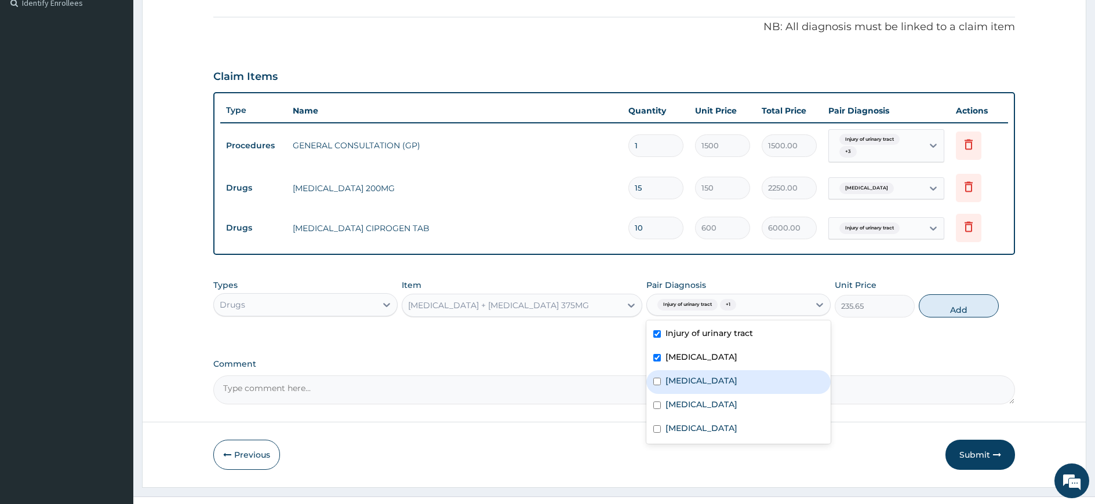
click at [699, 384] on label "Pharyngitis" at bounding box center [702, 381] width 72 height 12
checkbox input "true"
click at [700, 399] on label "Hypertensive heart disease" at bounding box center [702, 405] width 72 height 12
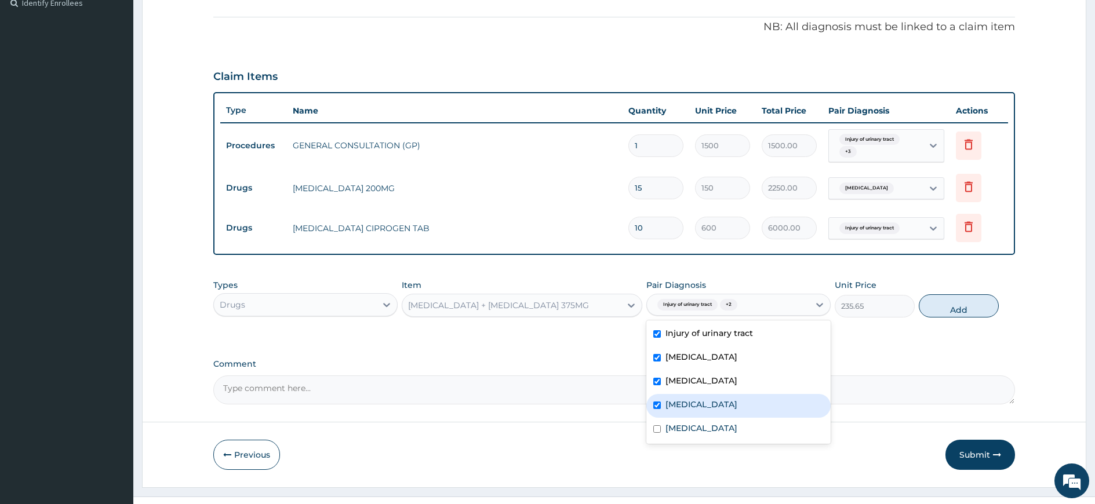
checkbox input "true"
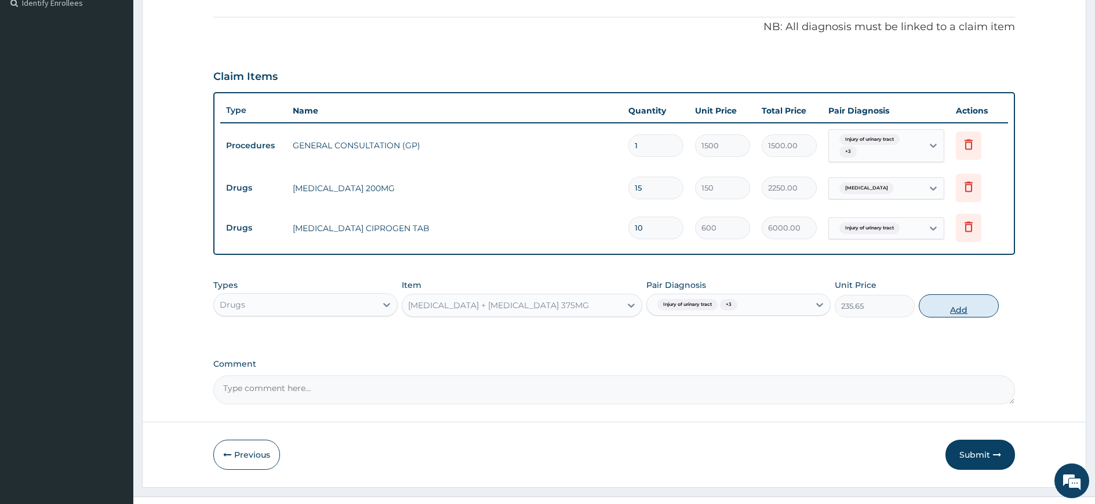
click at [943, 299] on button "Add" at bounding box center [959, 306] width 80 height 23
type input "0"
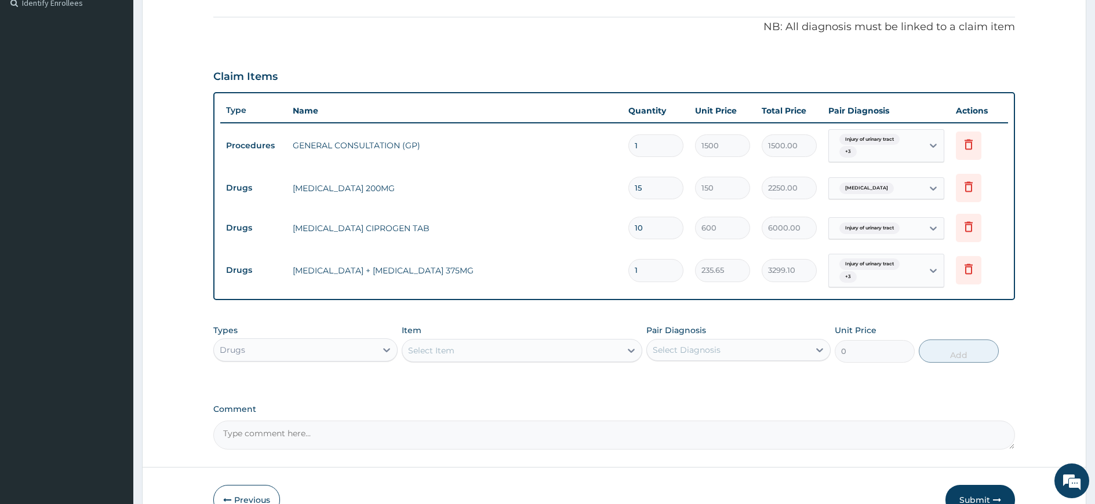
type input "14"
type input "3299.10"
type input "14"
click at [516, 363] on div "Types Drugs Item Select Item Pair Diagnosis Select Diagnosis Unit Price 0 Add" at bounding box center [614, 344] width 802 height 50
click at [530, 350] on div "Select Item" at bounding box center [511, 351] width 219 height 19
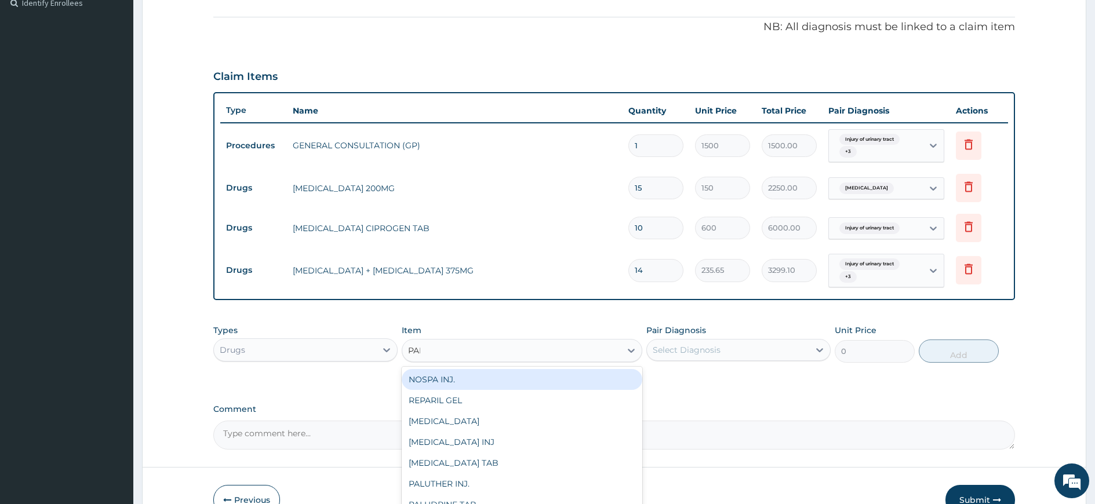
type input "PARA"
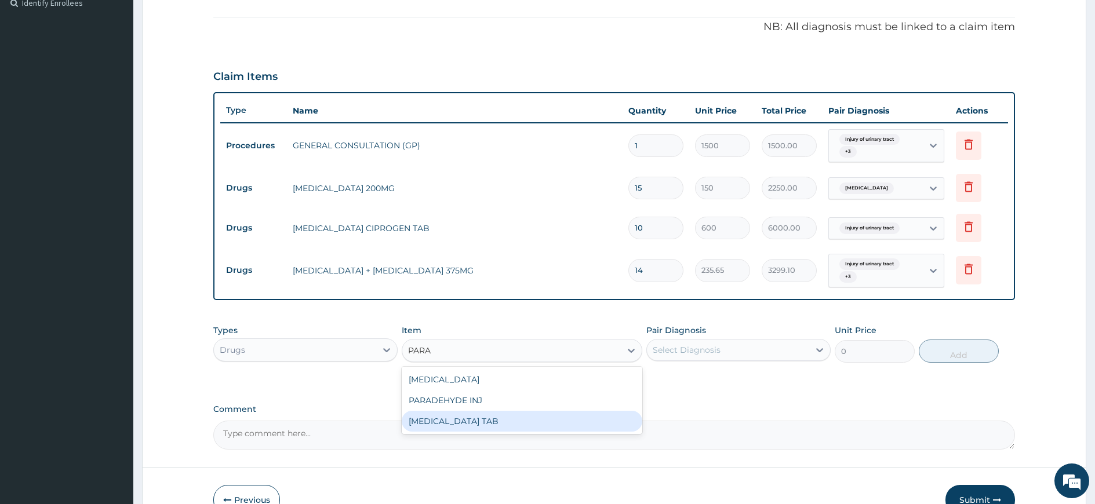
click at [493, 419] on div "PARACETAMOL TAB" at bounding box center [522, 421] width 241 height 21
type input "7.5"
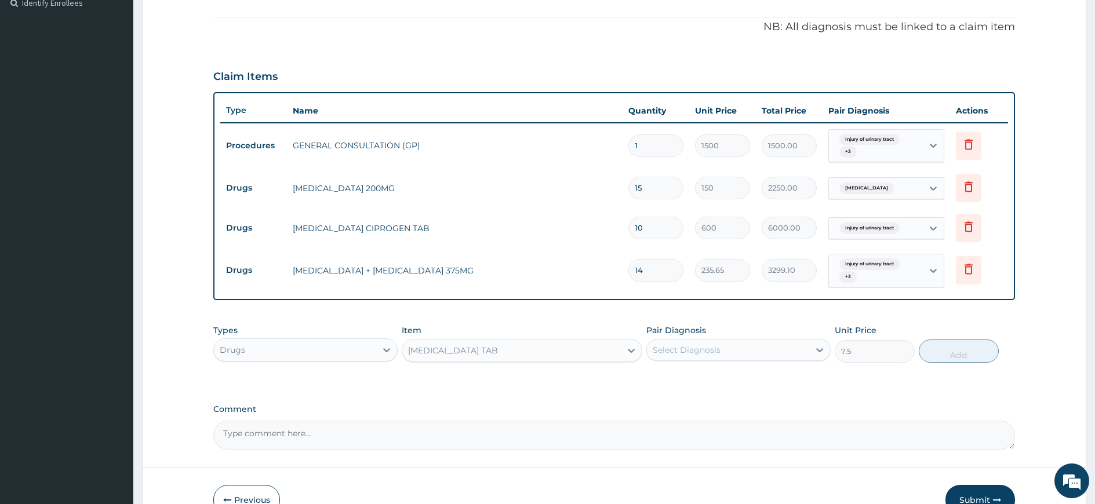
click at [727, 348] on div "Select Diagnosis" at bounding box center [728, 350] width 162 height 19
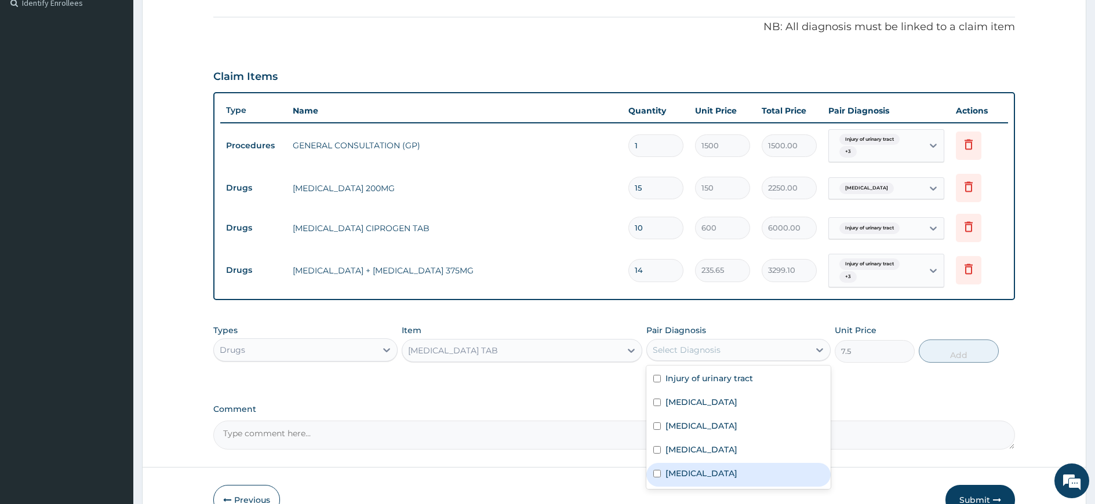
drag, startPoint x: 710, startPoint y: 481, endPoint x: 893, endPoint y: 373, distance: 212.6
click at [709, 481] on div "Malaria" at bounding box center [739, 475] width 184 height 24
checkbox input "true"
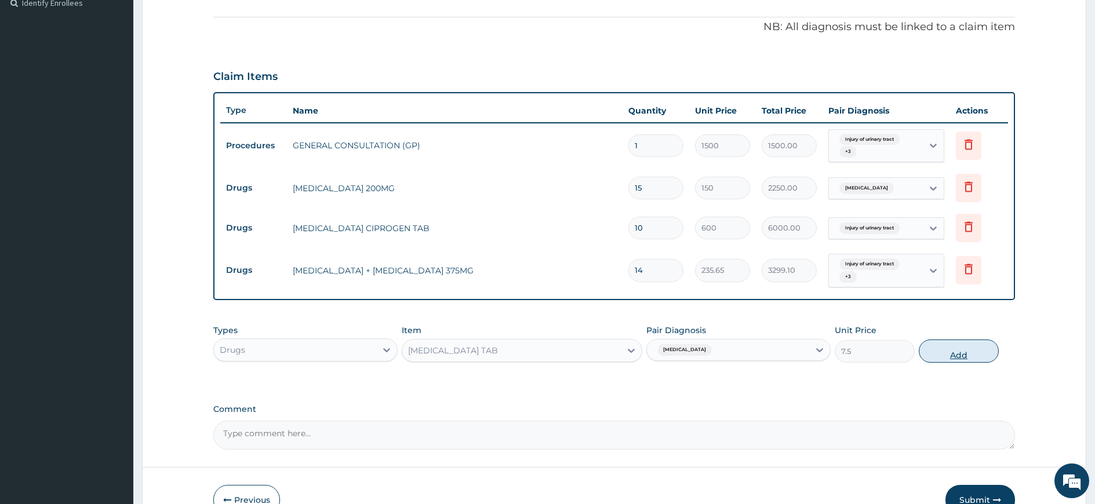
click at [950, 348] on button "Add" at bounding box center [959, 351] width 80 height 23
type input "0"
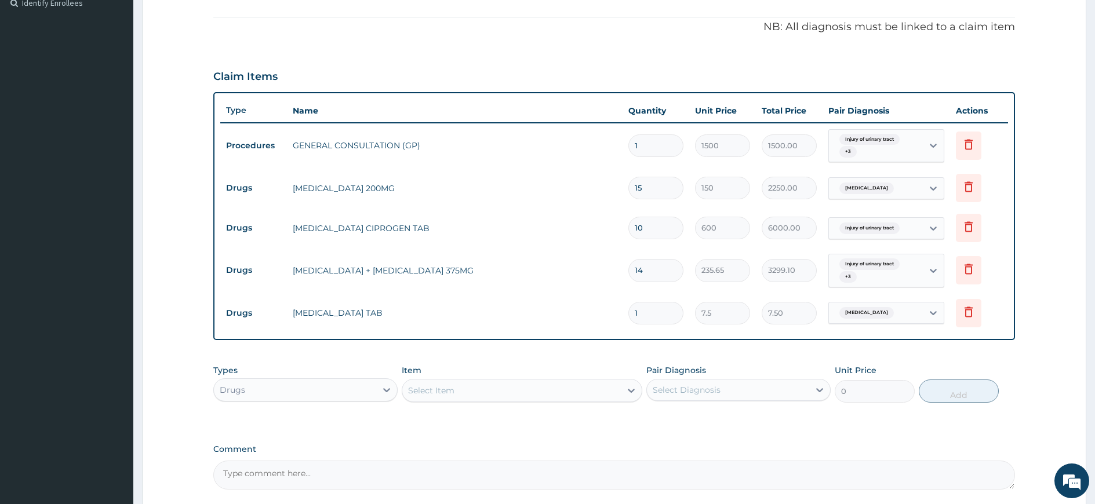
type input "12"
type input "90.00"
type input "12"
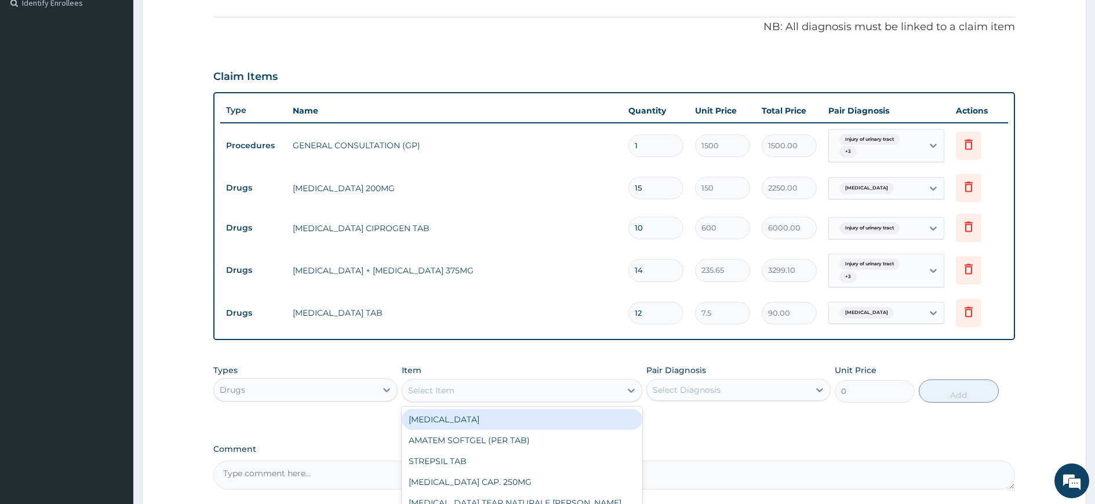
click at [556, 401] on div "Select Item" at bounding box center [522, 390] width 241 height 23
type input "AMAT"
click at [548, 427] on div "AMATEM SOFTGEL (PER TAB)" at bounding box center [522, 419] width 241 height 21
type input "350"
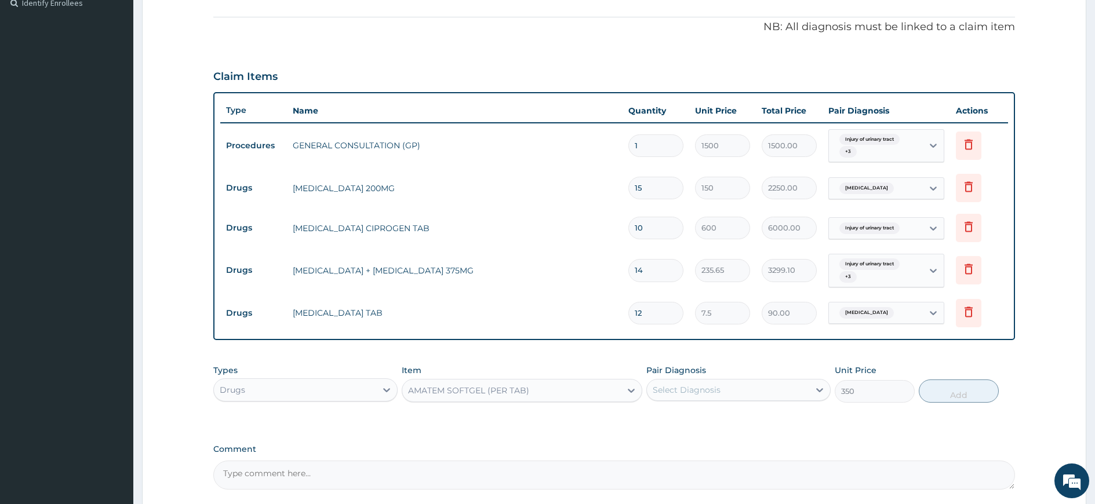
click at [711, 394] on div "Select Diagnosis" at bounding box center [687, 390] width 68 height 12
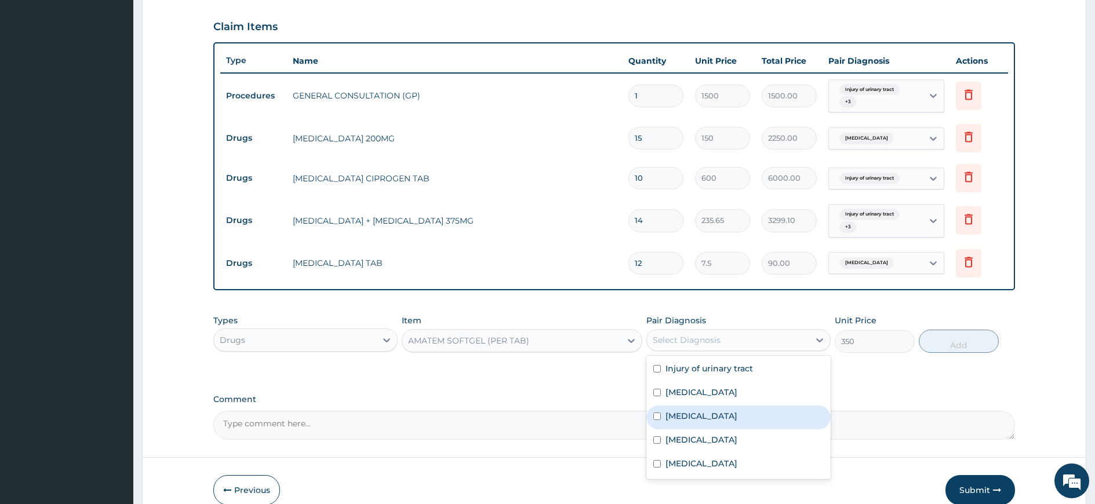
scroll to position [435, 0]
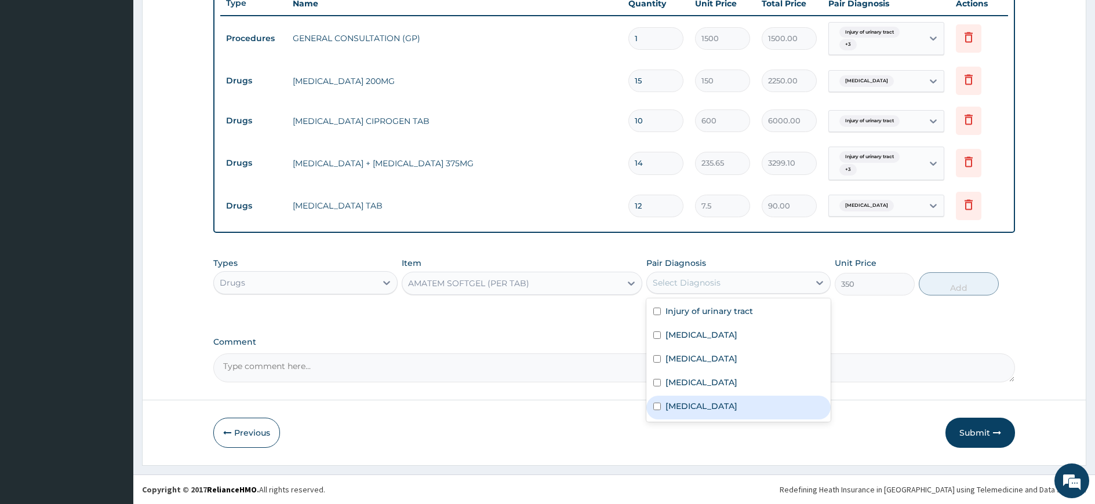
click at [685, 402] on label "Malaria" at bounding box center [702, 407] width 72 height 12
checkbox input "true"
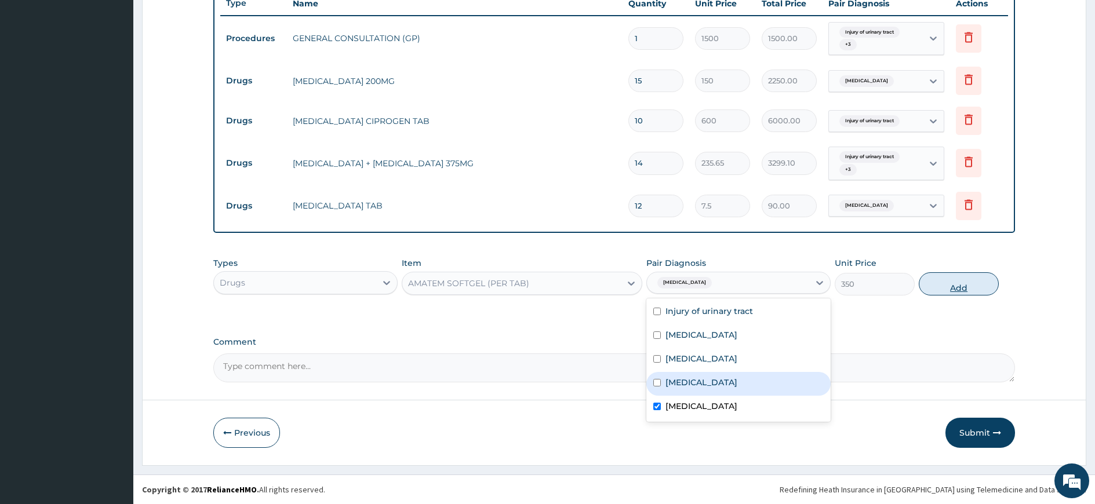
click at [979, 288] on button "Add" at bounding box center [959, 284] width 80 height 23
type input "0"
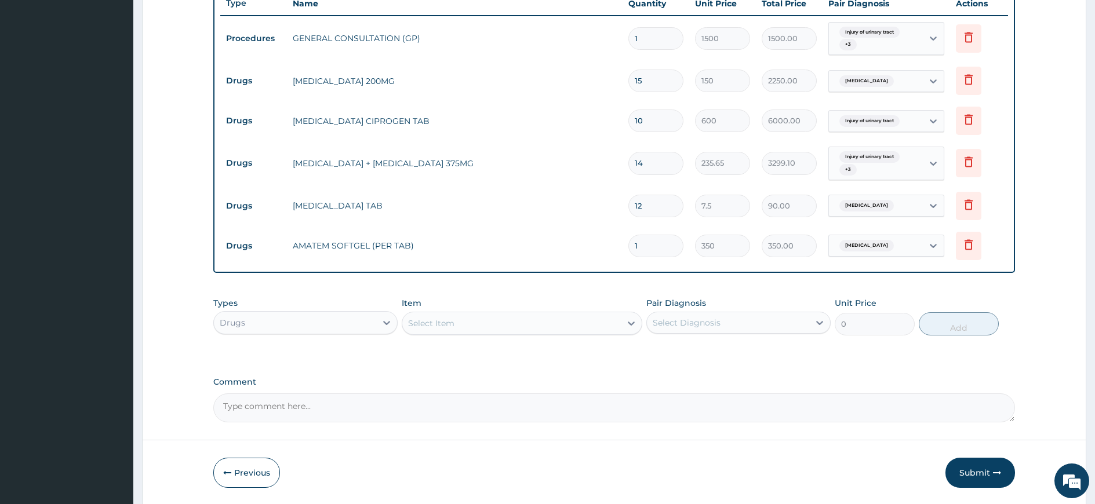
click at [896, 355] on div "Types Drugs Item Select Item Pair Diagnosis Select Diagnosis Unit Price 0 Add" at bounding box center [614, 325] width 802 height 67
drag, startPoint x: 664, startPoint y: 242, endPoint x: 605, endPoint y: 242, distance: 59.7
click at [605, 242] on tr "Drugs AMATEM SOFTGEL (PER TAB) 1 350 350.00 Malaria Delete" at bounding box center [614, 246] width 788 height 40
type input "6"
type input "2100.00"
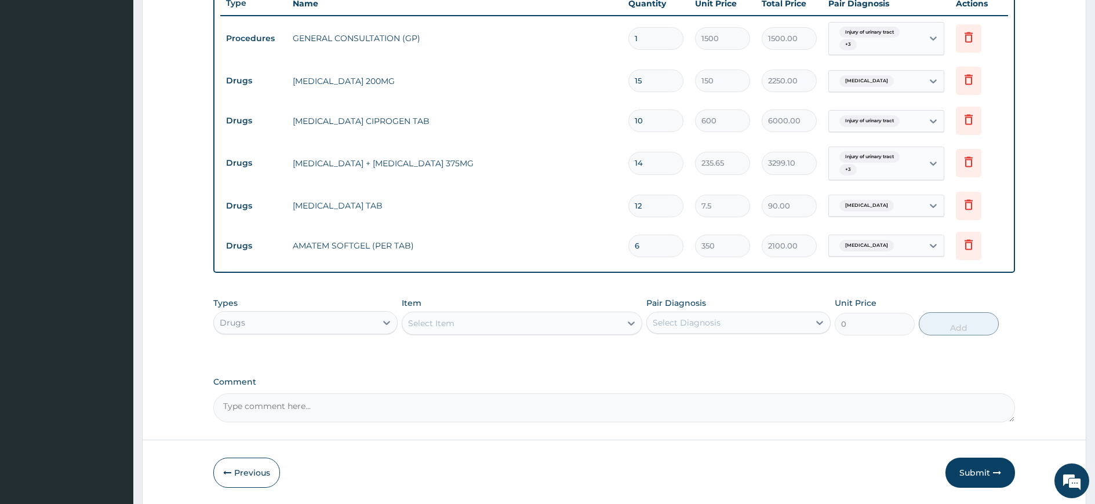
type input "6"
click at [863, 352] on div "Types Drugs Item Select Item Pair Diagnosis Select Diagnosis Unit Price 0 Add" at bounding box center [614, 325] width 802 height 67
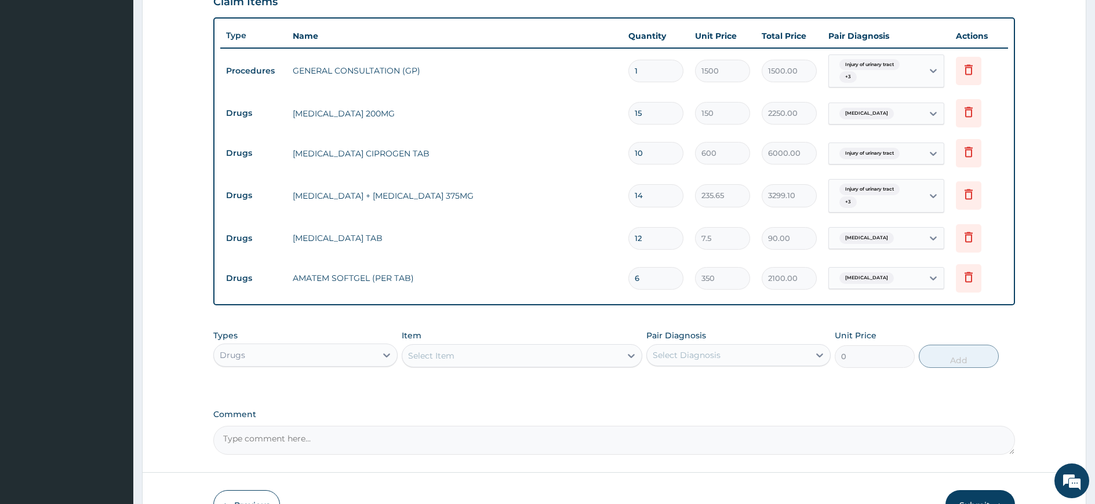
scroll to position [475, 0]
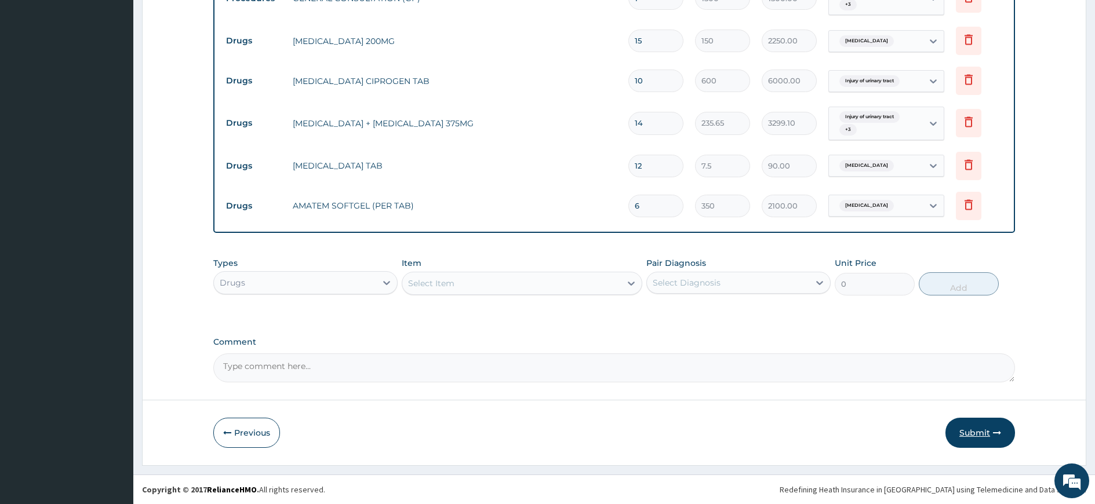
click at [972, 438] on button "Submit" at bounding box center [981, 433] width 70 height 30
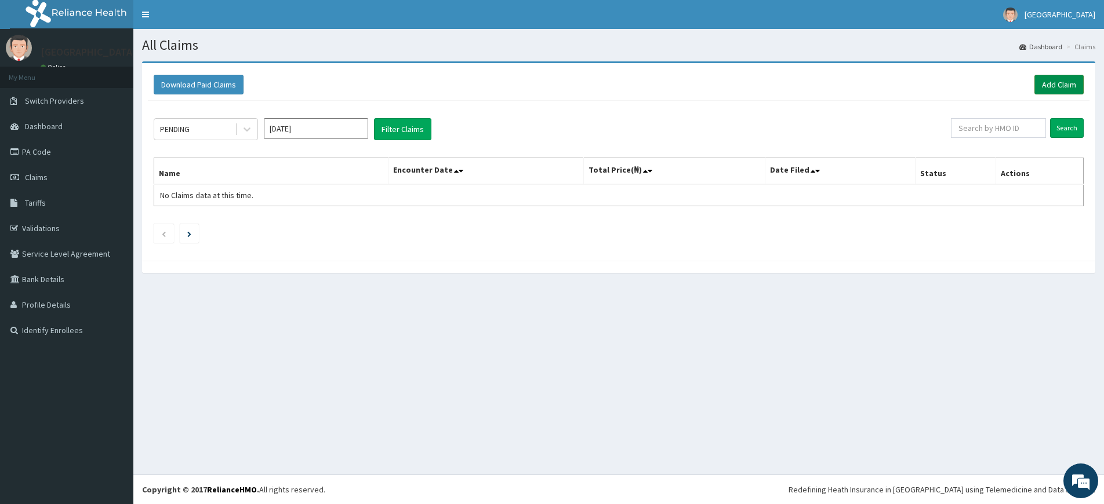
click at [1055, 88] on link "Add Claim" at bounding box center [1058, 85] width 49 height 20
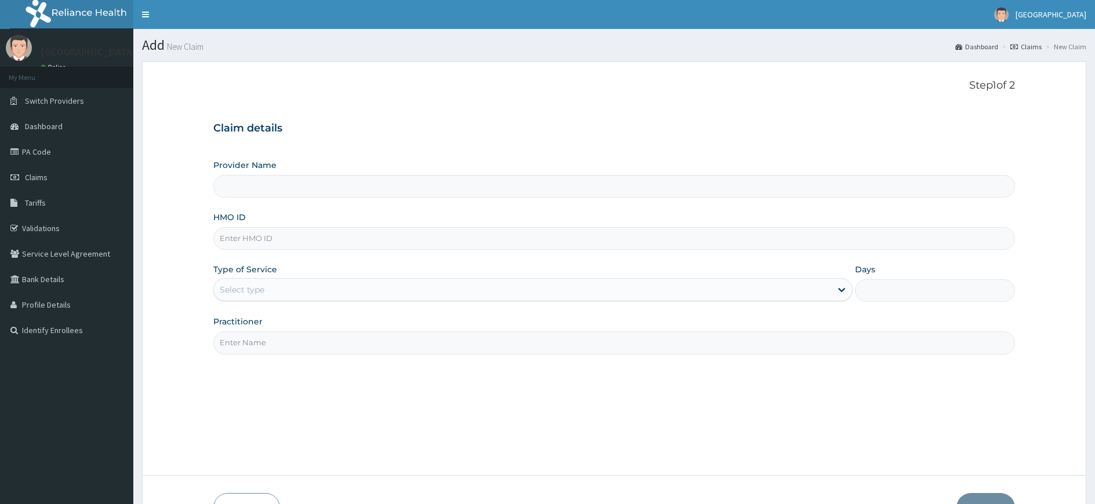
click at [283, 240] on input "HMO ID" at bounding box center [614, 238] width 802 height 23
type input "[GEOGRAPHIC_DATA]"
click at [237, 239] on input "MGB/10026/A" at bounding box center [614, 238] width 802 height 23
type input "MGB/10026/A"
click at [293, 293] on div "Select type" at bounding box center [523, 290] width 618 height 19
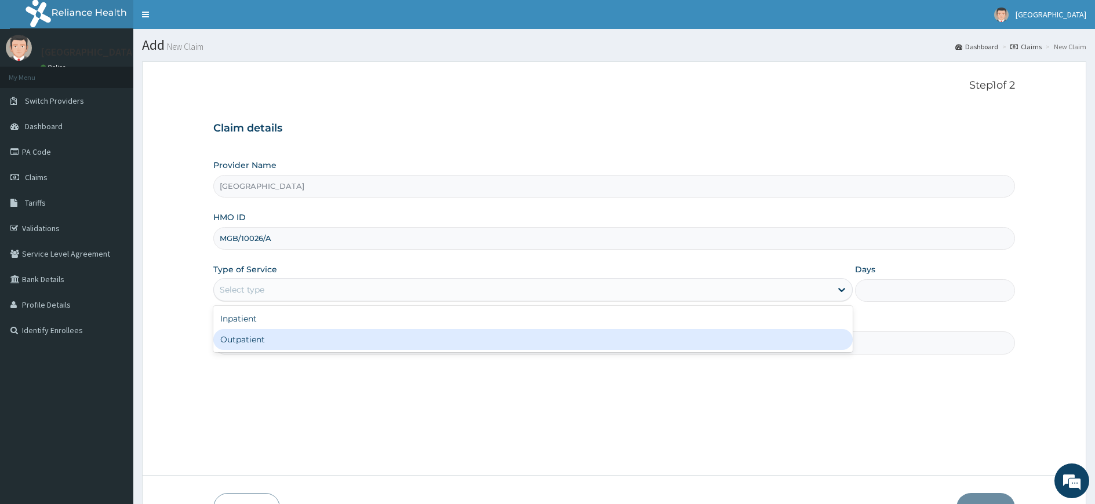
click at [268, 337] on div "Outpatient" at bounding box center [533, 339] width 640 height 21
type input "1"
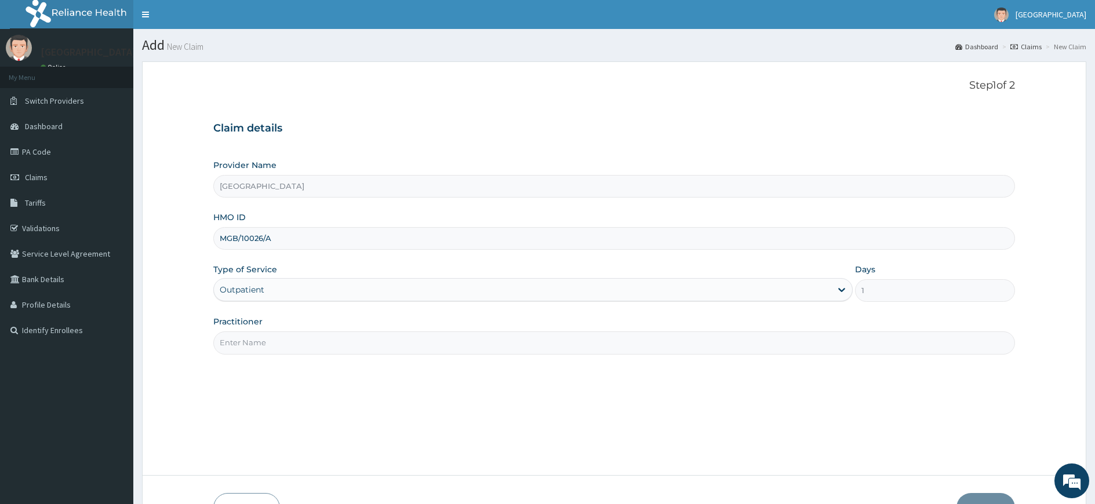
click at [286, 342] on input "Practitioner" at bounding box center [614, 343] width 802 height 23
type input "dr elvis"
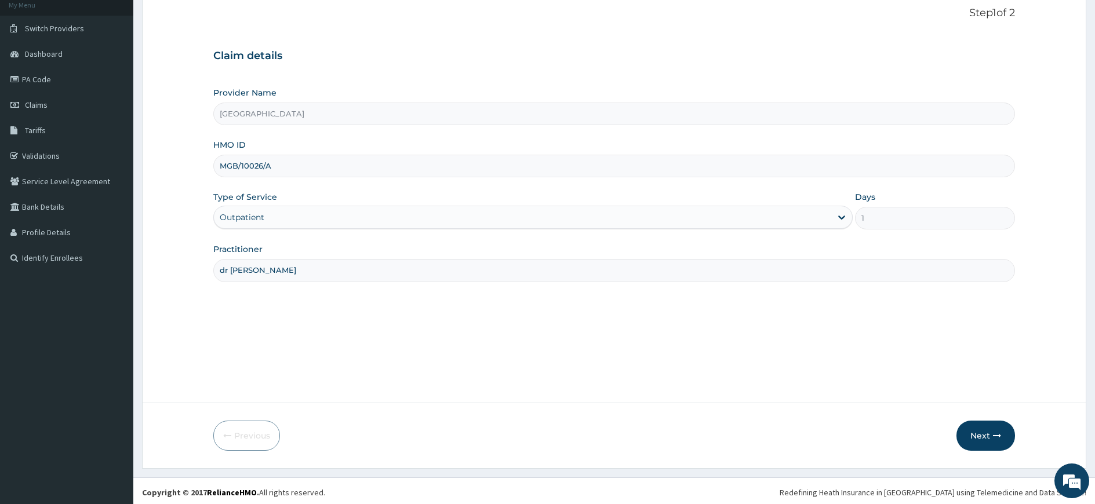
scroll to position [75, 0]
click at [984, 434] on button "Next" at bounding box center [986, 433] width 59 height 30
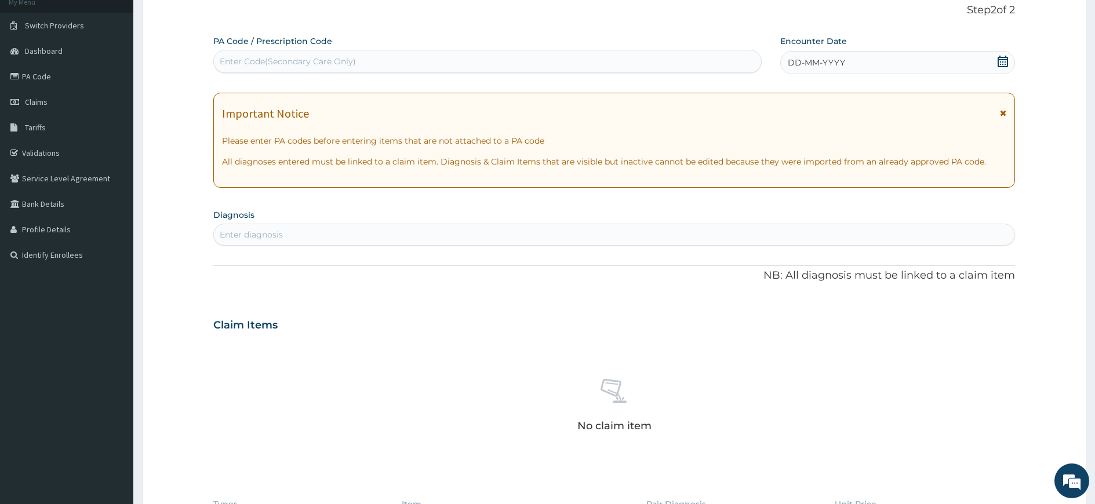
scroll to position [0, 0]
click at [351, 59] on div "Enter Code(Secondary Care Only)" at bounding box center [288, 62] width 136 height 12
paste input "PA/CB1C7D"
type input "PA/CB1C7D"
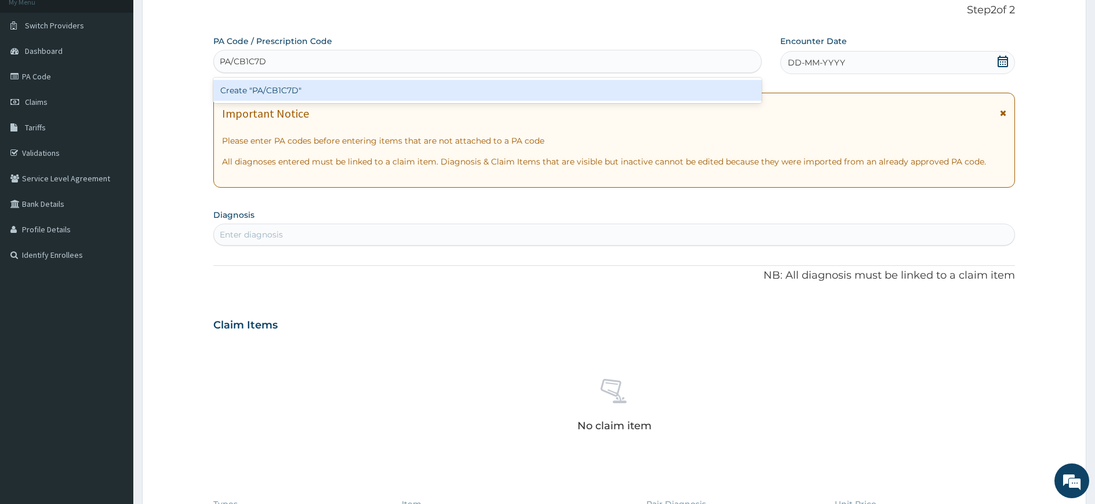
click at [270, 89] on div "Create "PA/CB1C7D"" at bounding box center [487, 90] width 549 height 21
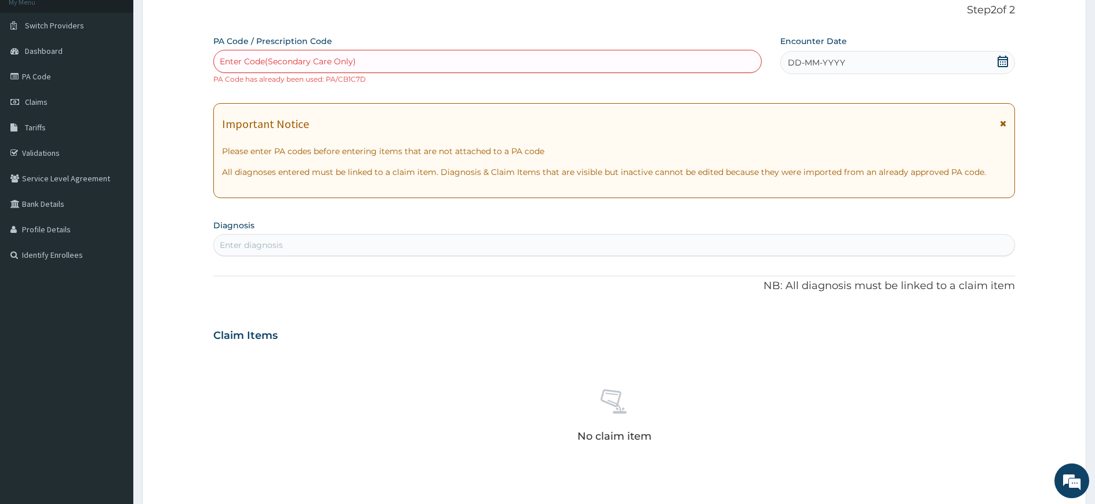
click at [346, 60] on div "Enter Code(Secondary Care Only)" at bounding box center [288, 62] width 136 height 12
paste input "PA/5960DA"
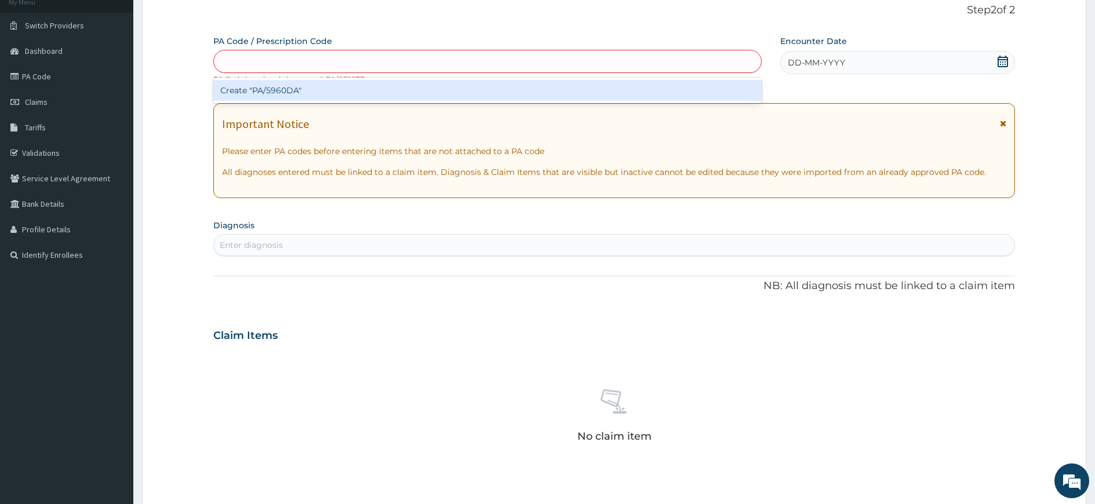
type input "PA/5960DA"
click at [315, 95] on div "Create "PA/5960DA"" at bounding box center [487, 90] width 549 height 21
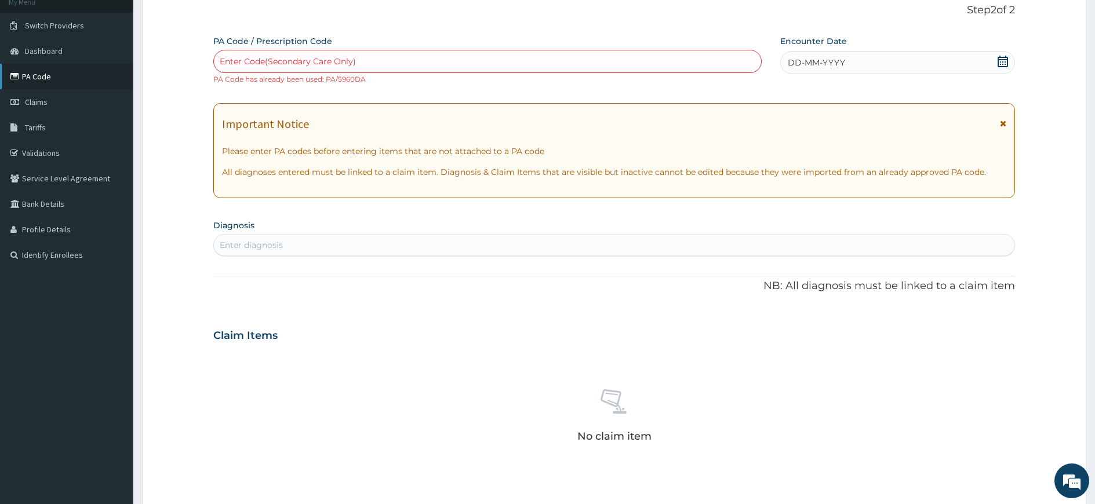
click at [45, 71] on link "PA Code" at bounding box center [66, 77] width 133 height 26
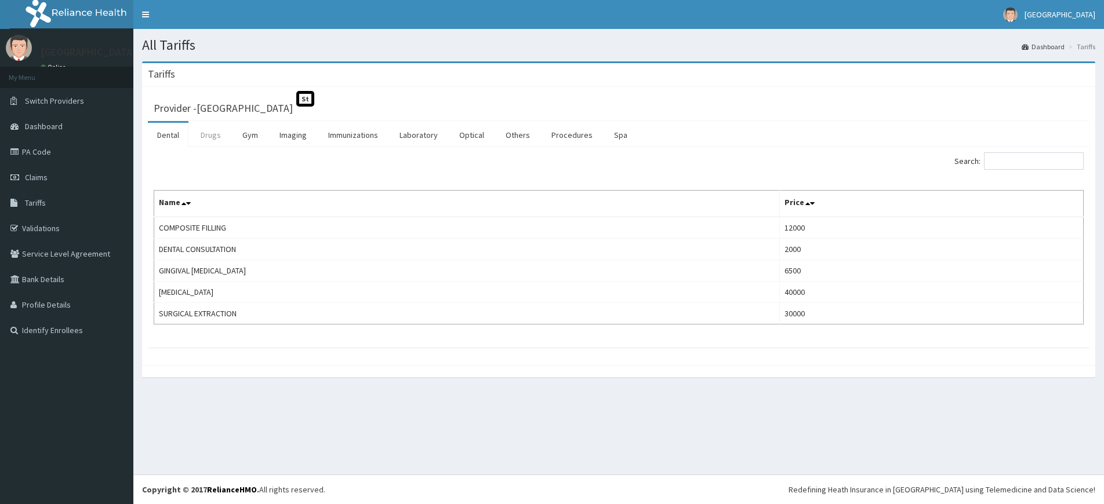
click at [216, 143] on link "Drugs" at bounding box center [210, 135] width 39 height 24
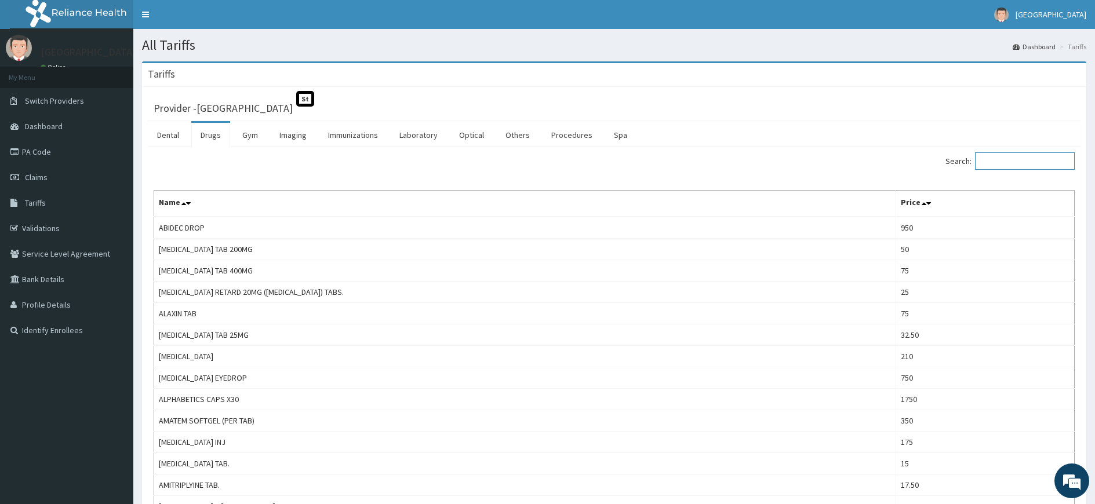
click at [1019, 162] on input "Search:" at bounding box center [1025, 160] width 100 height 17
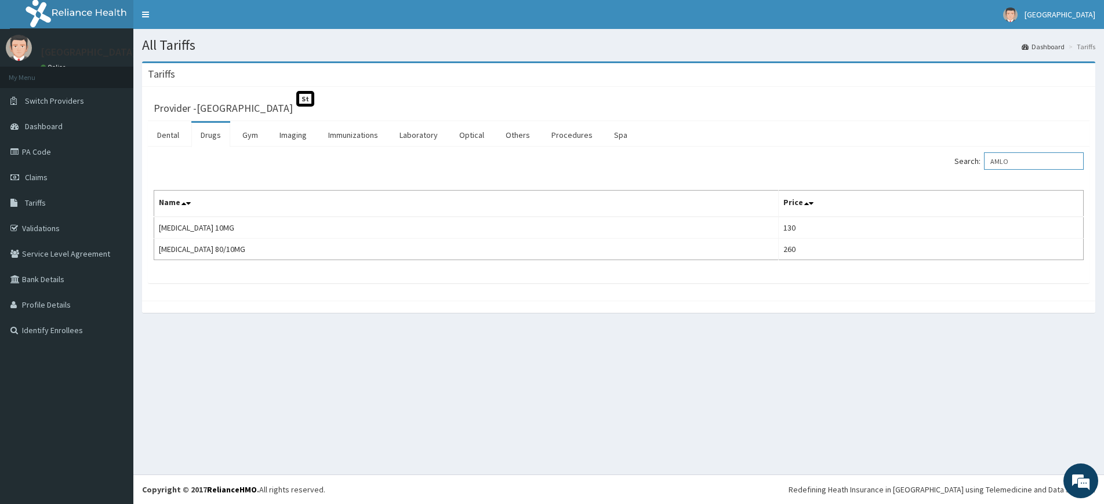
drag, startPoint x: 1037, startPoint y: 156, endPoint x: 932, endPoint y: 162, distance: 104.5
click at [932, 162] on div "Search: AMLO" at bounding box center [855, 162] width 456 height 20
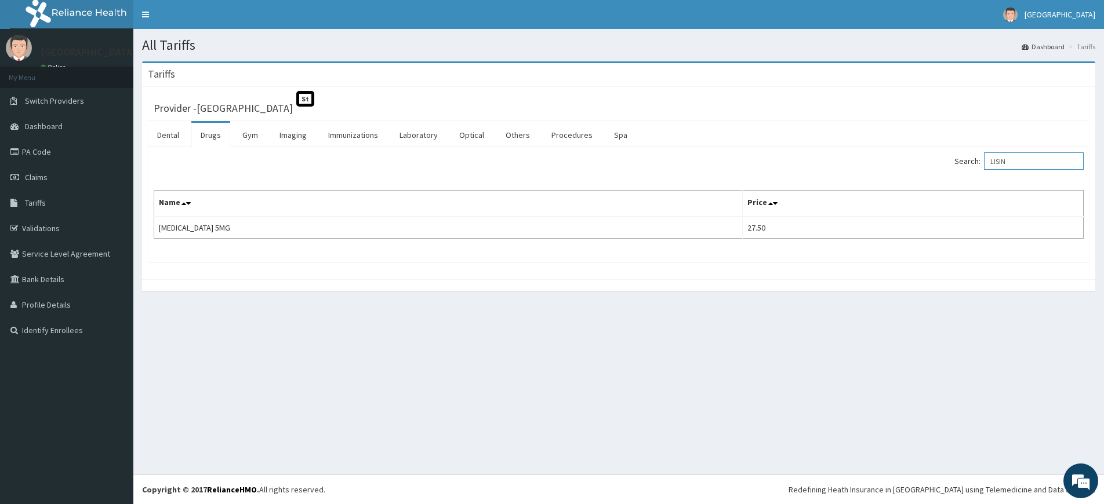
type input "LISIN"
